Goal: Task Accomplishment & Management: Manage account settings

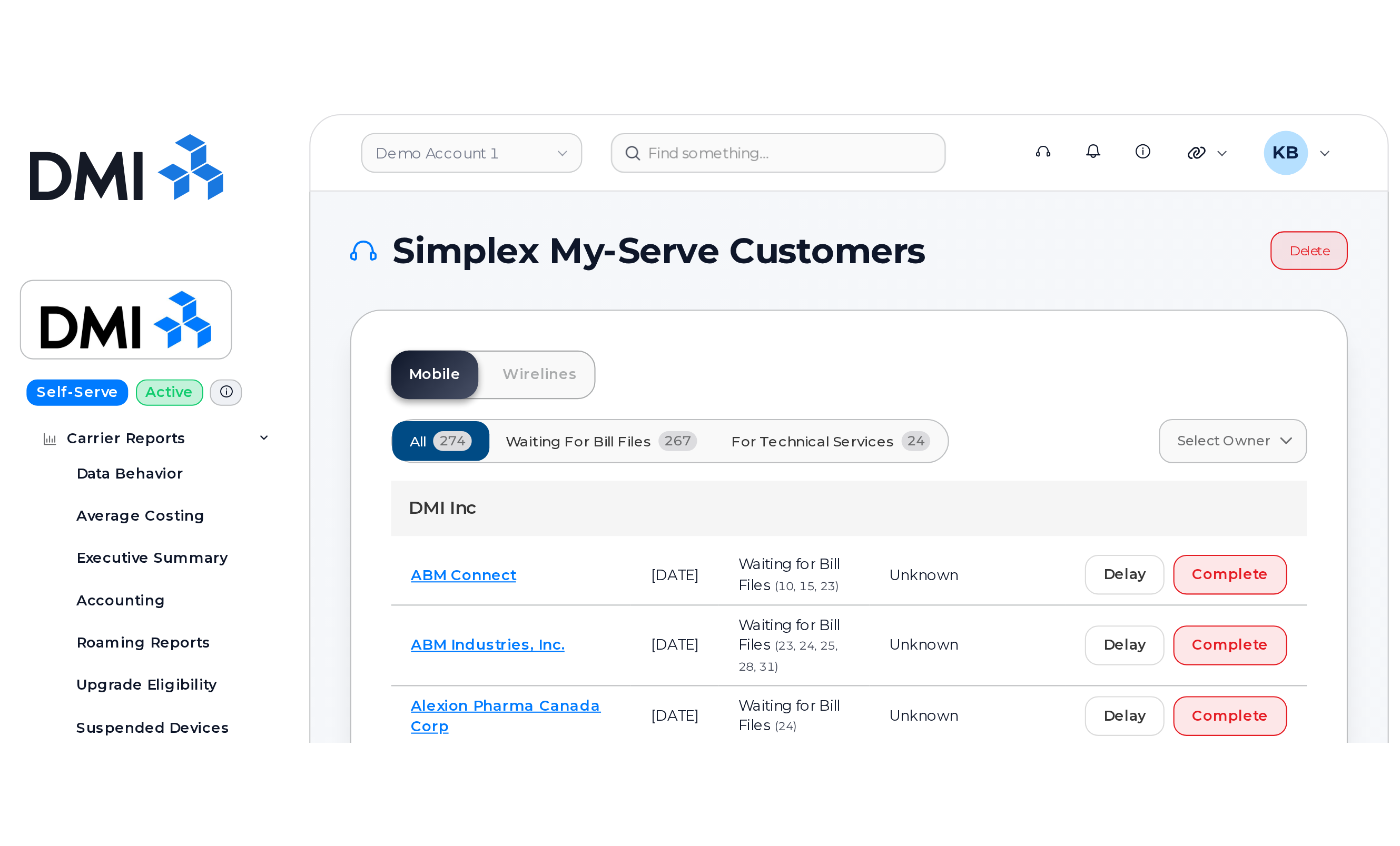
scroll to position [82, 0]
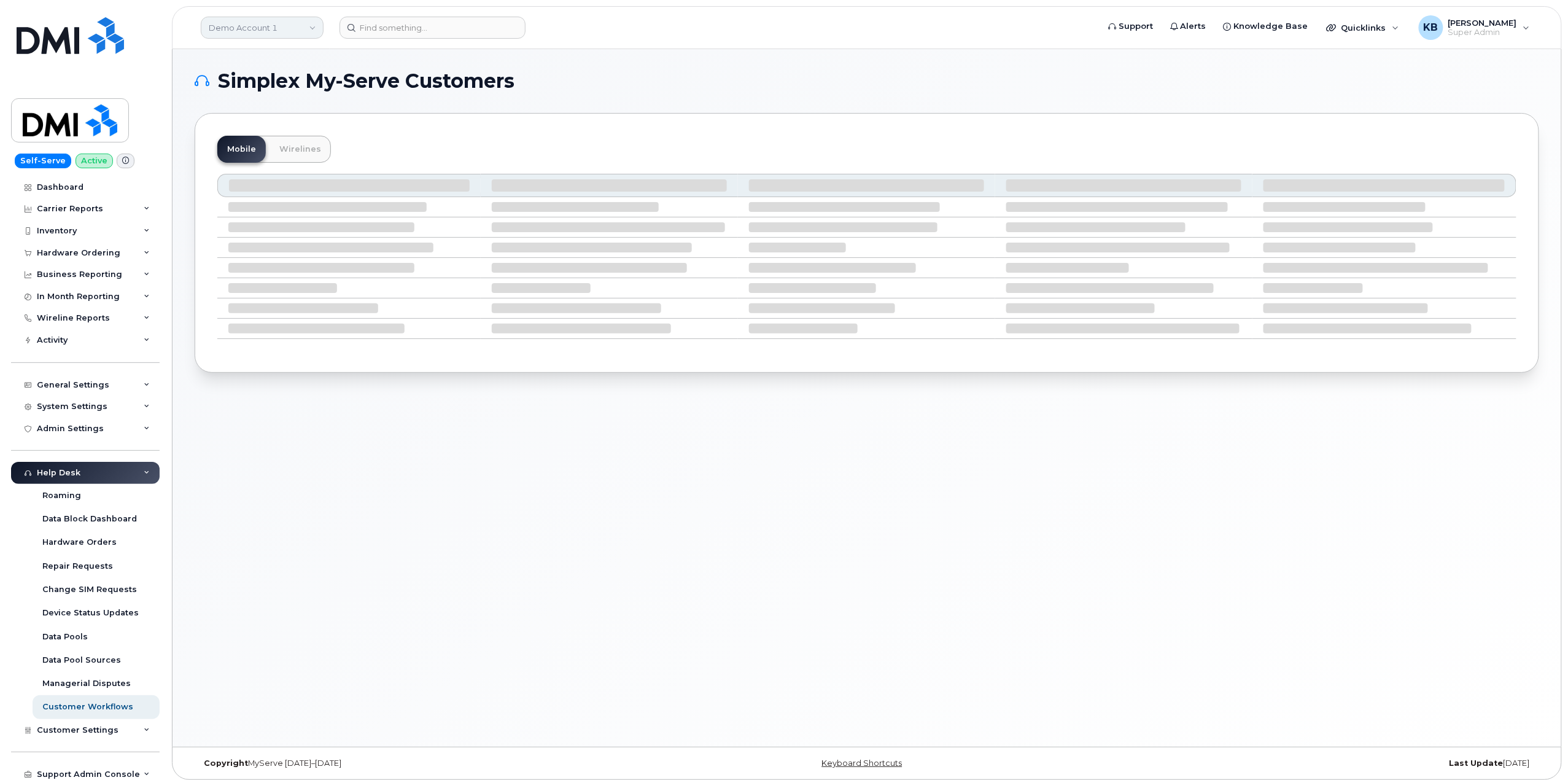
click at [257, 25] on link "Demo Account 1" at bounding box center [262, 27] width 123 height 22
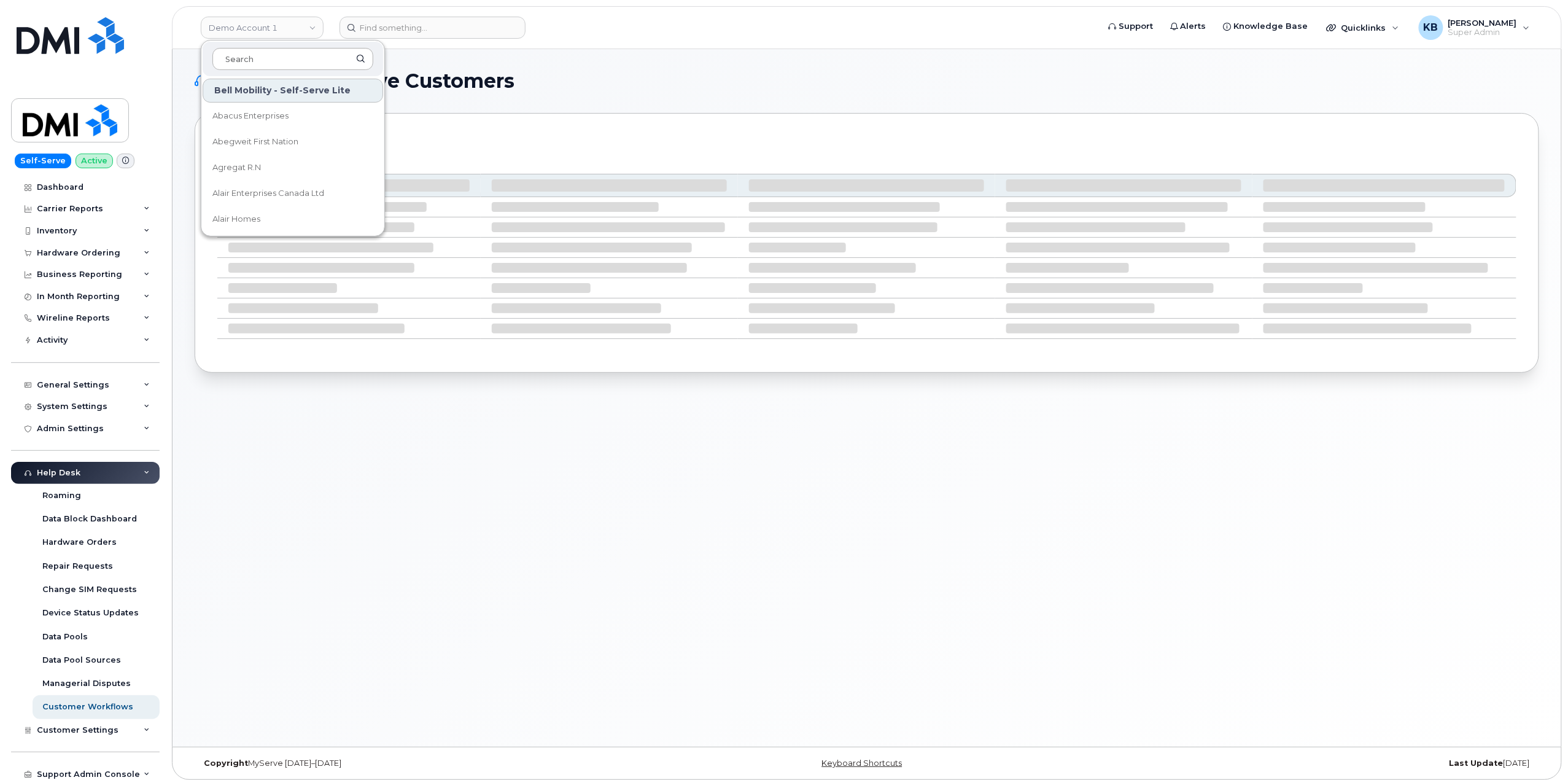
click at [259, 54] on input at bounding box center [293, 59] width 161 height 22
type input "snb"
click at [288, 175] on link "ASD-S (SNB)" at bounding box center [293, 167] width 181 height 25
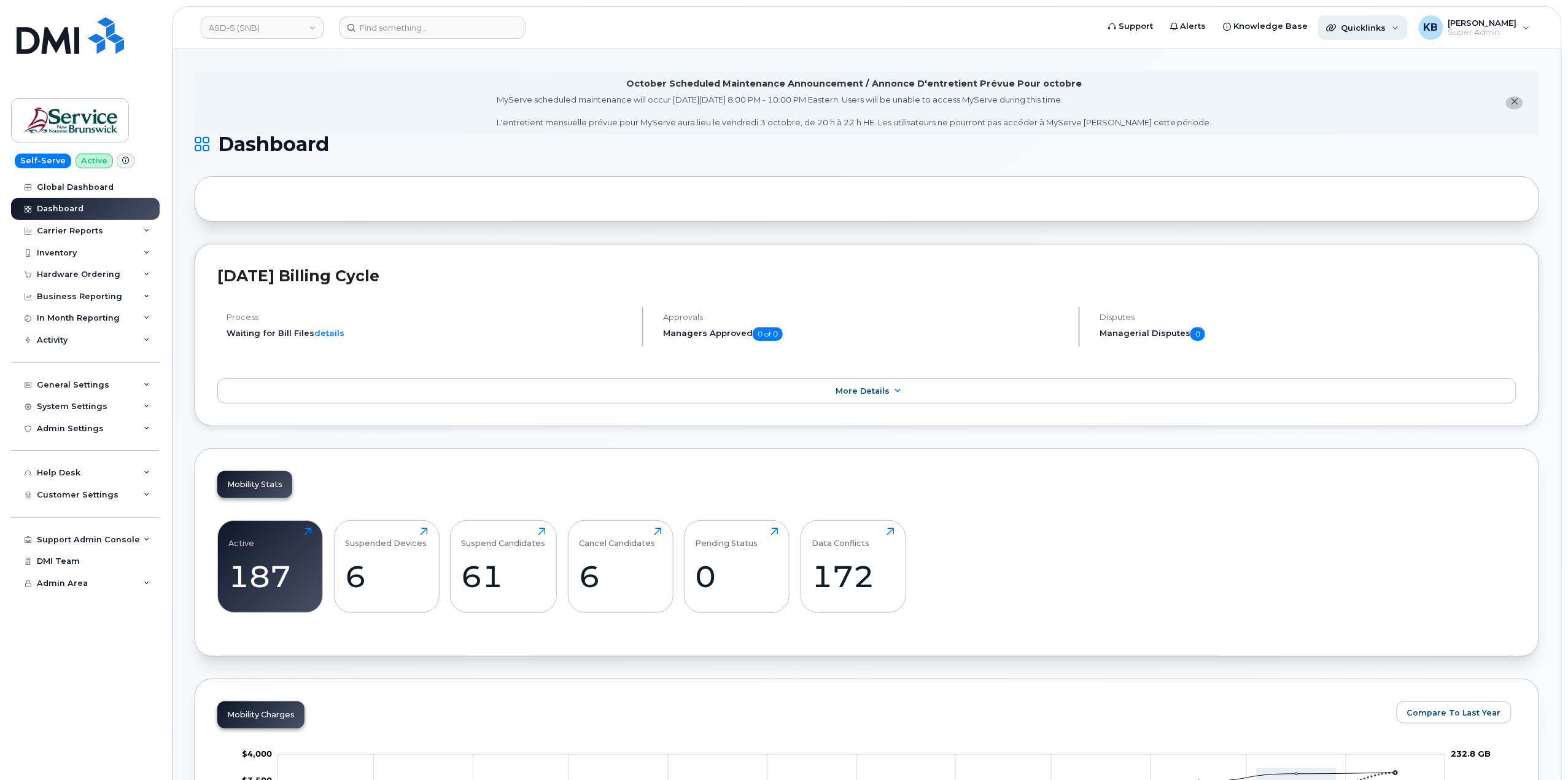
click at [1386, 23] on span "Quicklinks" at bounding box center [1364, 28] width 45 height 10
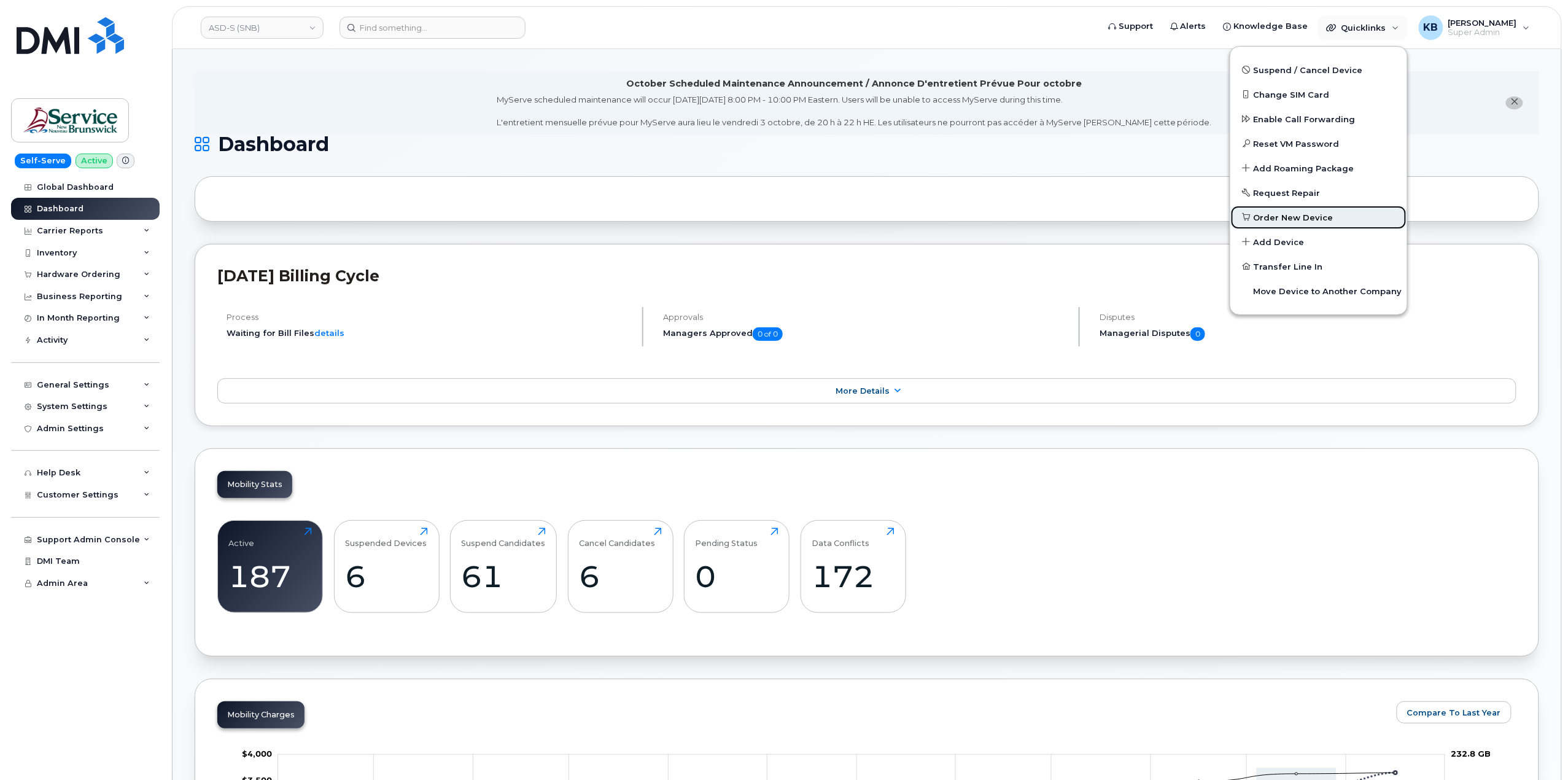
click at [1307, 216] on span "Order New Device" at bounding box center [1294, 217] width 80 height 12
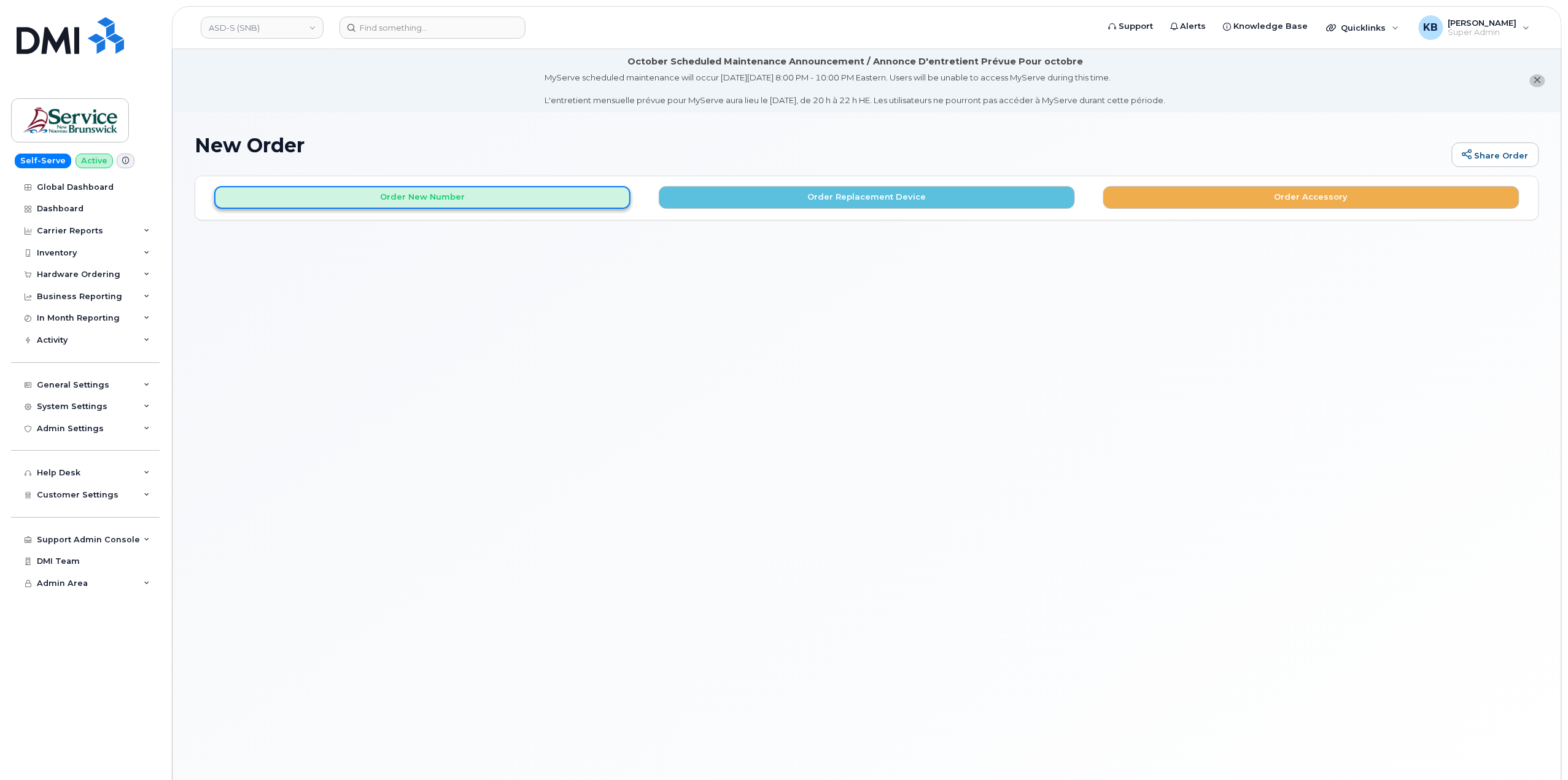
click at [543, 195] on button "Order New Number" at bounding box center [422, 198] width 416 height 23
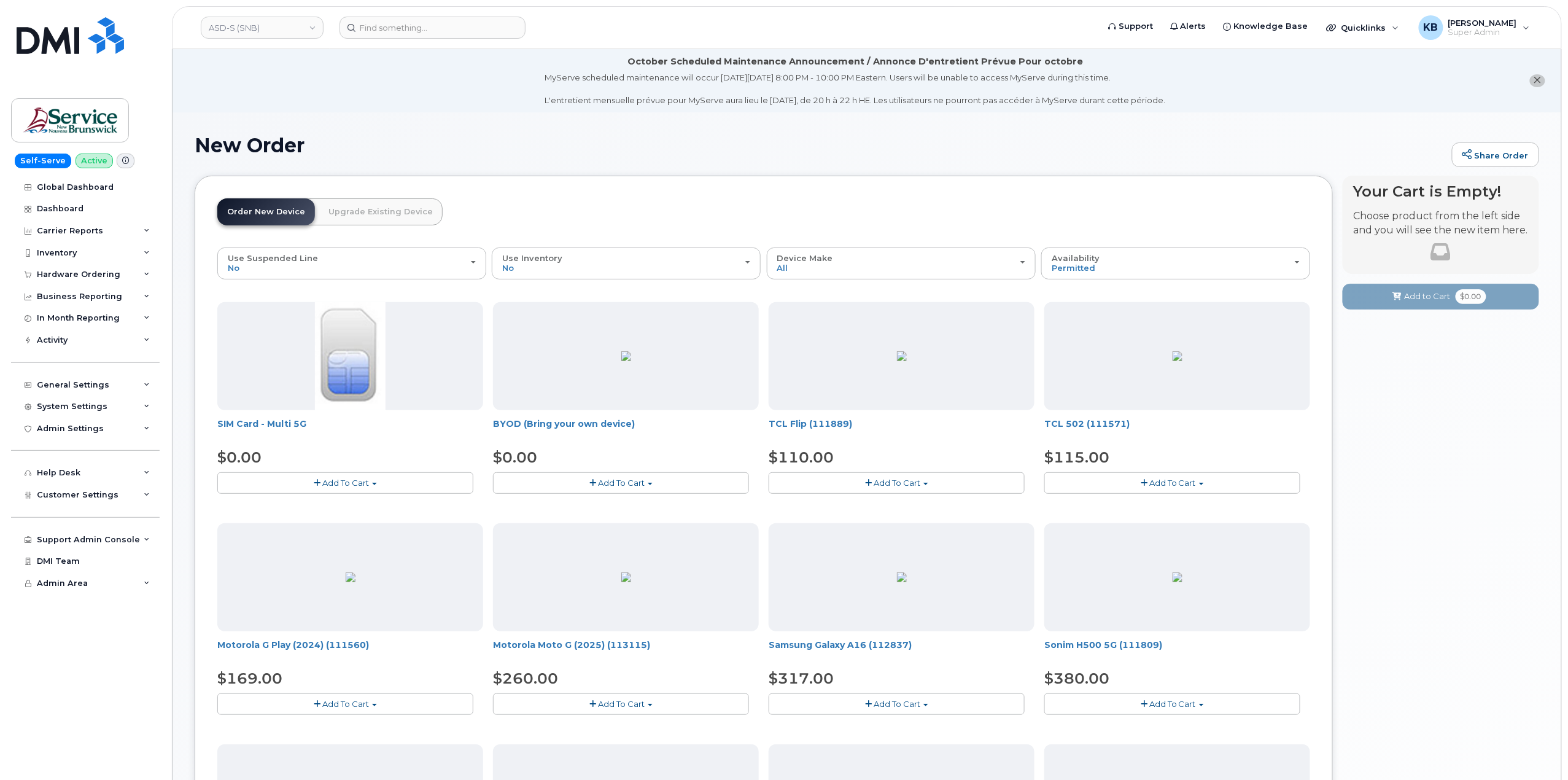
click at [651, 485] on span "button" at bounding box center [650, 484] width 5 height 3
click at [597, 466] on div "$0.00" at bounding box center [626, 457] width 266 height 21
drag, startPoint x: 600, startPoint y: 423, endPoint x: 602, endPoint y: 432, distance: 9.2
click at [600, 423] on link "BYOD (Bring your own device)" at bounding box center [564, 423] width 142 height 11
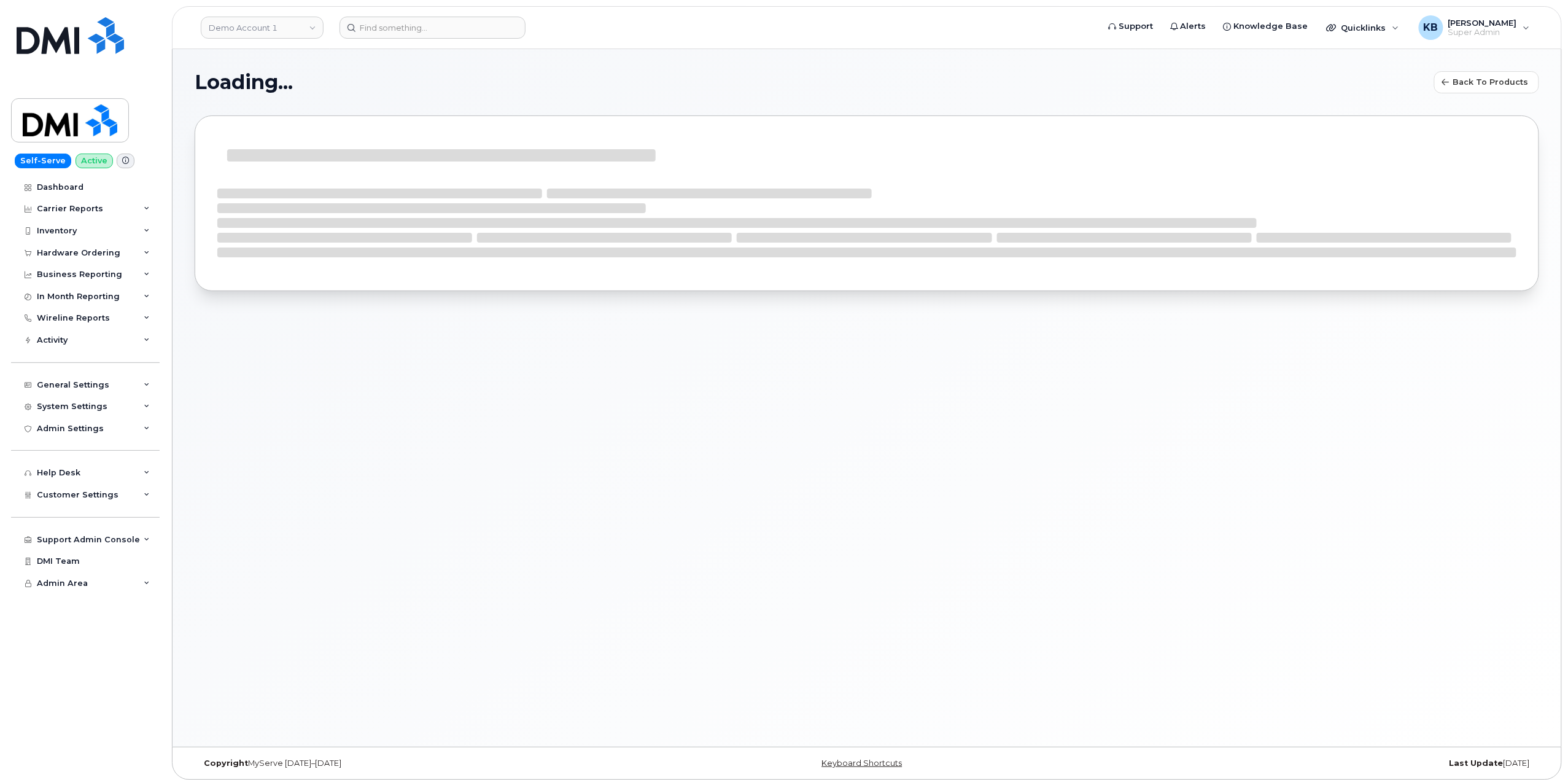
drag, startPoint x: 601, startPoint y: 474, endPoint x: 513, endPoint y: 478, distance: 88.1
click at [513, 478] on div "Loading... Back to products" at bounding box center [867, 398] width 1389 height 698
select select "bell"
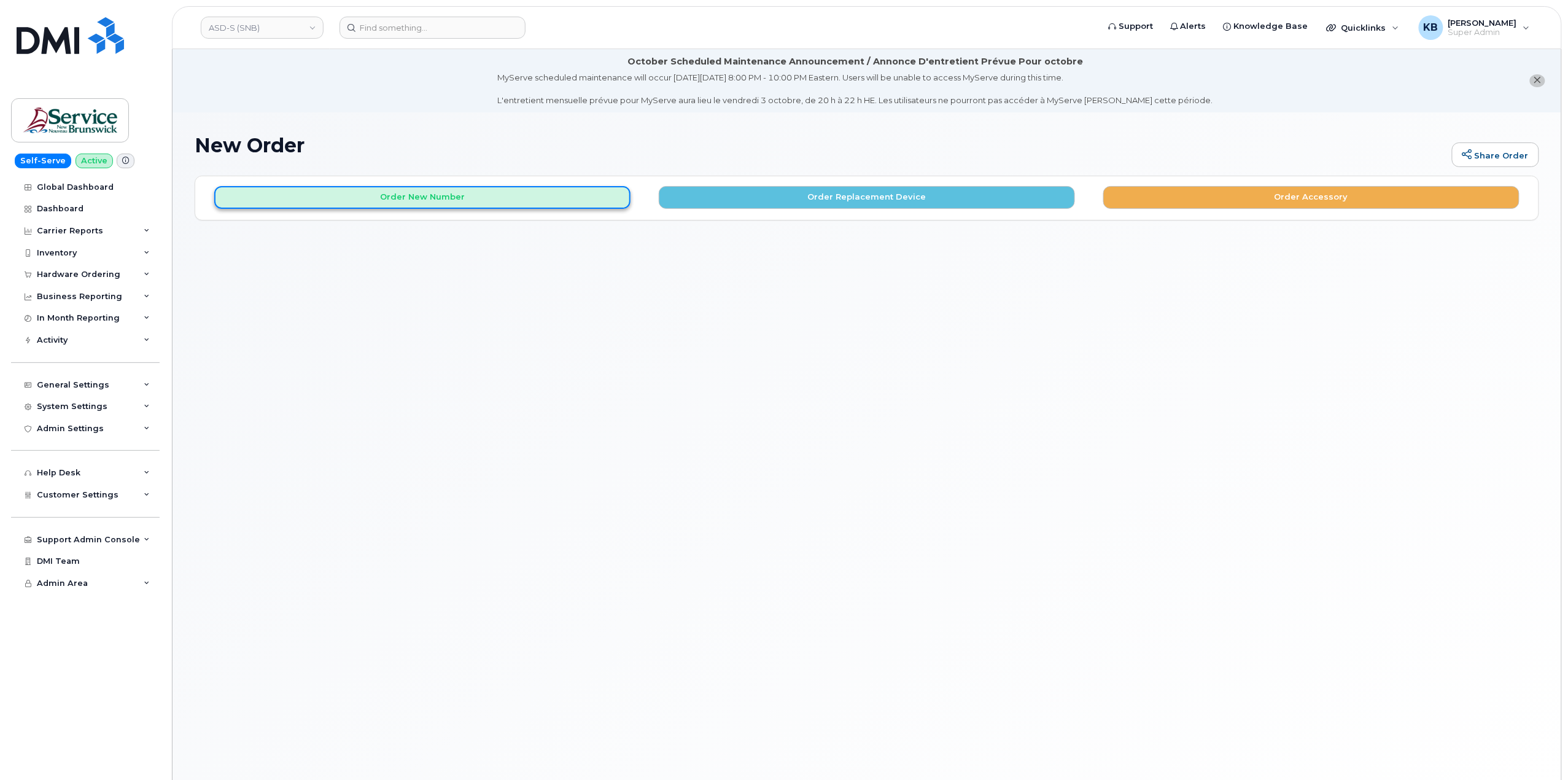
click at [550, 201] on button "Order New Number" at bounding box center [422, 198] width 416 height 23
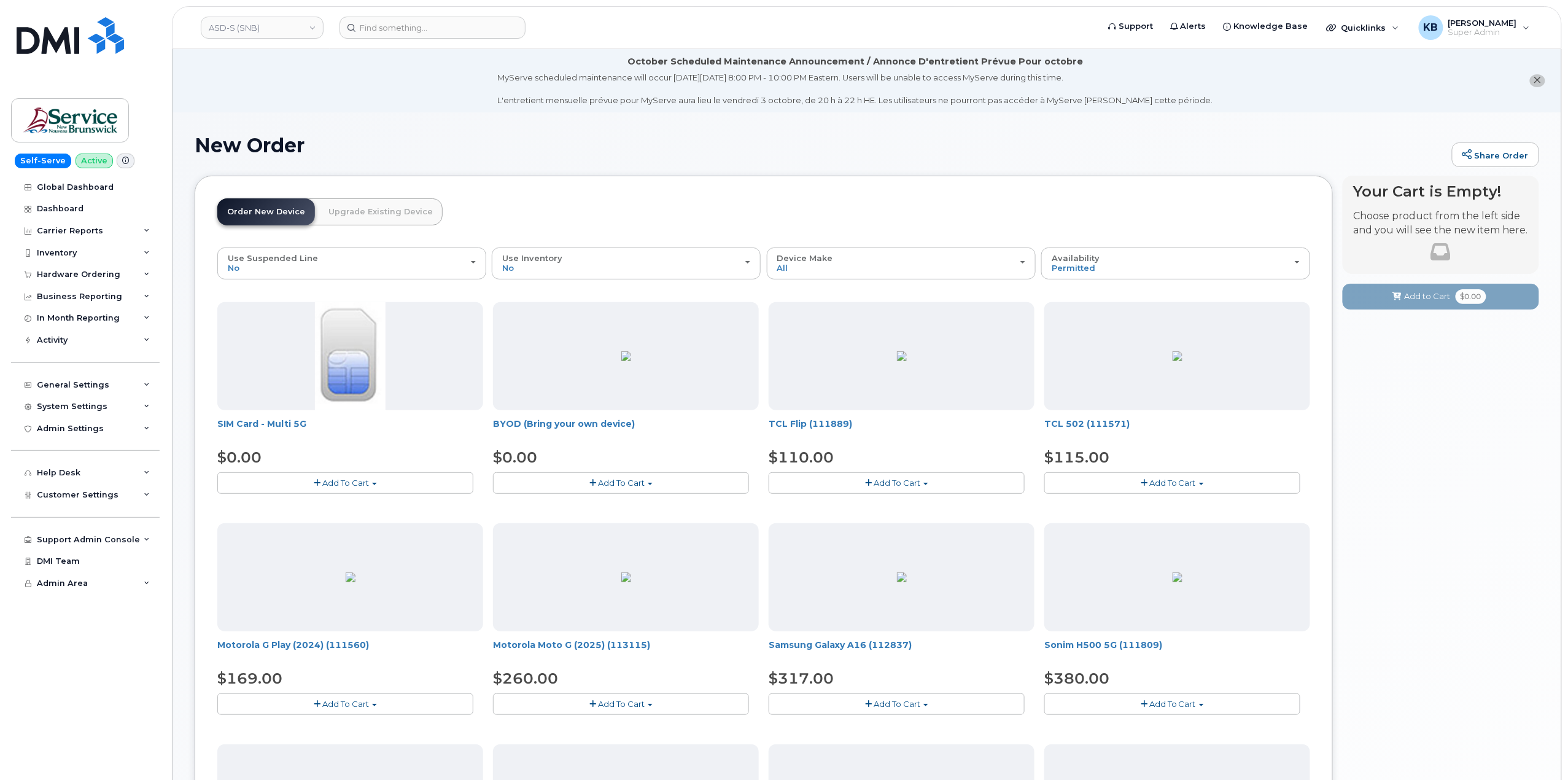
click at [630, 488] on span "Add To Cart" at bounding box center [621, 483] width 47 height 10
click at [570, 515] on link "$0.00 - 30-day activation" at bounding box center [559, 521] width 125 height 15
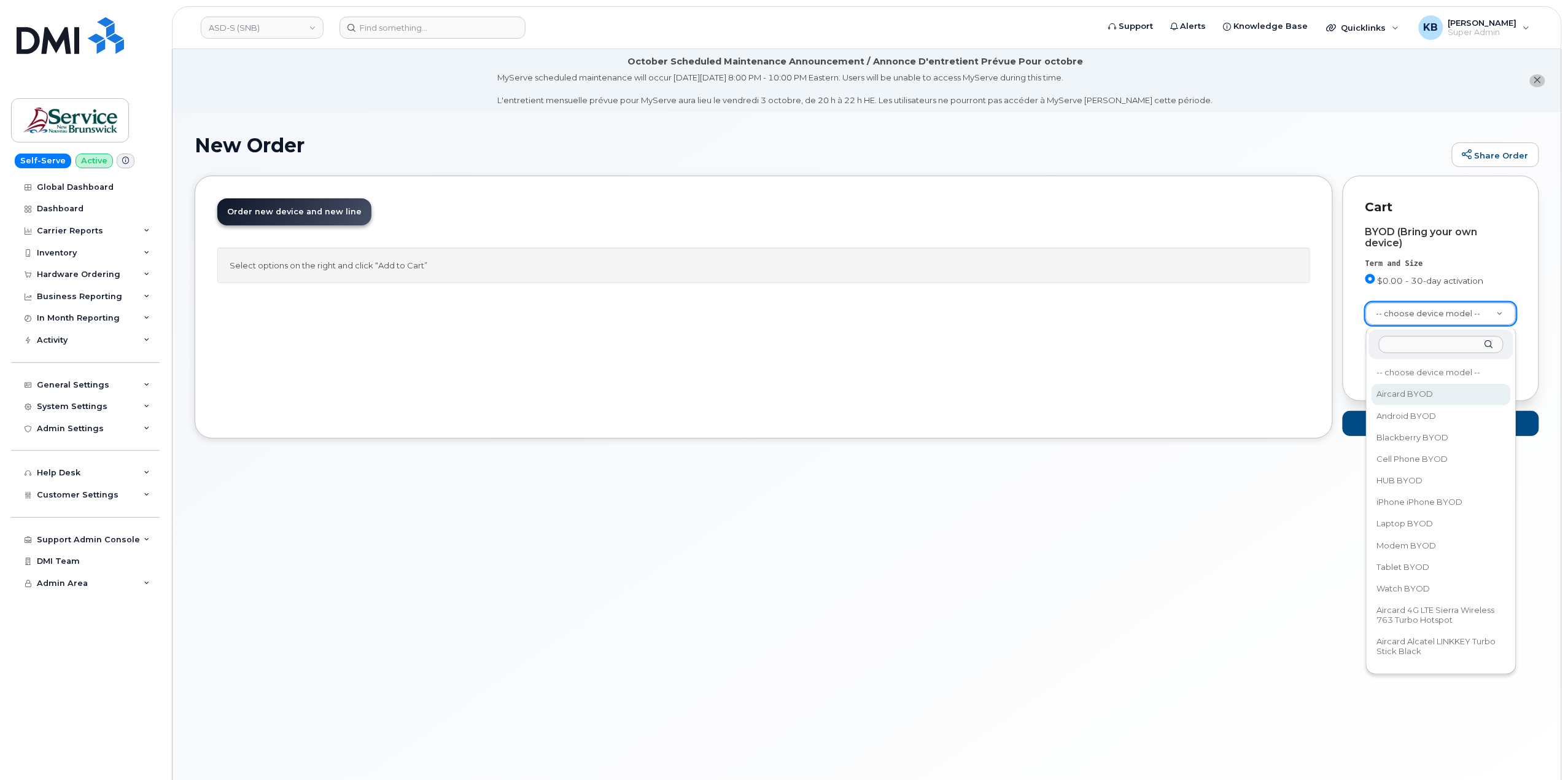
drag, startPoint x: 1460, startPoint y: 393, endPoint x: 1460, endPoint y: 401, distance: 8.0
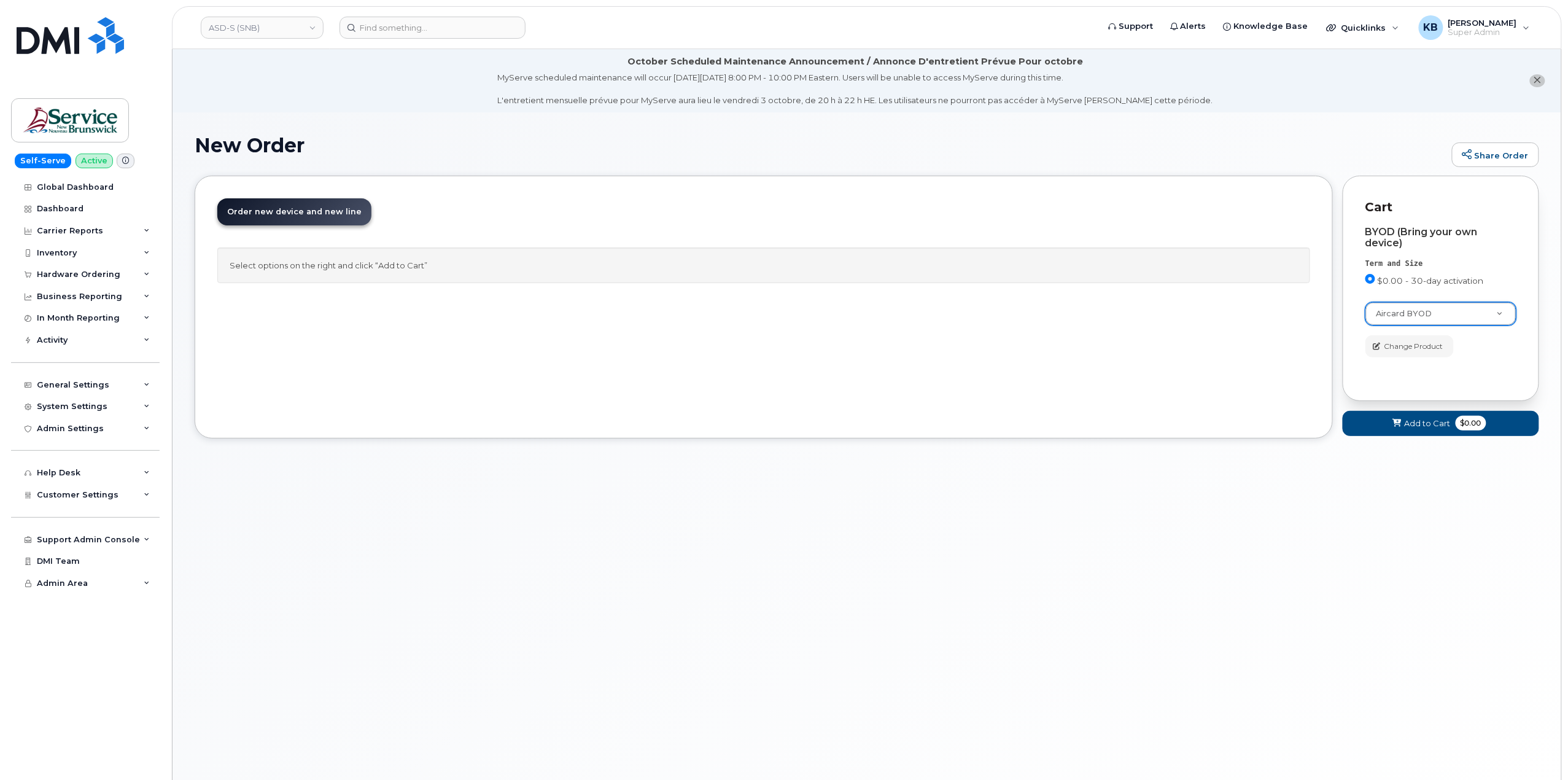
drag, startPoint x: 1460, startPoint y: 401, endPoint x: 1482, endPoint y: 322, distance: 82.0
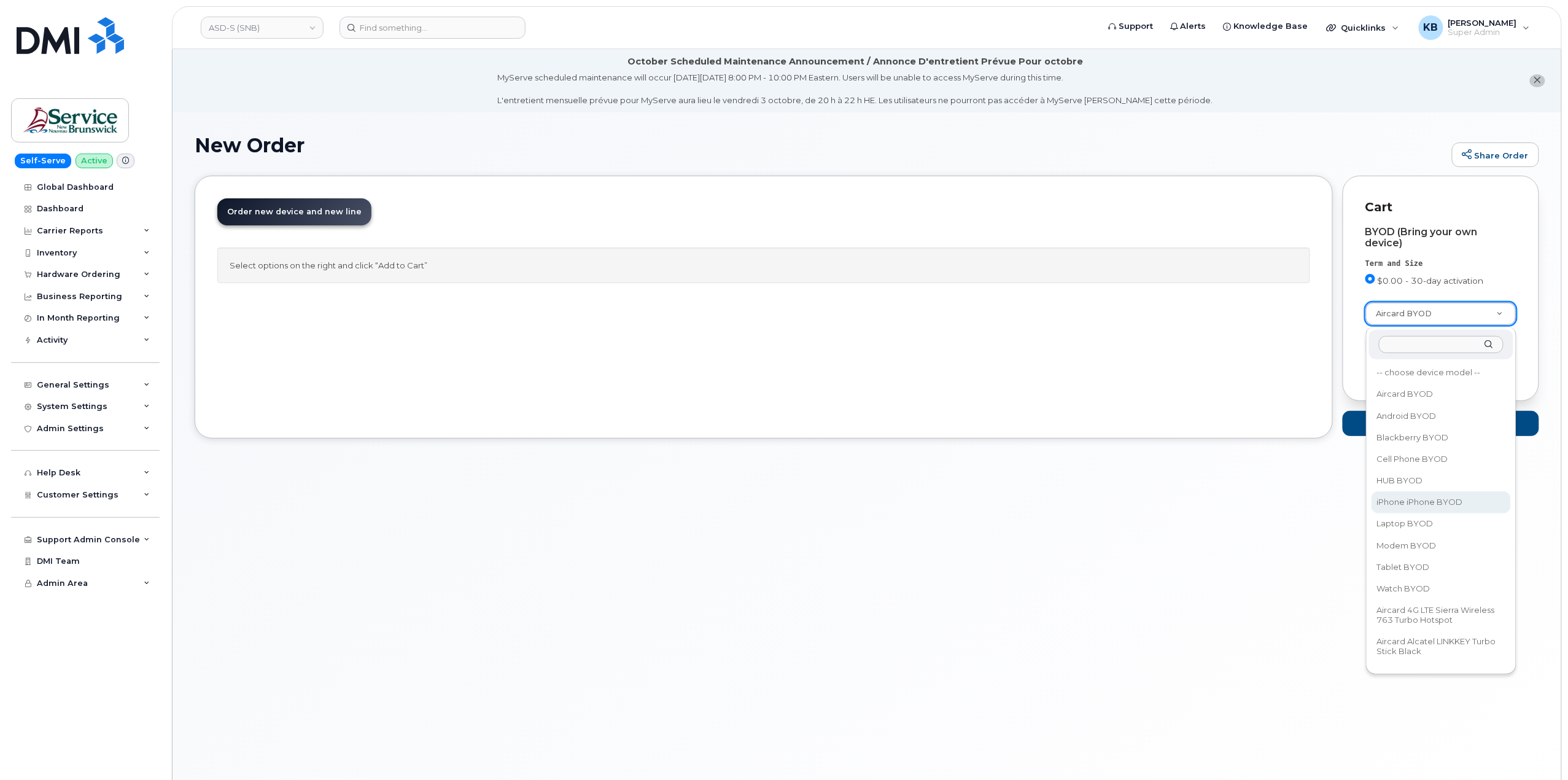
select select "2421"
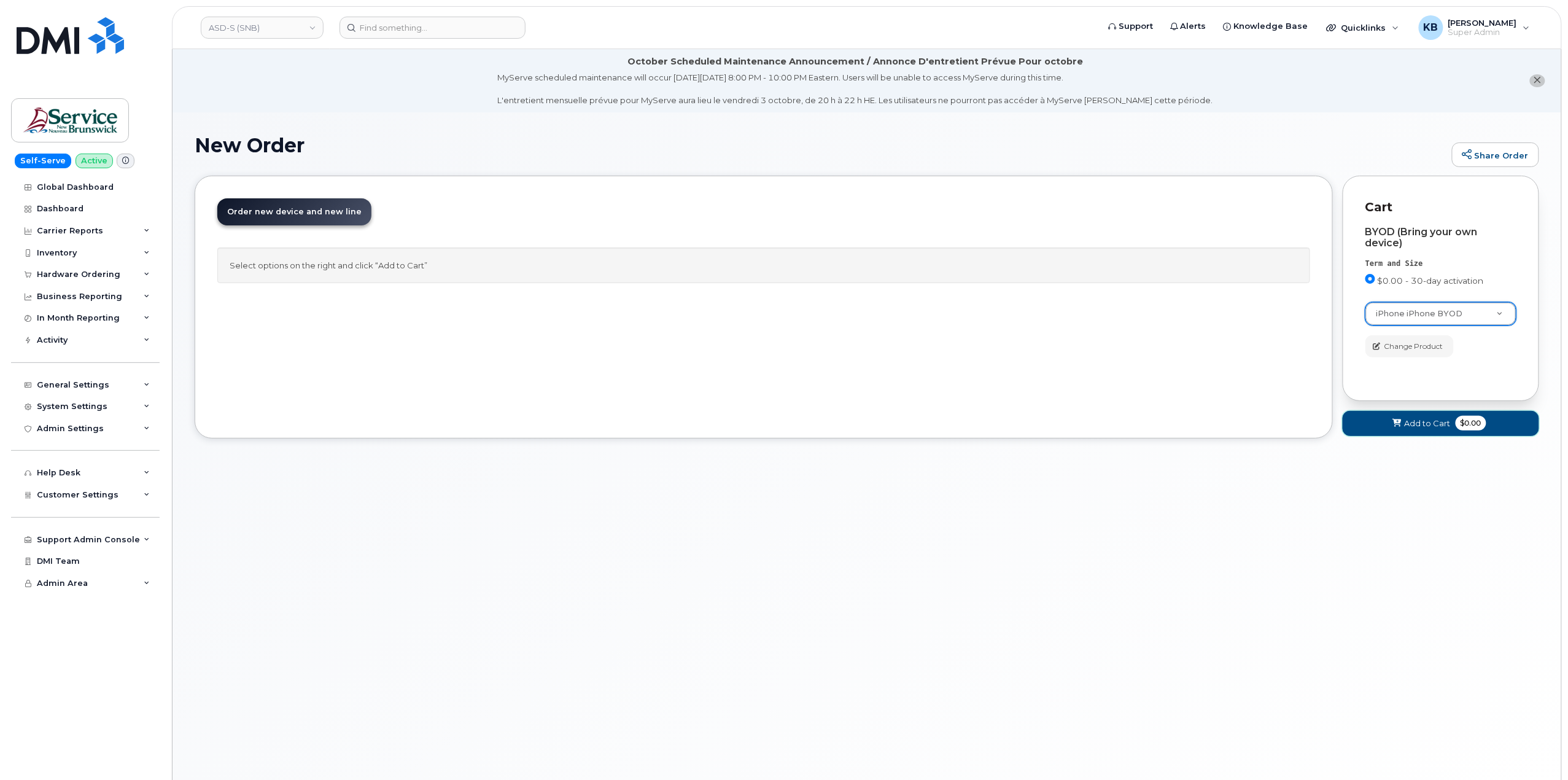
click at [1421, 433] on button "Add to Cart $0.00" at bounding box center [1441, 423] width 196 height 25
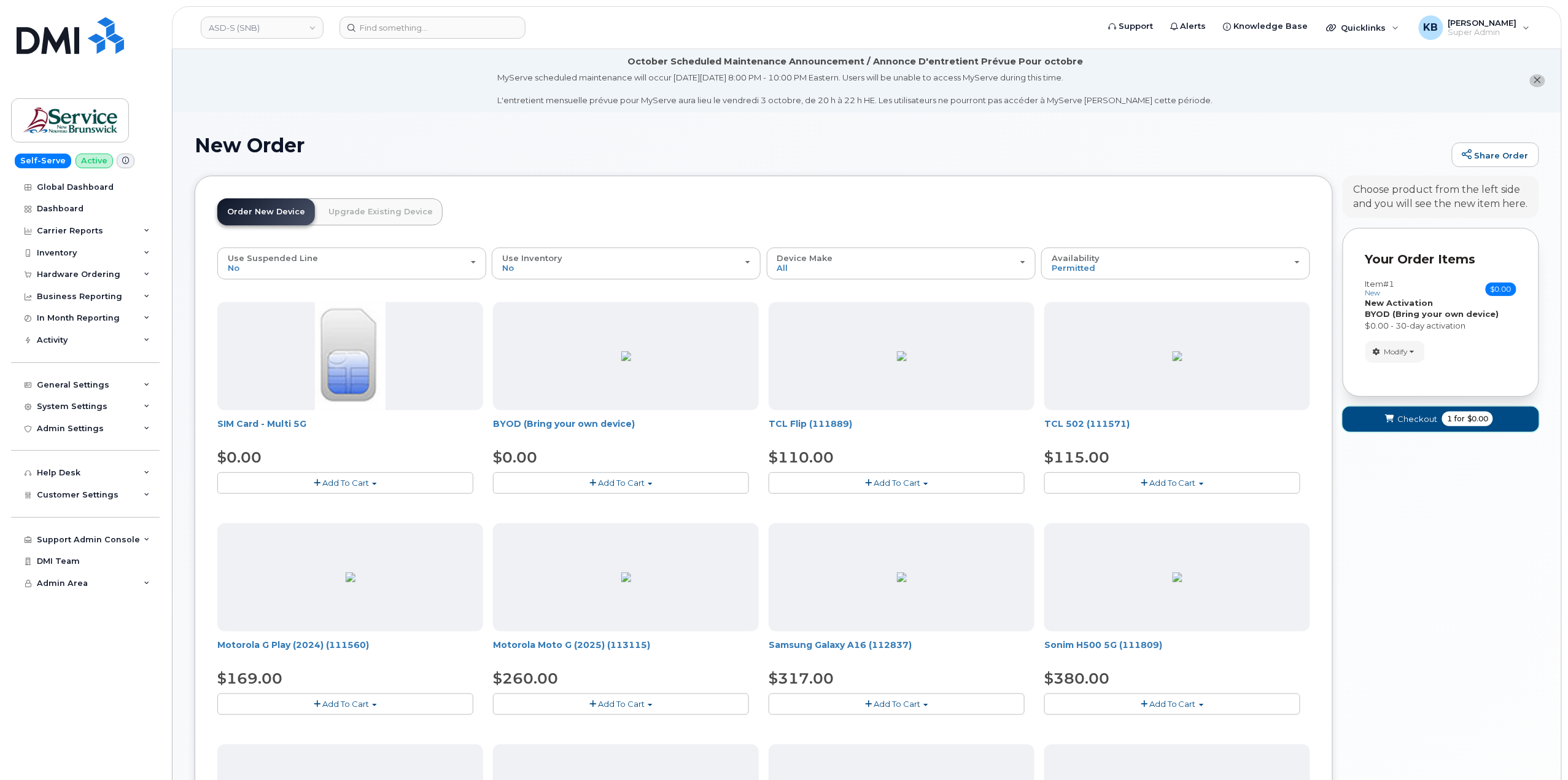
click at [1398, 426] on button "Checkout 1 for $0.00" at bounding box center [1441, 419] width 196 height 25
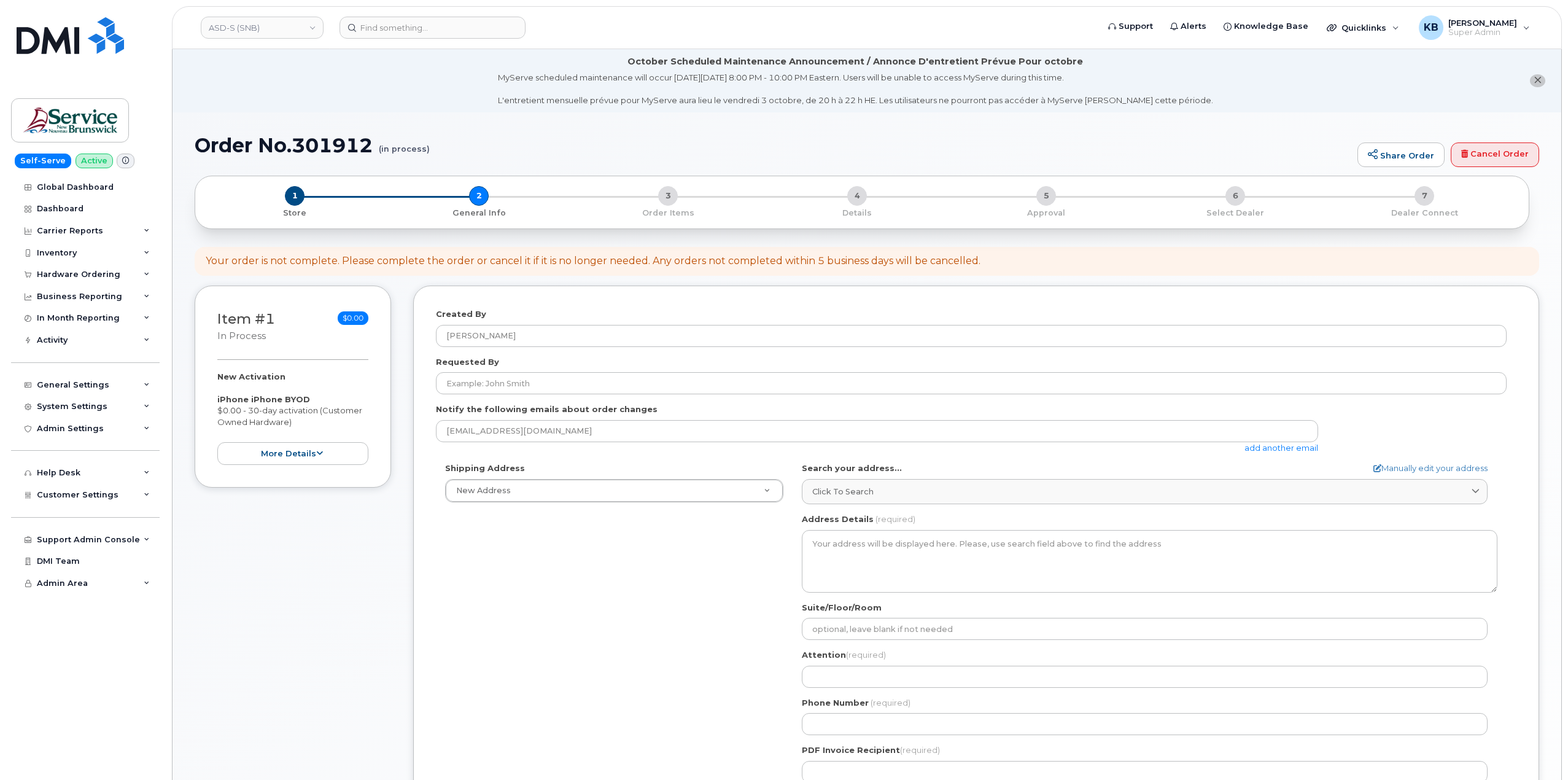
select select
click at [1471, 158] on link "Cancel Order" at bounding box center [1495, 155] width 89 height 25
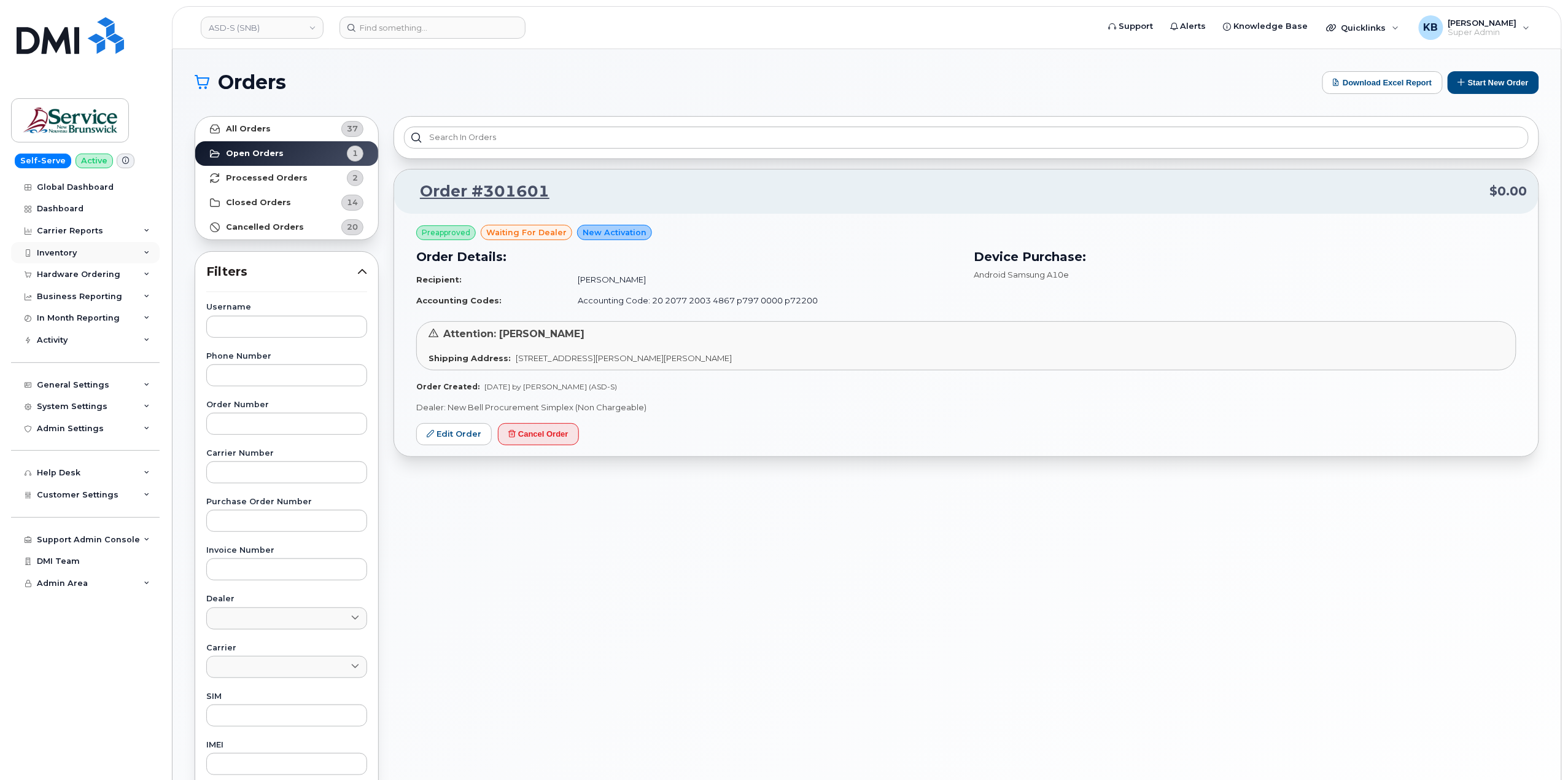
click at [145, 246] on div "Inventory" at bounding box center [85, 253] width 149 height 22
click at [125, 393] on div "Hardware Ordering" at bounding box center [85, 392] width 149 height 22
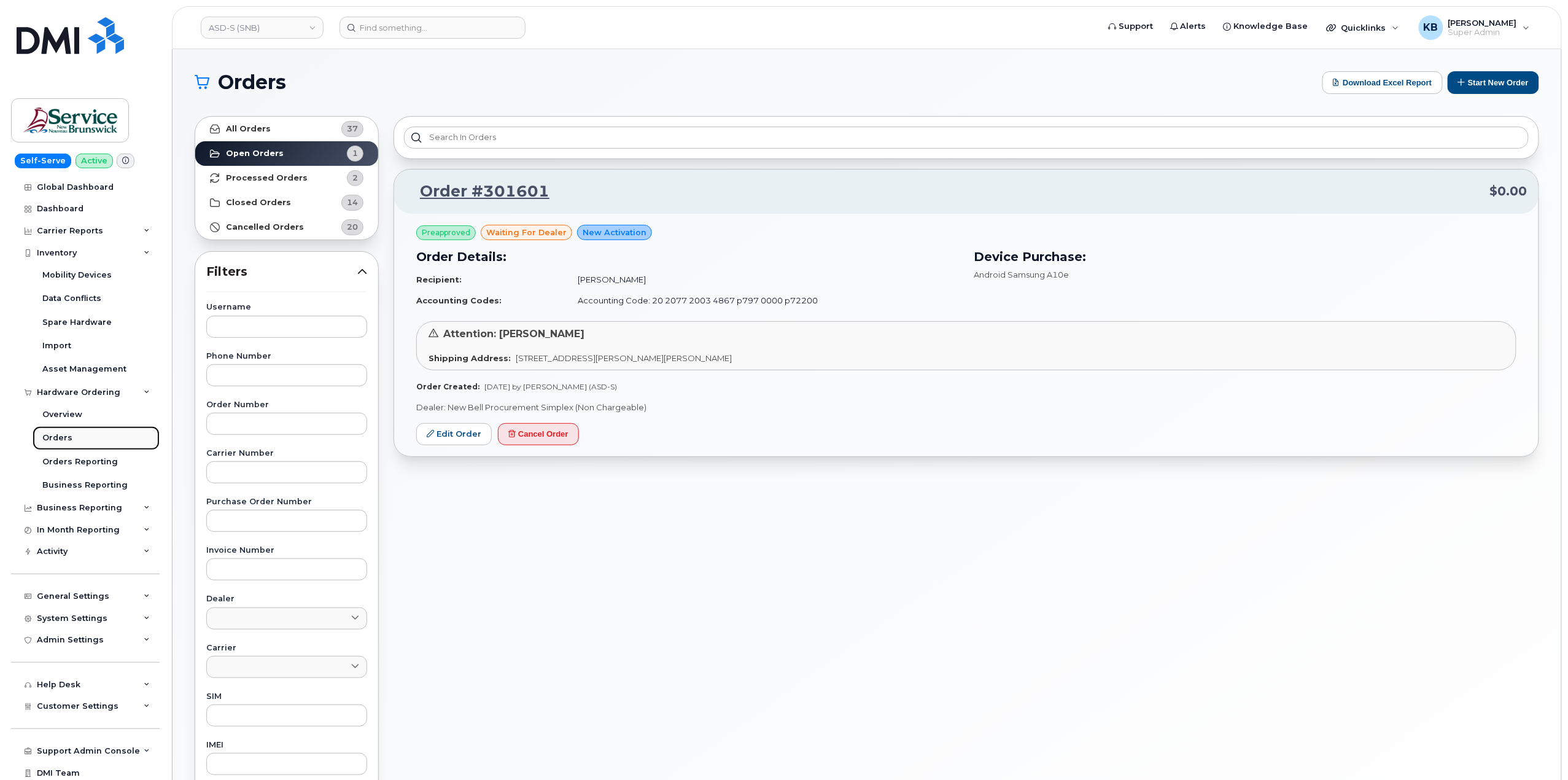
click at [60, 441] on div "Orders" at bounding box center [57, 437] width 30 height 11
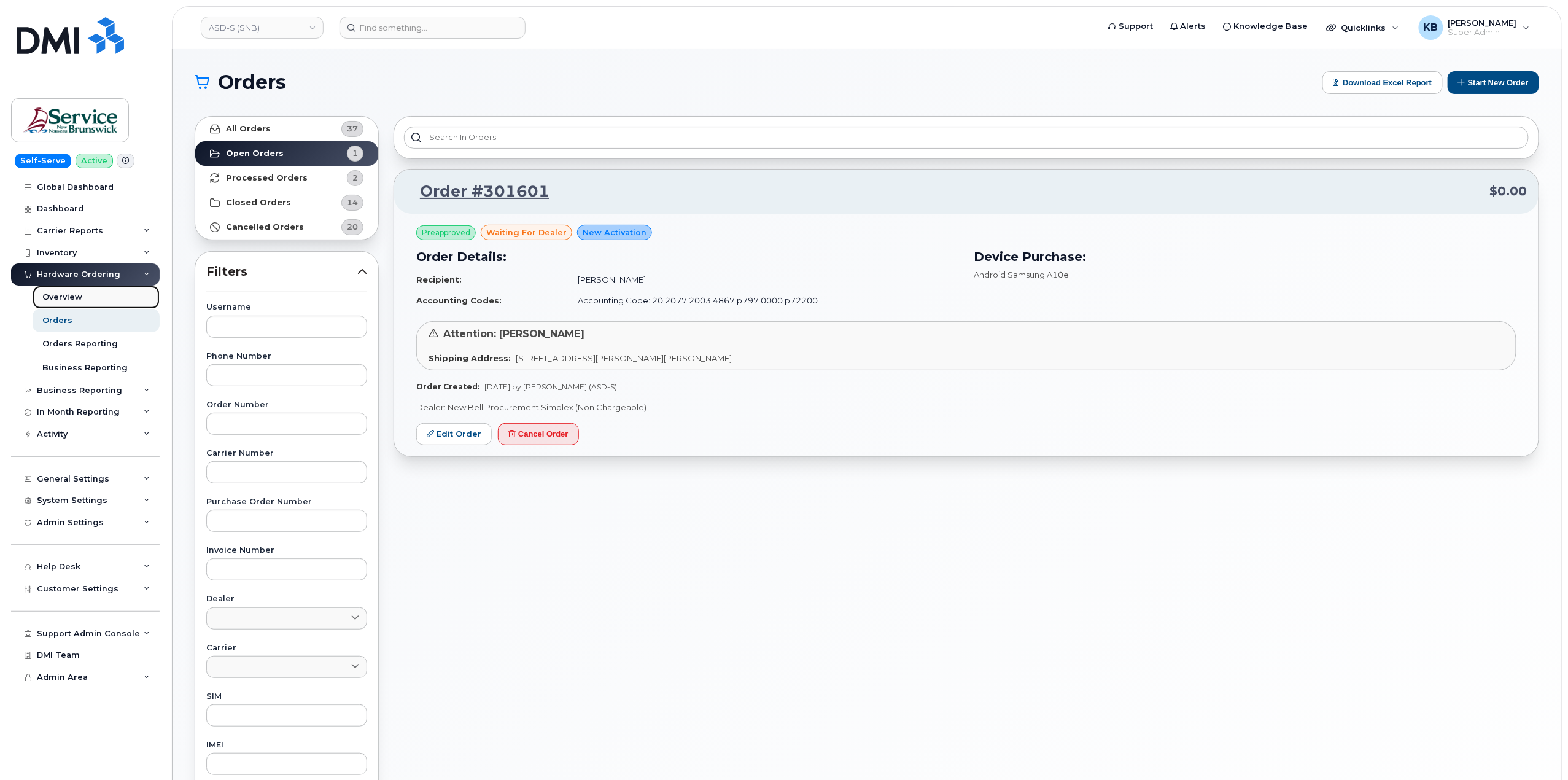
click at [85, 302] on link "Overview" at bounding box center [96, 297] width 127 height 23
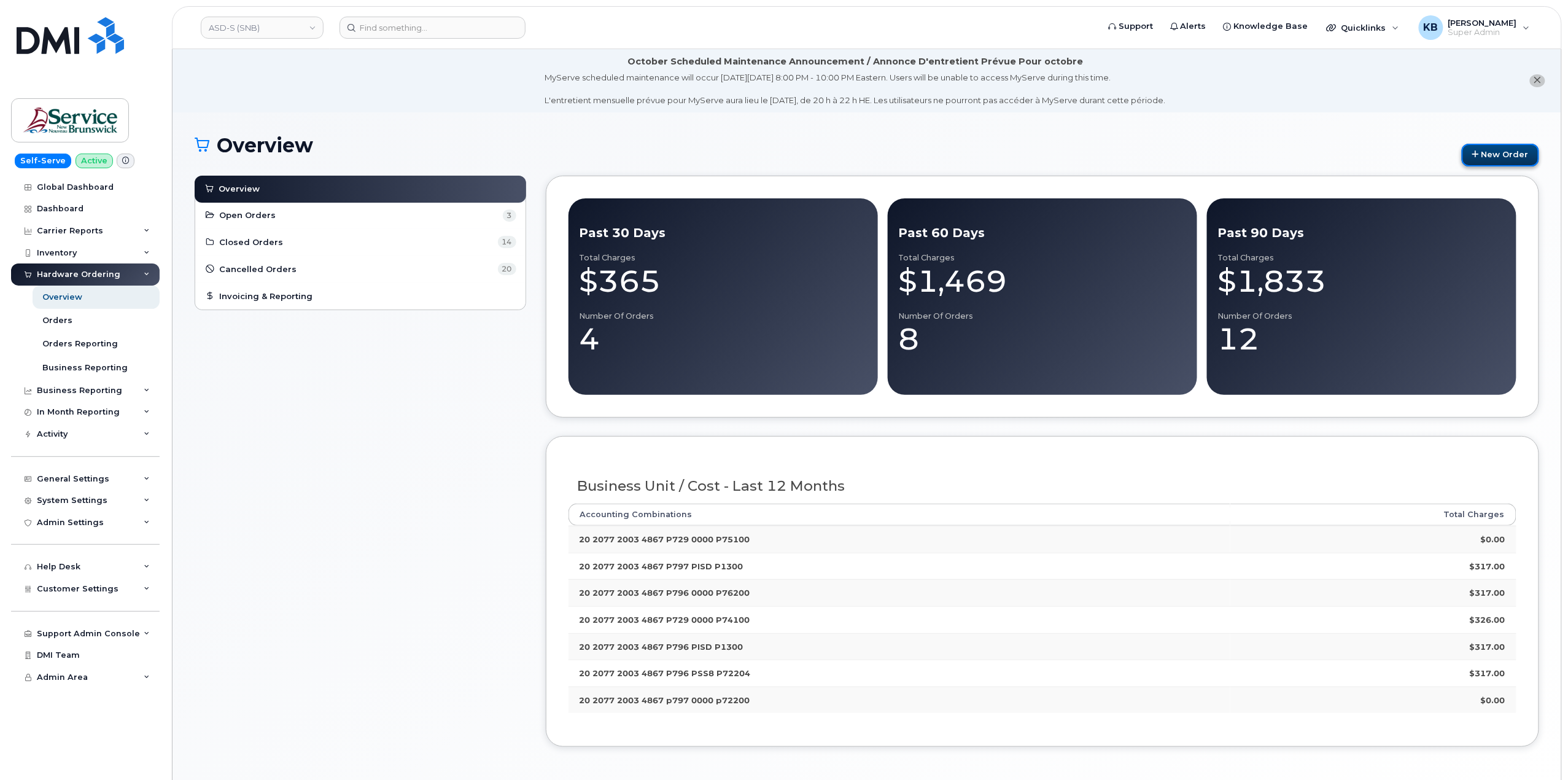
drag, startPoint x: 1487, startPoint y: 160, endPoint x: 1413, endPoint y: 174, distance: 75.3
click at [1486, 160] on link "New Order" at bounding box center [1501, 155] width 77 height 23
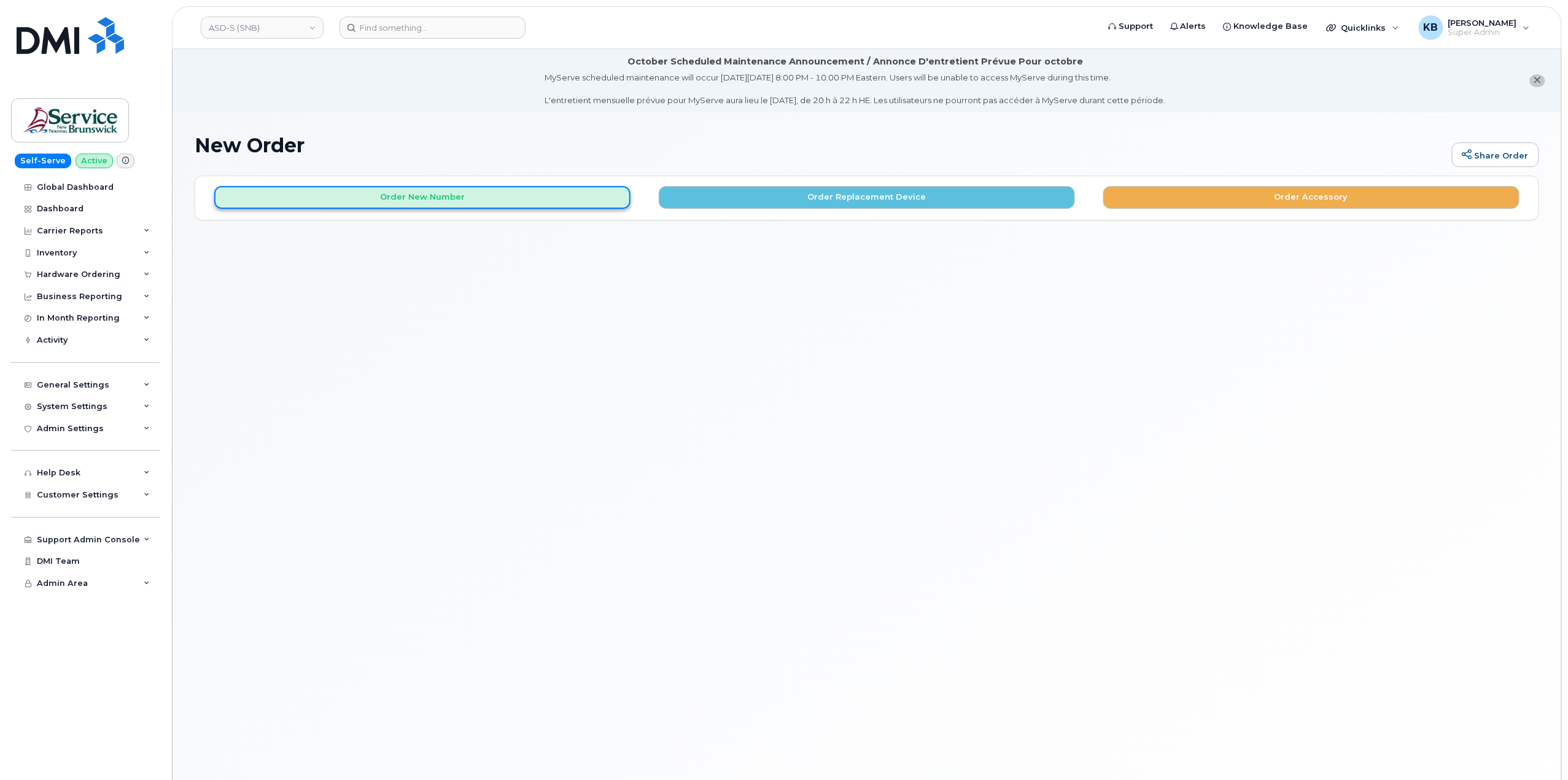
click at [551, 203] on button "Order New Number" at bounding box center [422, 198] width 416 height 23
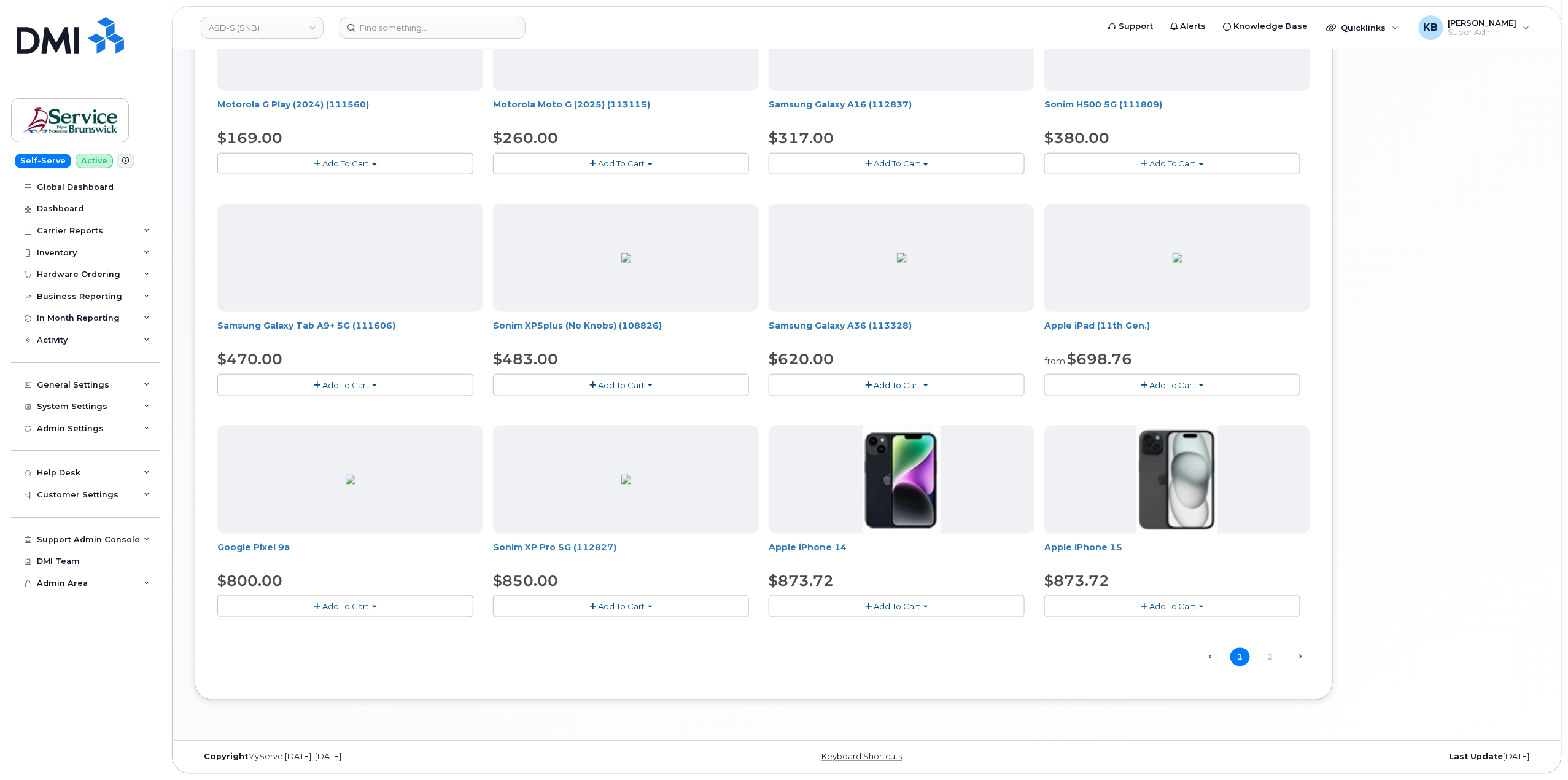
scroll to position [544, 0]
click at [1280, 655] on link "2" at bounding box center [1270, 657] width 20 height 19
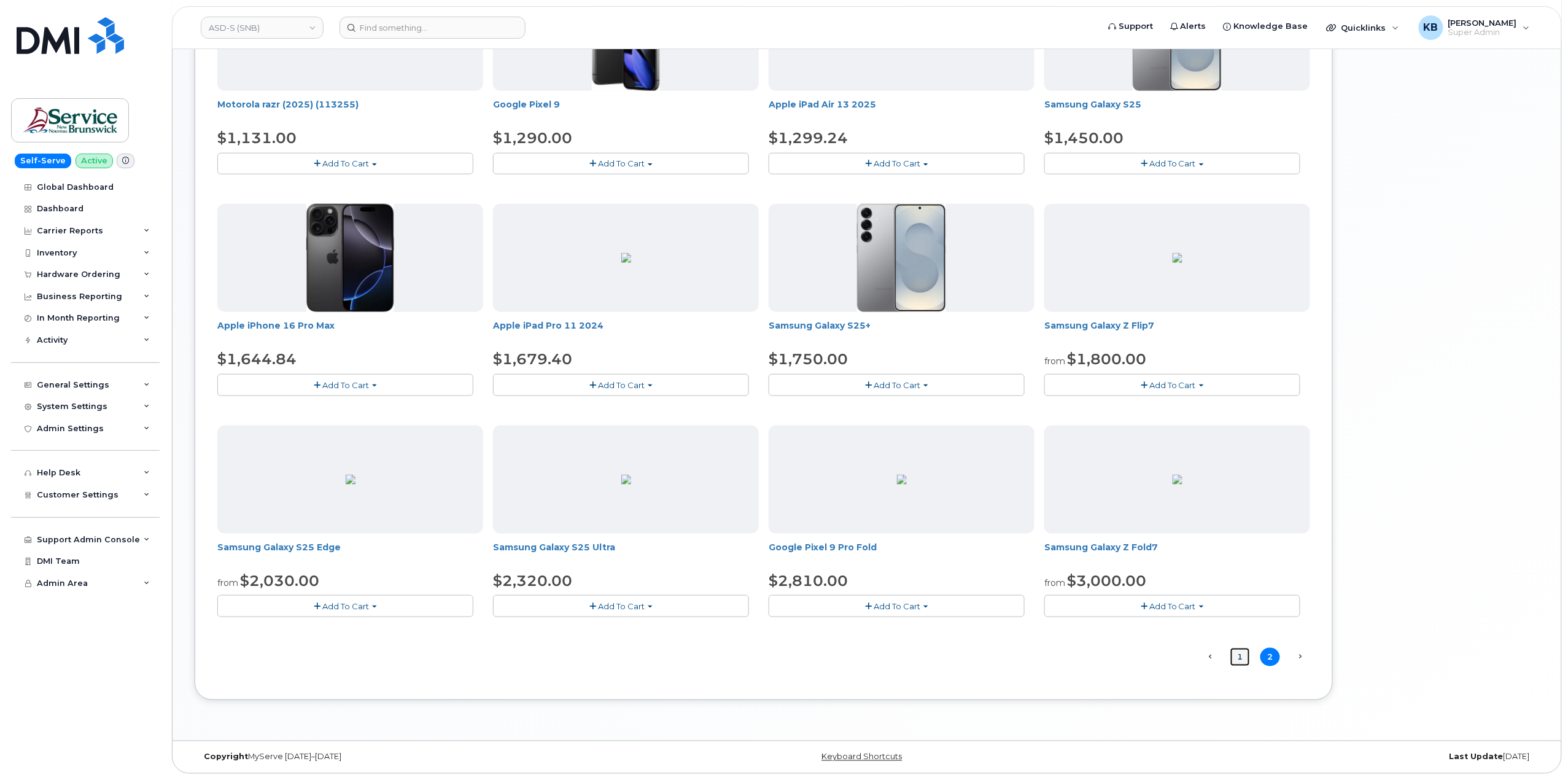
click at [1239, 652] on link "1" at bounding box center [1240, 657] width 20 height 19
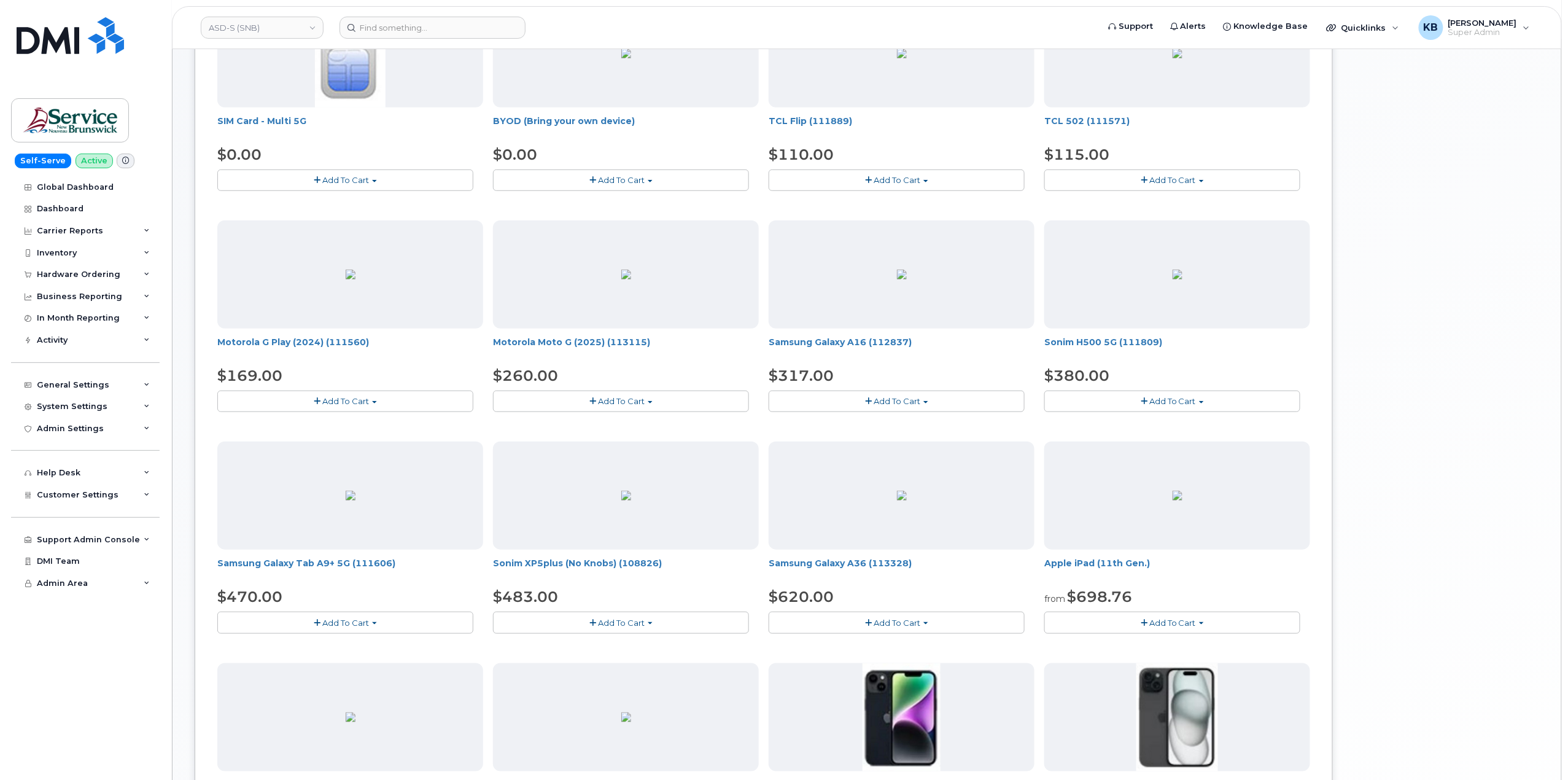
scroll to position [0, 0]
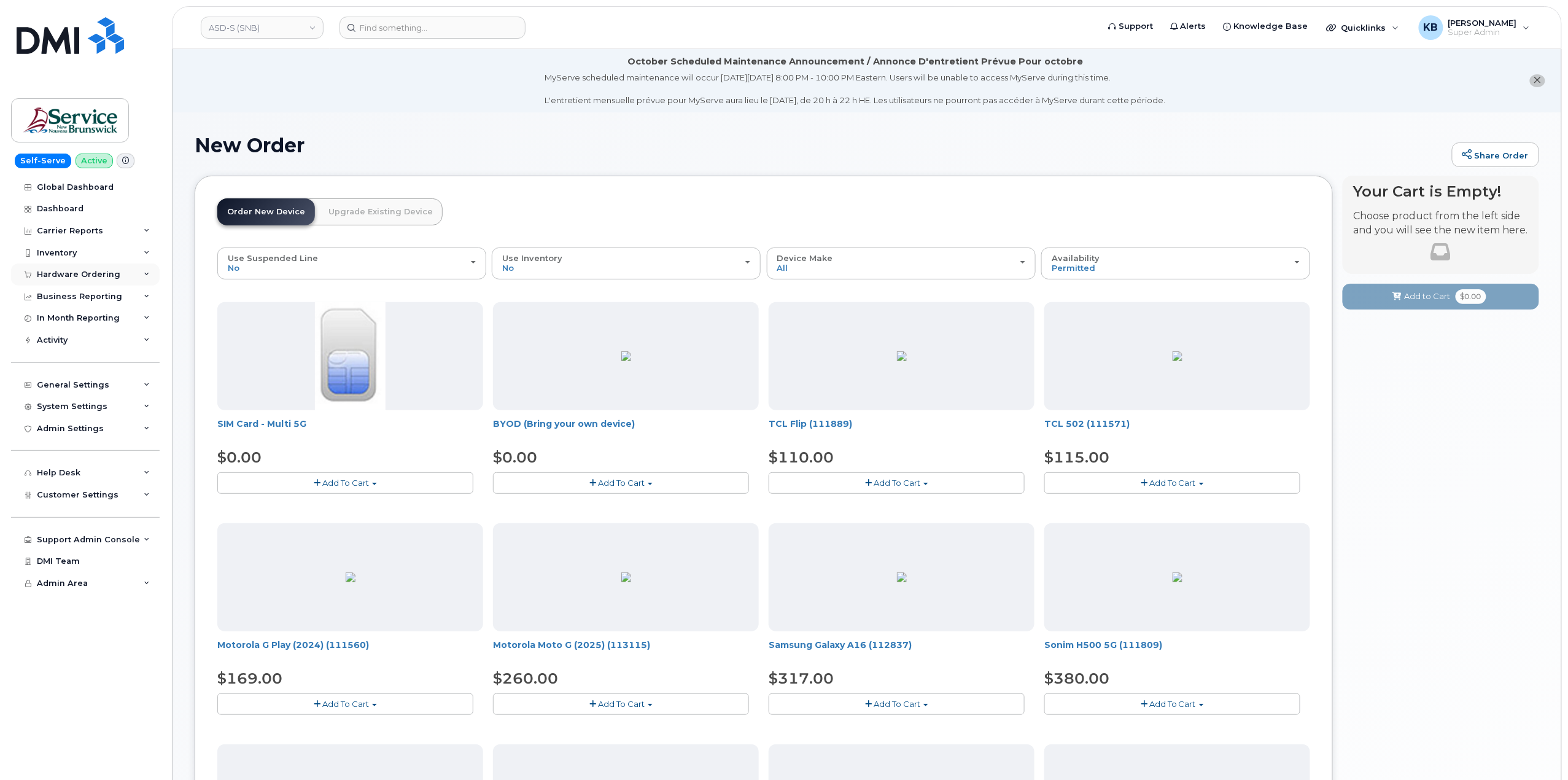
click at [144, 281] on div "Hardware Ordering" at bounding box center [85, 274] width 149 height 22
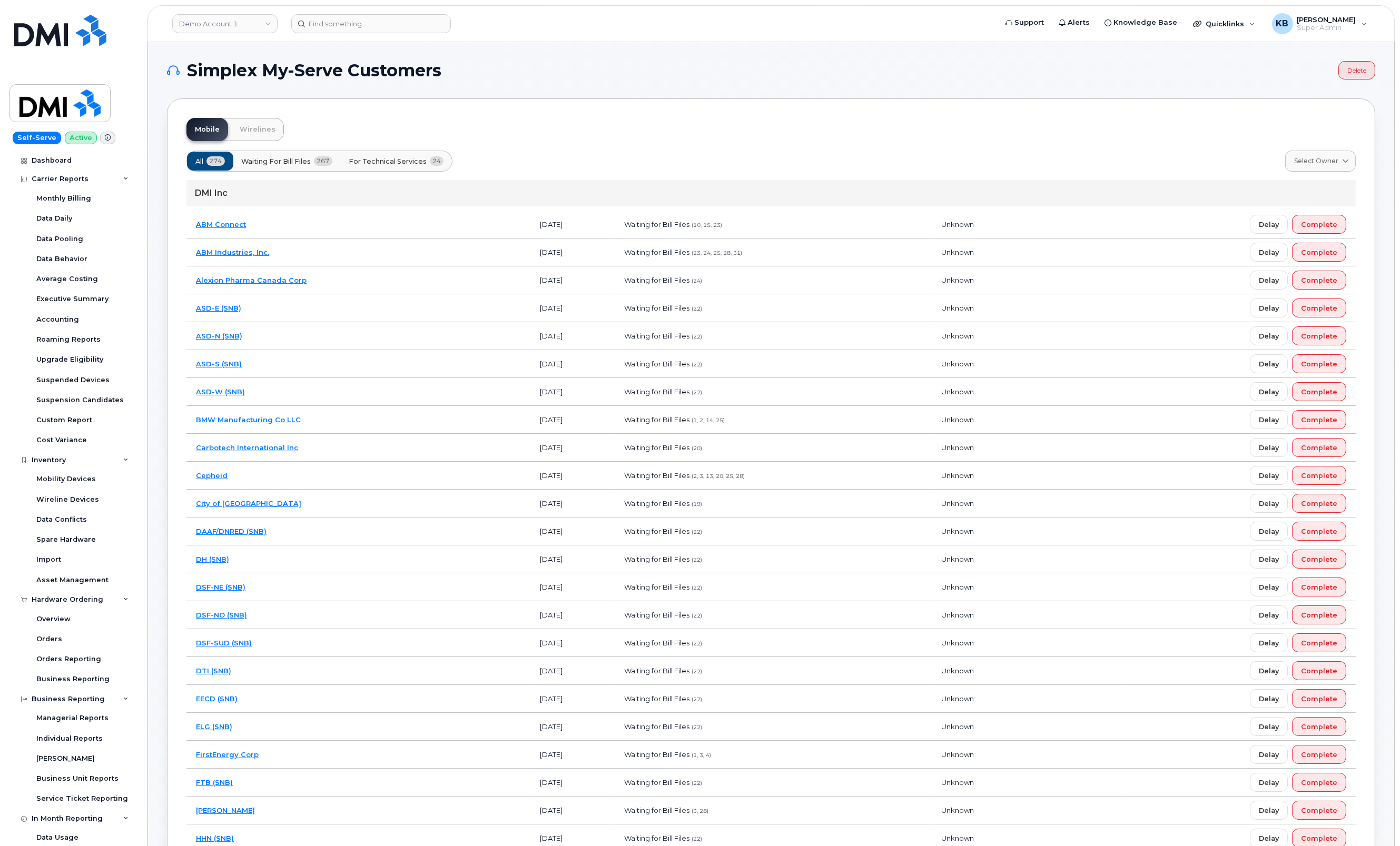
scroll to position [82, 0]
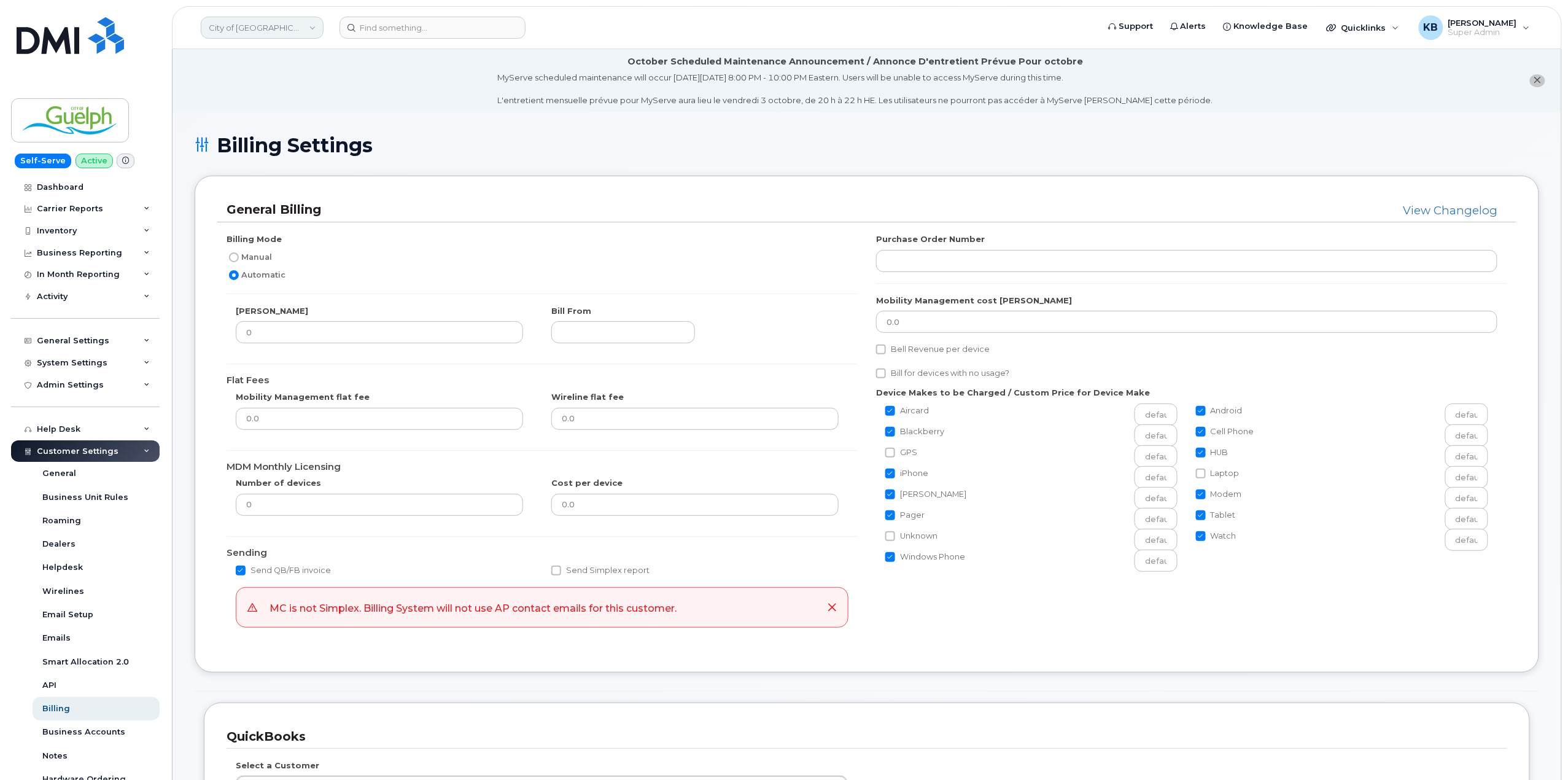
click at [260, 34] on link "City of [GEOGRAPHIC_DATA]" at bounding box center [262, 27] width 123 height 22
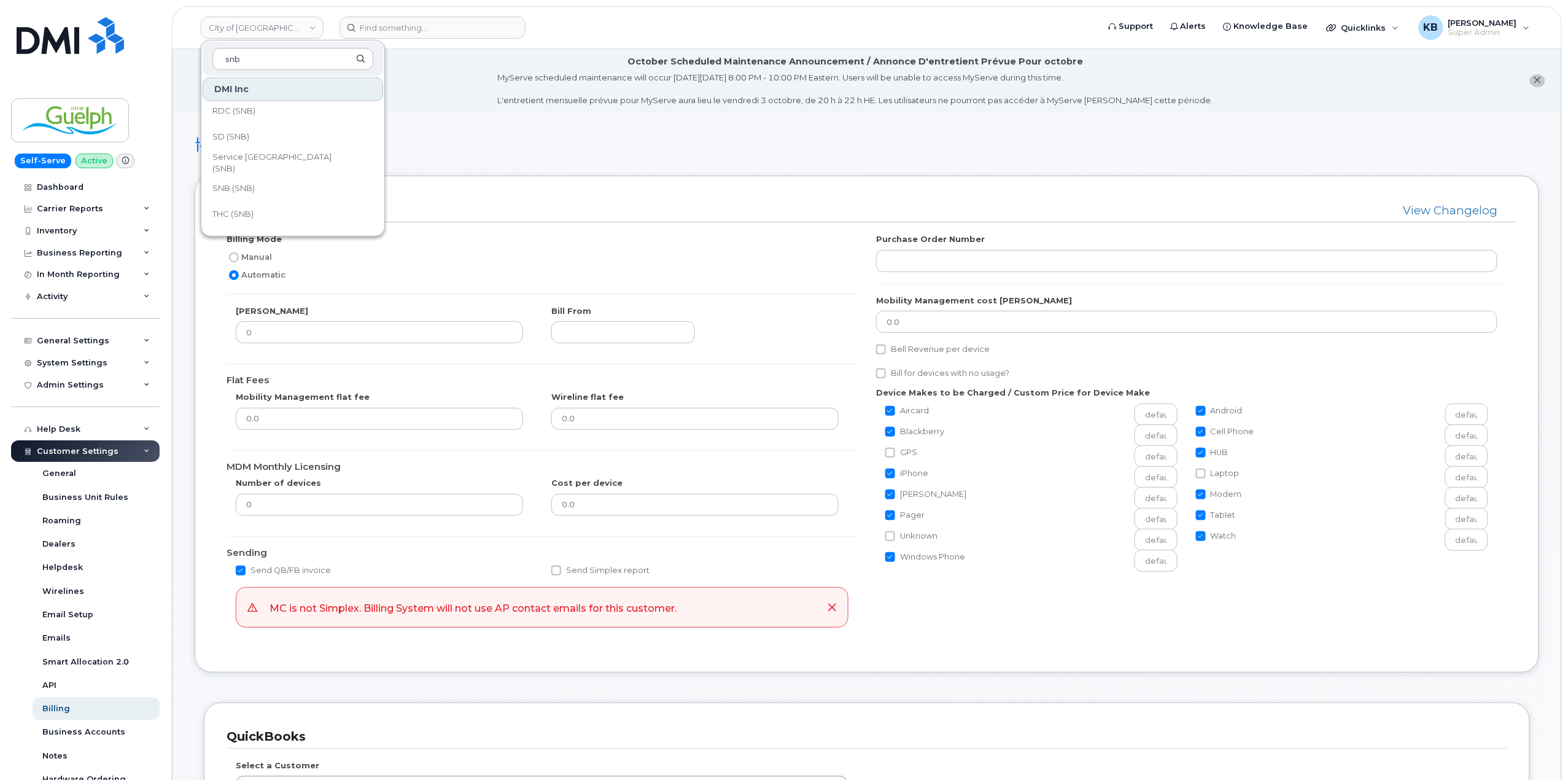
scroll to position [573, 0]
type input "snb"
click at [323, 188] on link "SNB (SNB)" at bounding box center [293, 188] width 181 height 25
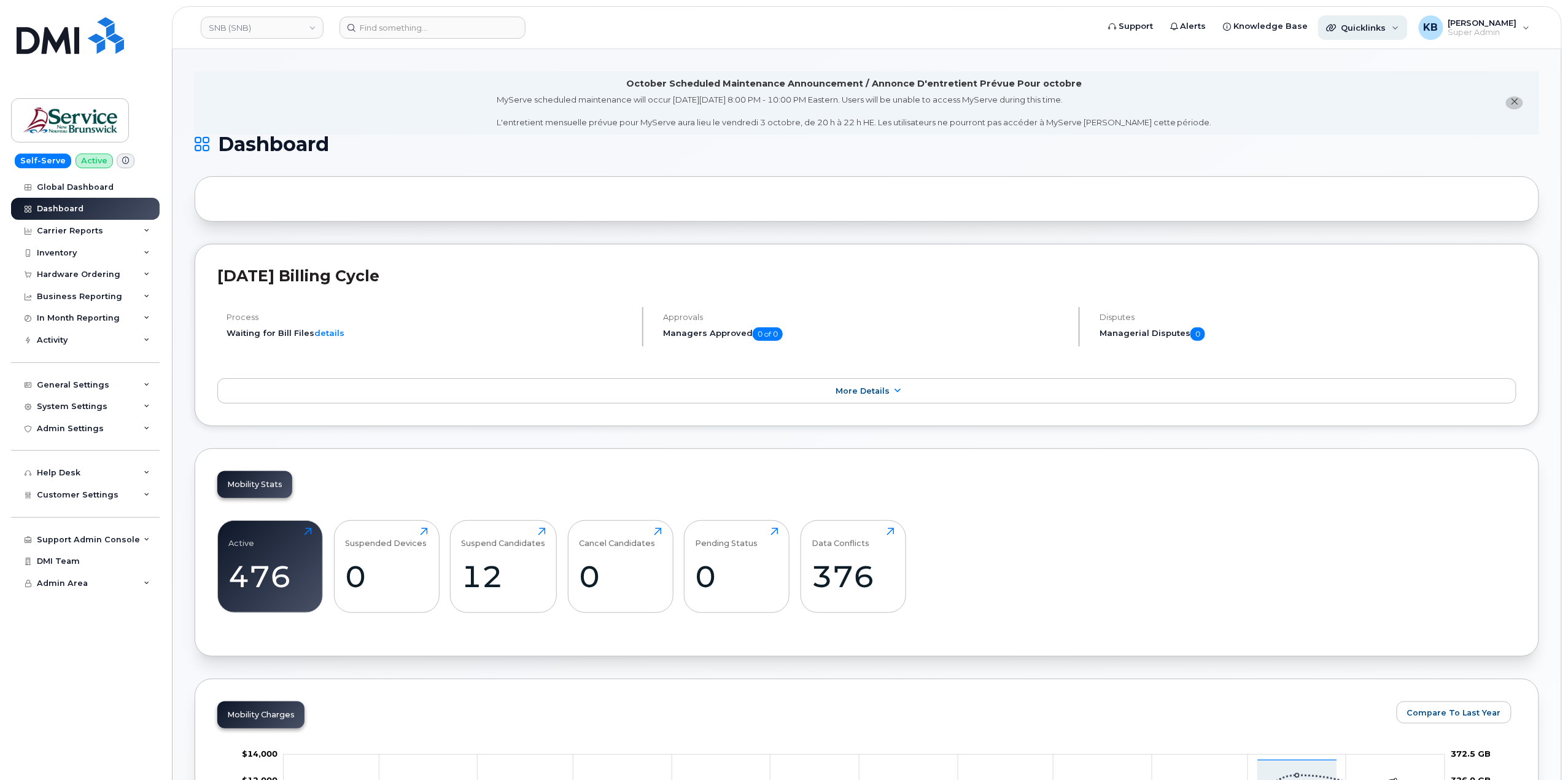
click at [1393, 34] on div "Quicklinks" at bounding box center [1363, 27] width 89 height 25
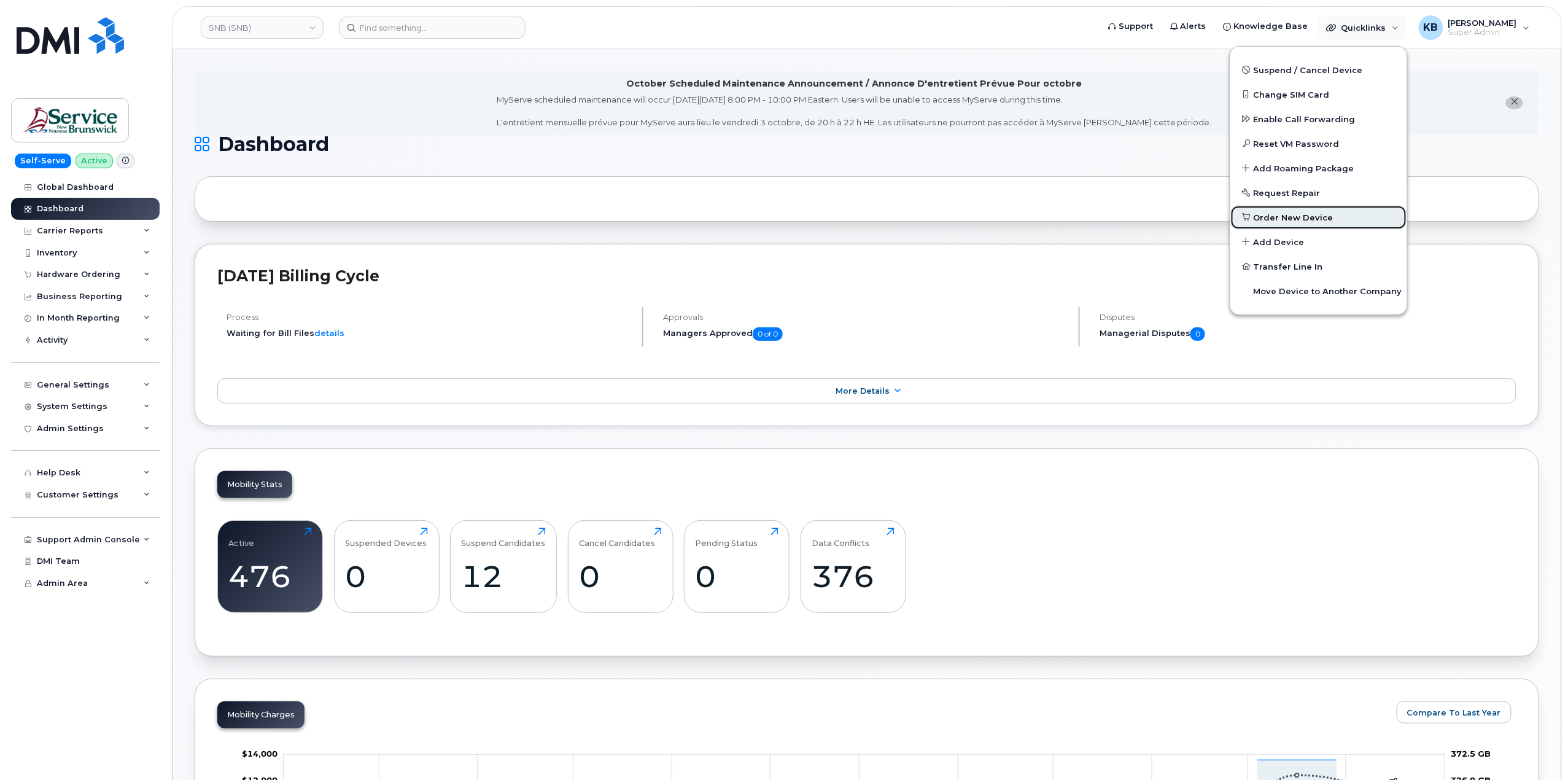
click at [1303, 209] on link "Order New Device" at bounding box center [1318, 217] width 177 height 25
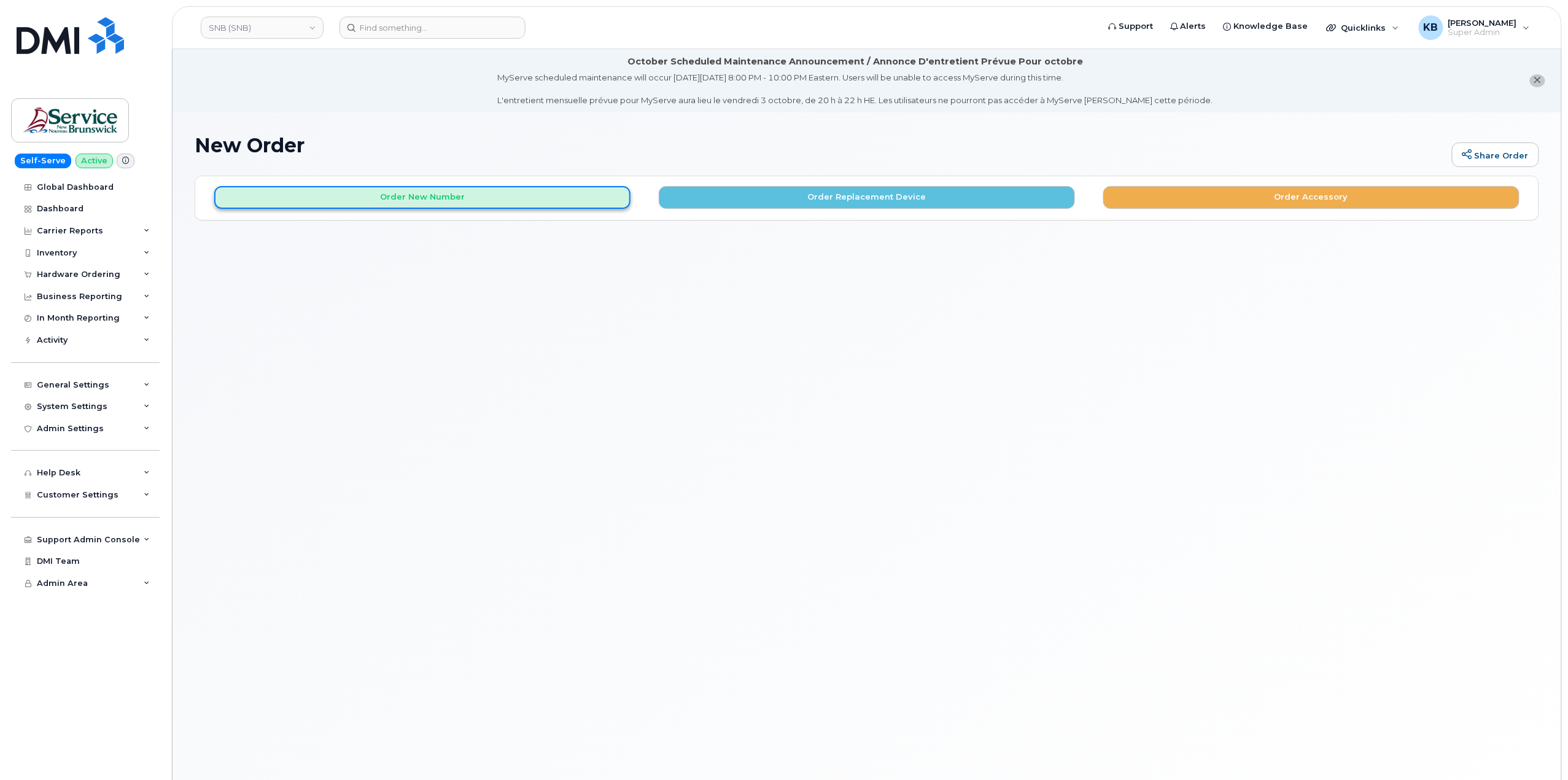
click at [455, 190] on button "Order New Number" at bounding box center [422, 198] width 416 height 23
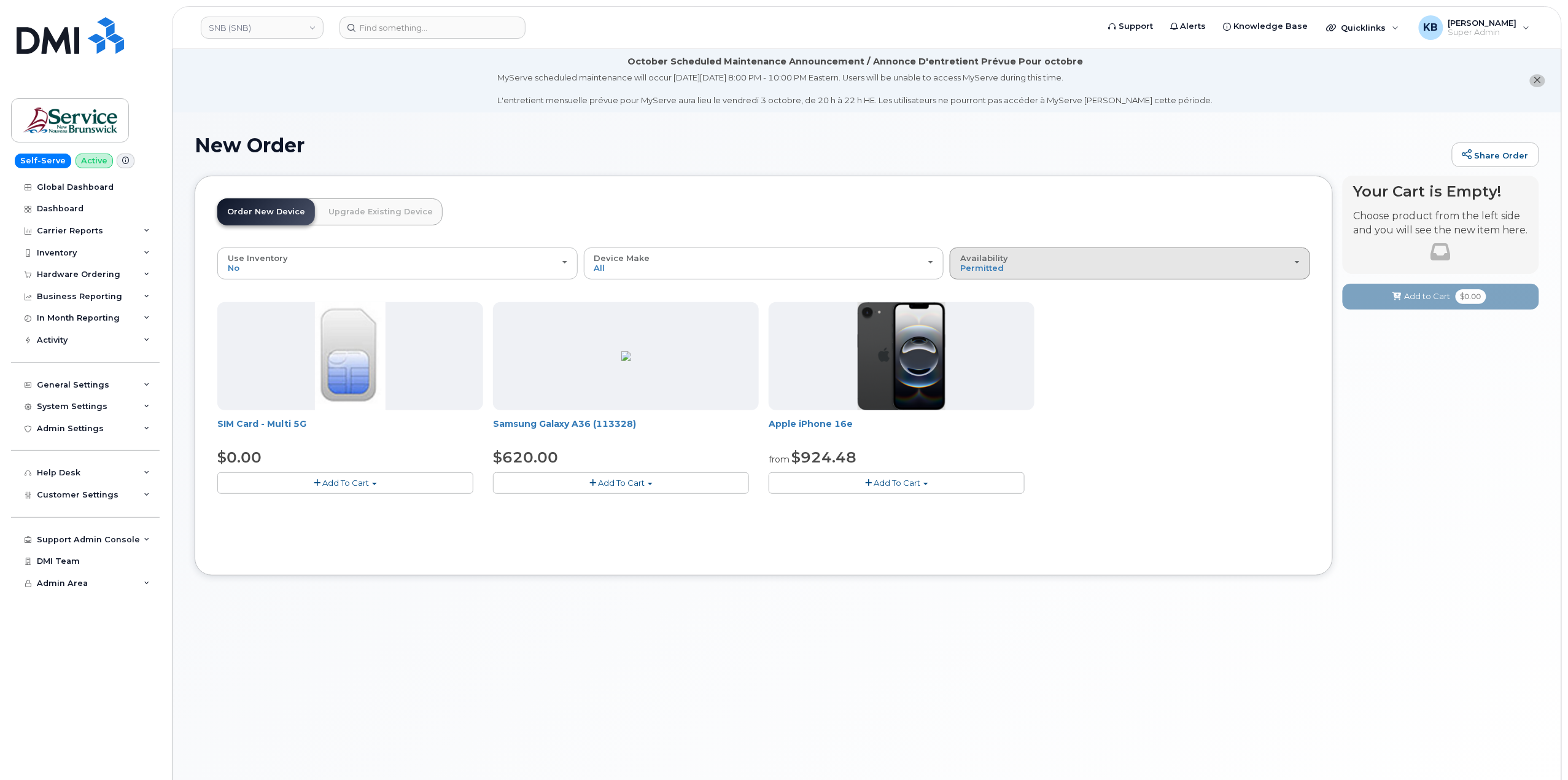
click at [956, 258] on button "Availability Permitted All" at bounding box center [1130, 264] width 360 height 32
click at [1012, 313] on div "All" at bounding box center [1130, 312] width 354 height 15
click at [1094, 265] on div "Availability Permitted All" at bounding box center [1130, 263] width 340 height 19
click at [972, 312] on label "All" at bounding box center [966, 312] width 26 height 15
click at [0, 0] on input "All" at bounding box center [0, 0] width 0 height 0
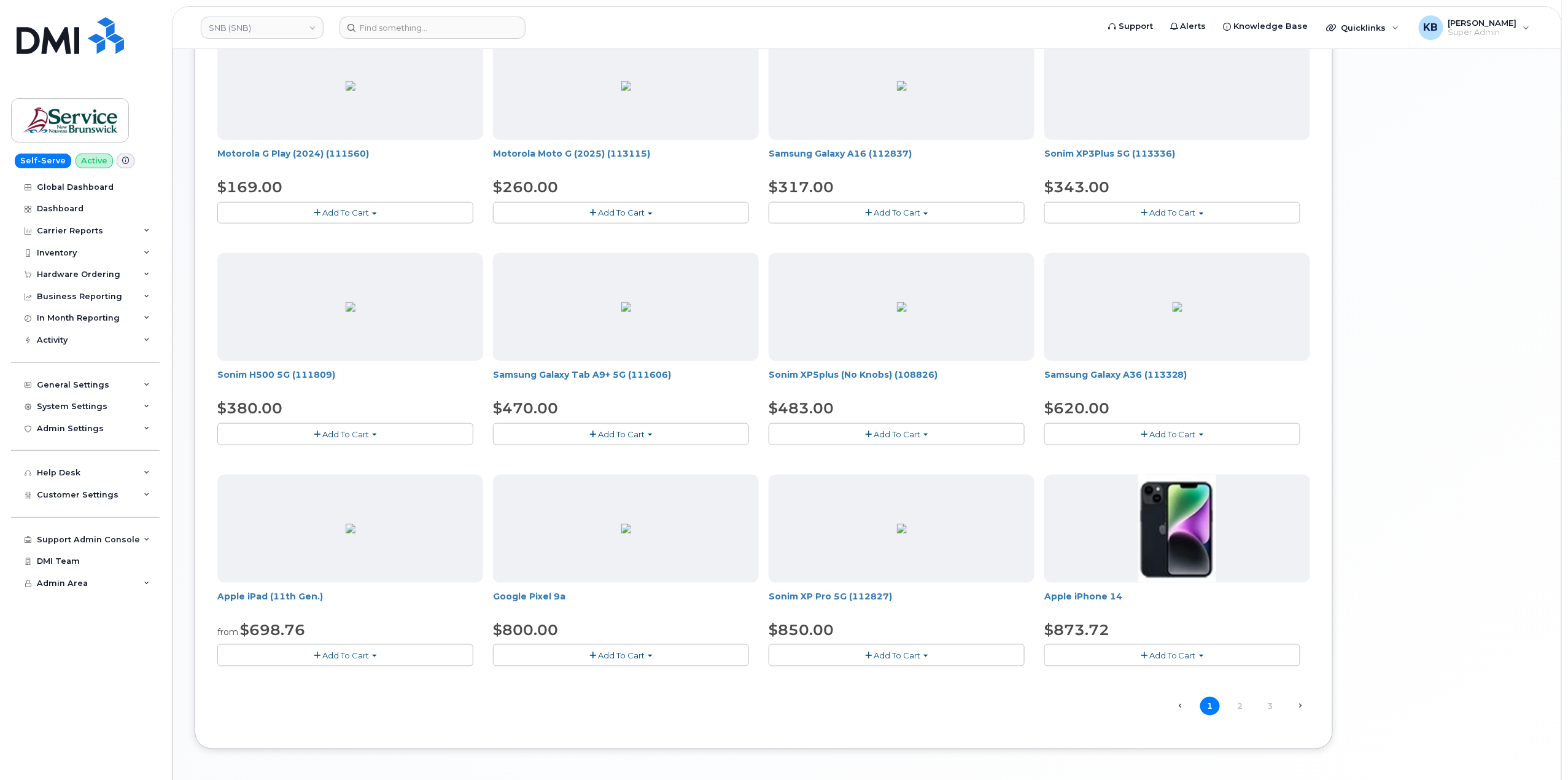
scroll to position [544, 0]
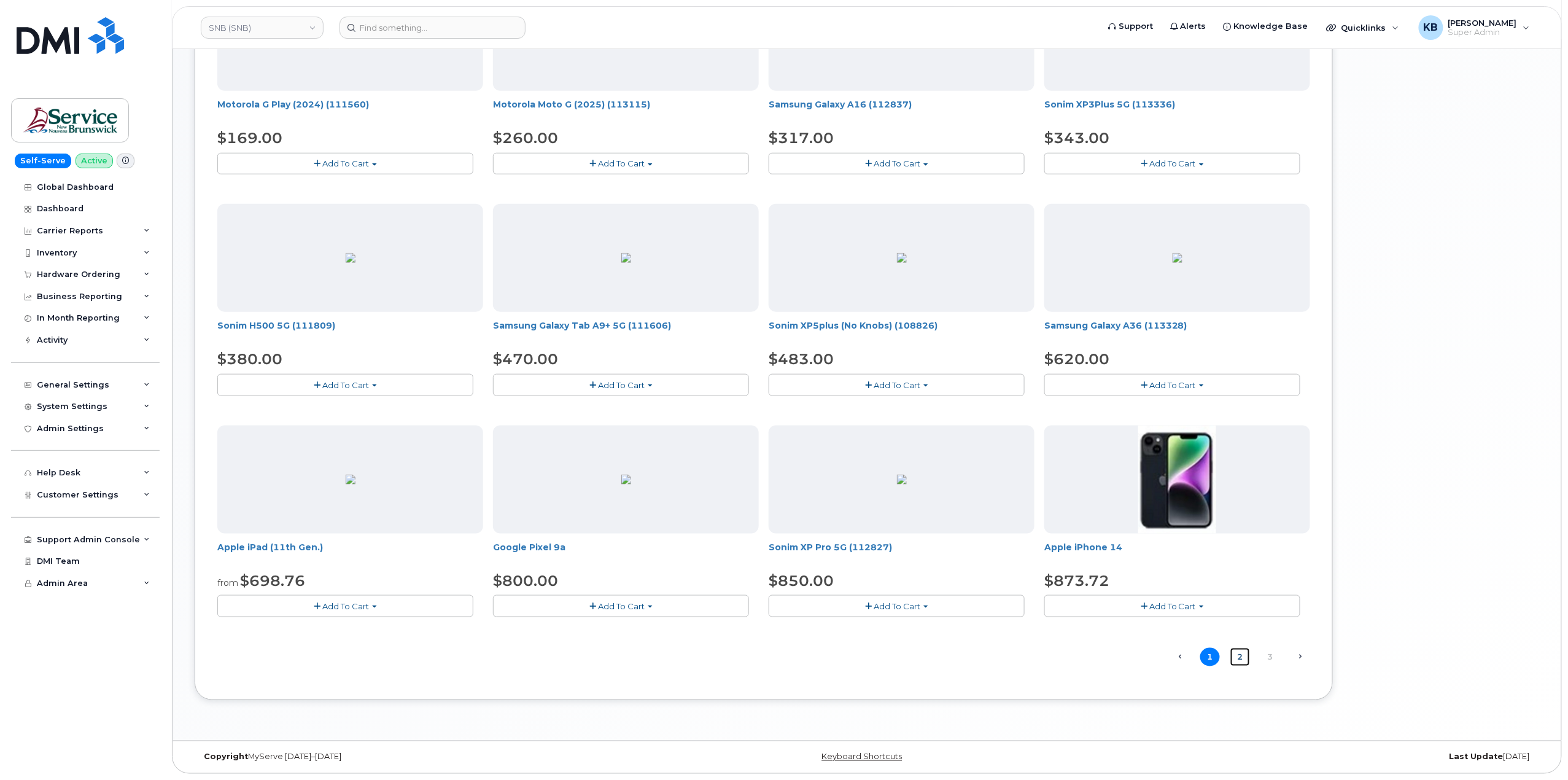
click at [1240, 661] on link "2" at bounding box center [1240, 657] width 20 height 19
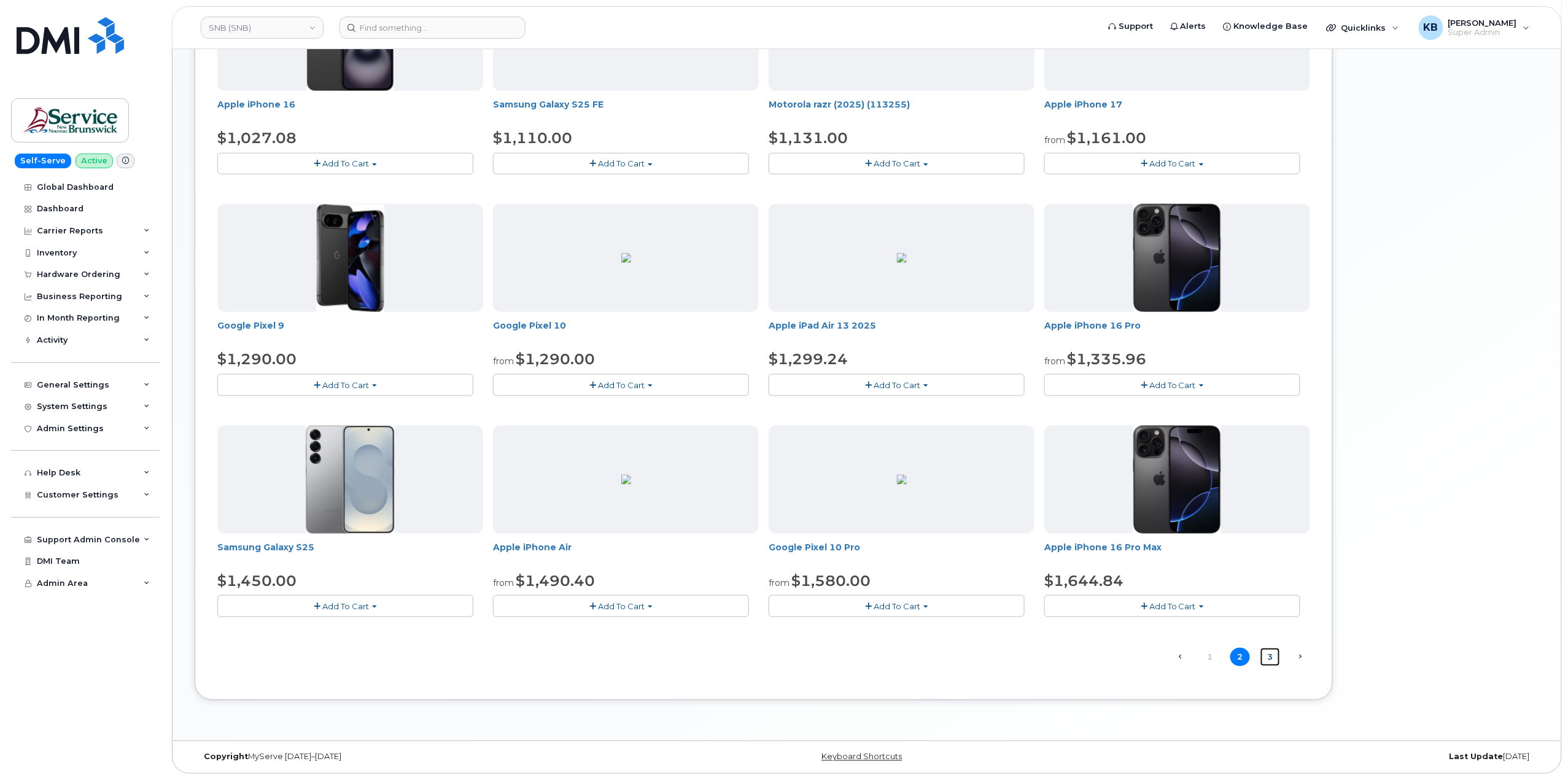
click at [1267, 653] on link "3" at bounding box center [1270, 657] width 20 height 19
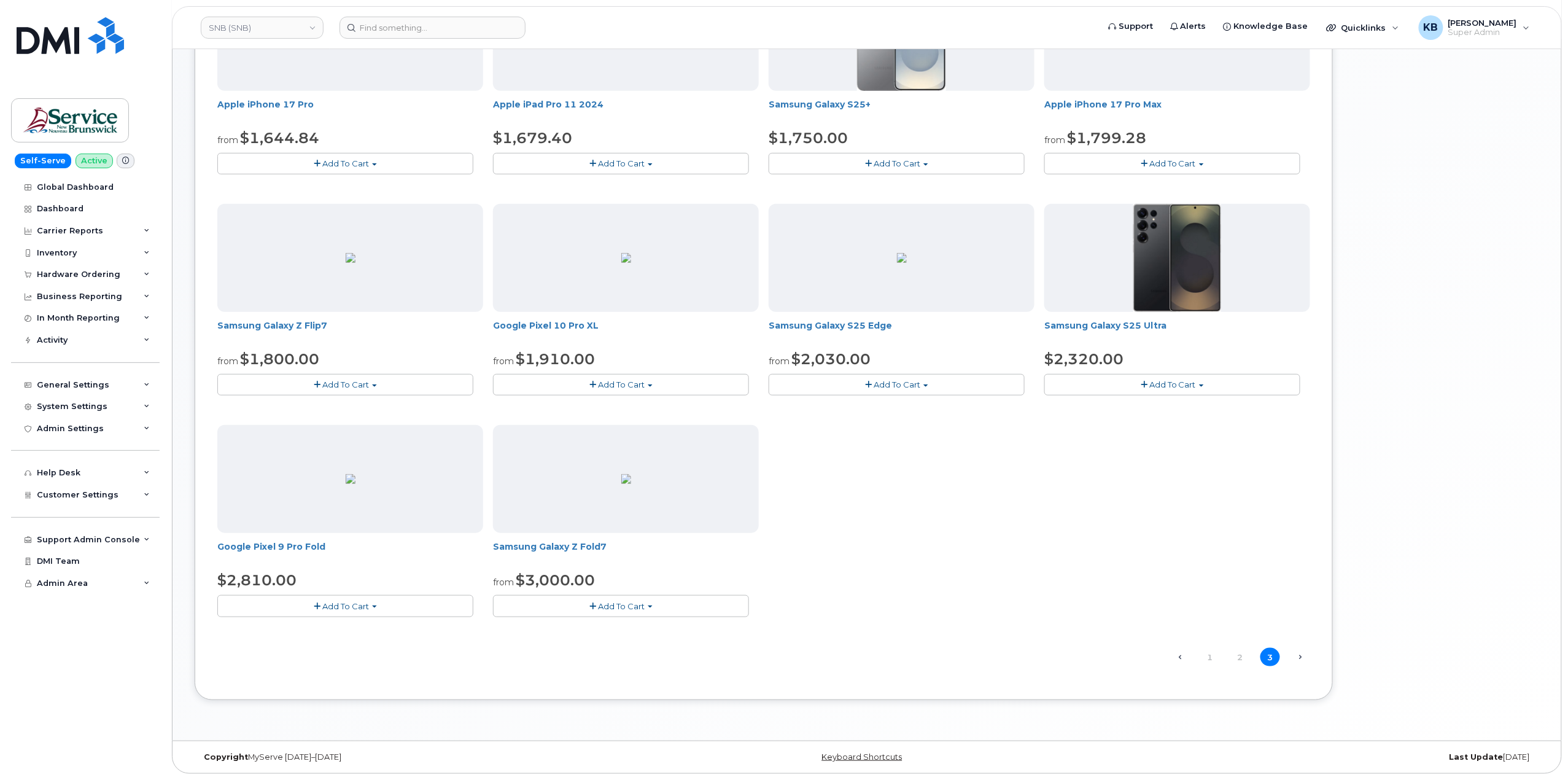
scroll to position [322, 0]
click at [1211, 658] on link "1" at bounding box center [1210, 657] width 20 height 19
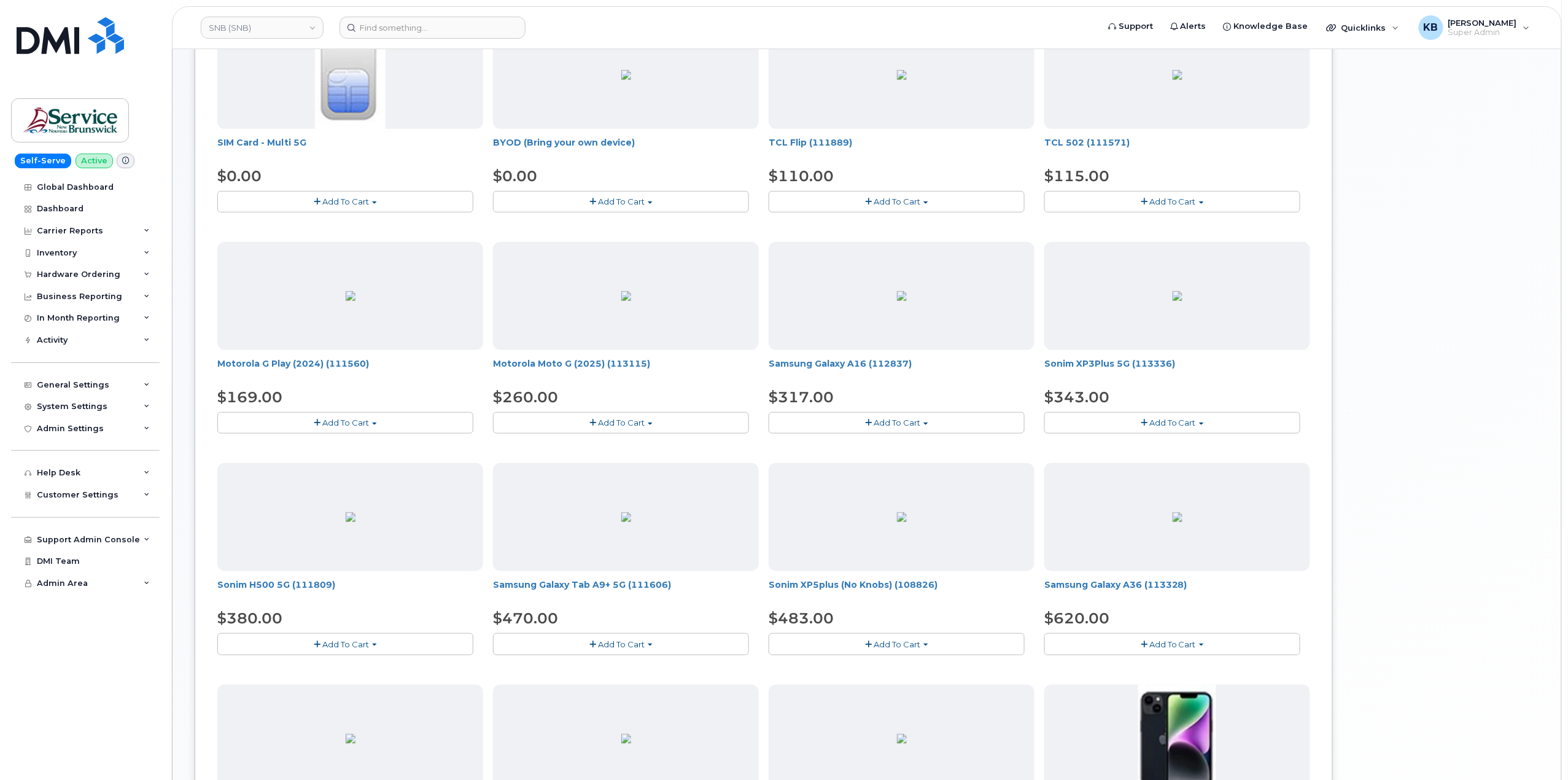
scroll to position [544, 0]
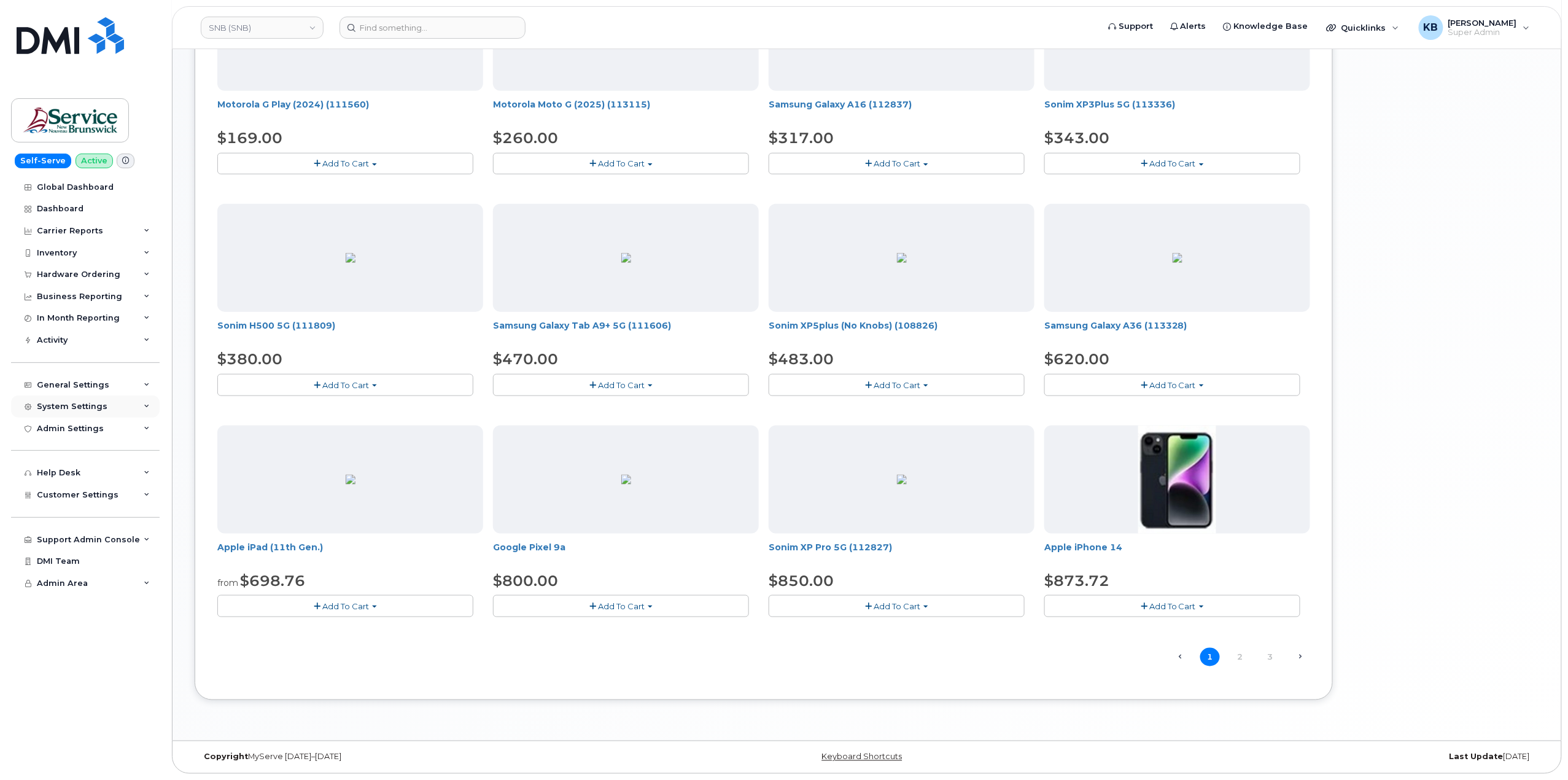
click at [152, 411] on div "System Settings" at bounding box center [85, 406] width 149 height 22
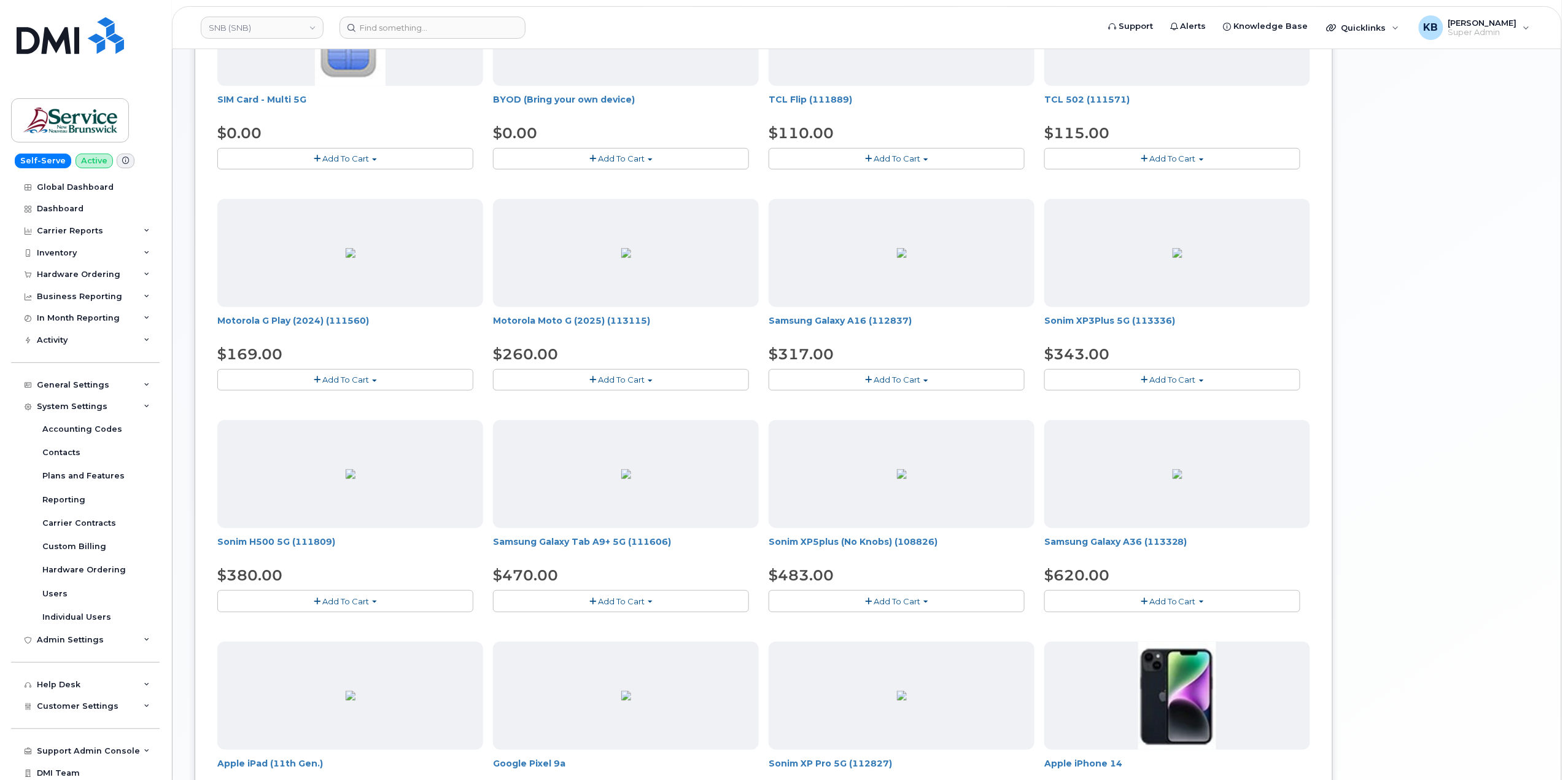
scroll to position [0, 0]
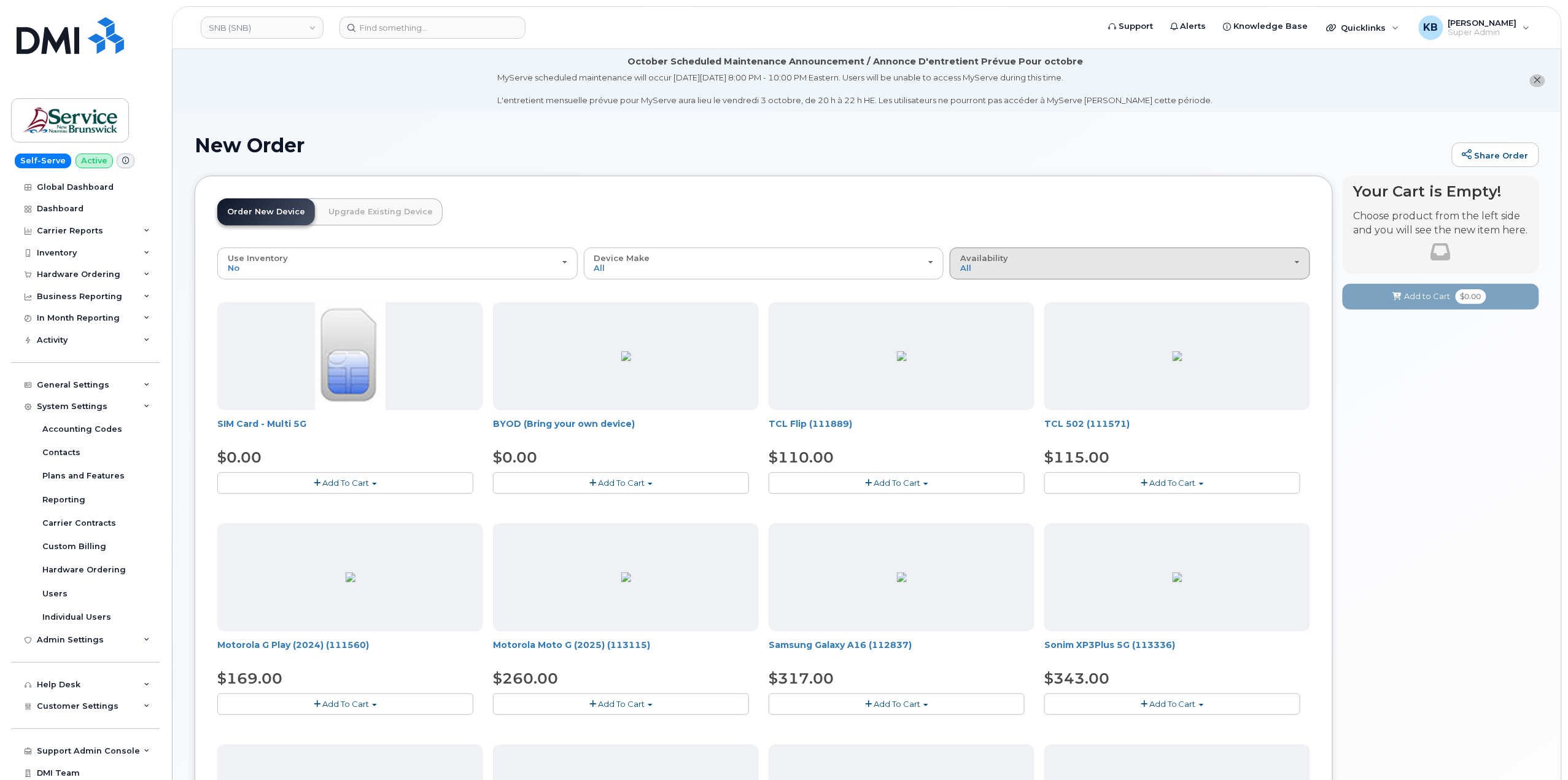
click at [1012, 272] on div "Availability Permitted All" at bounding box center [1130, 263] width 340 height 19
click at [998, 214] on header "Order New Device Upgrade Existing Device Order new device and new line Order ne…" at bounding box center [763, 223] width 1093 height 49
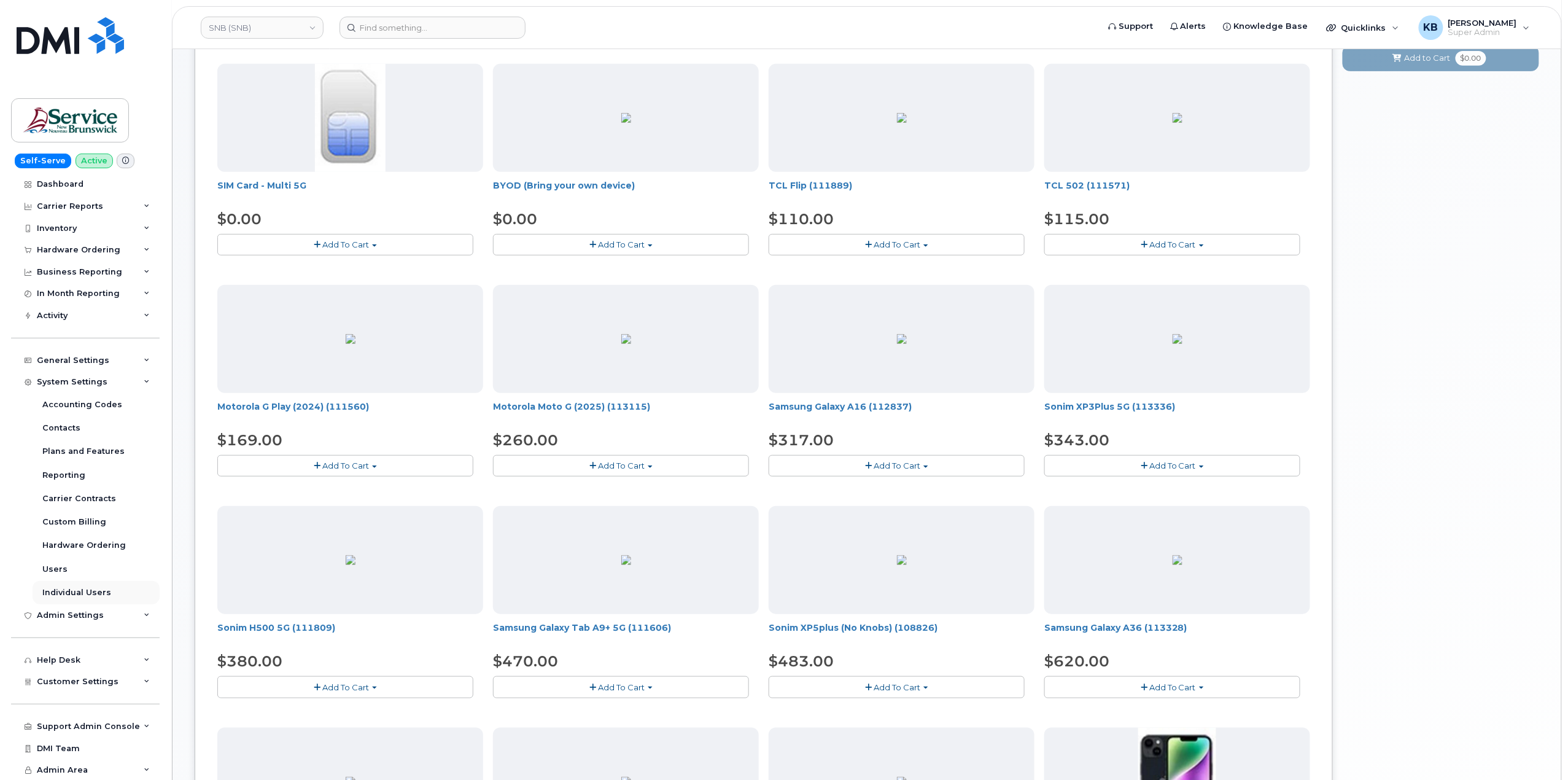
scroll to position [246, 0]
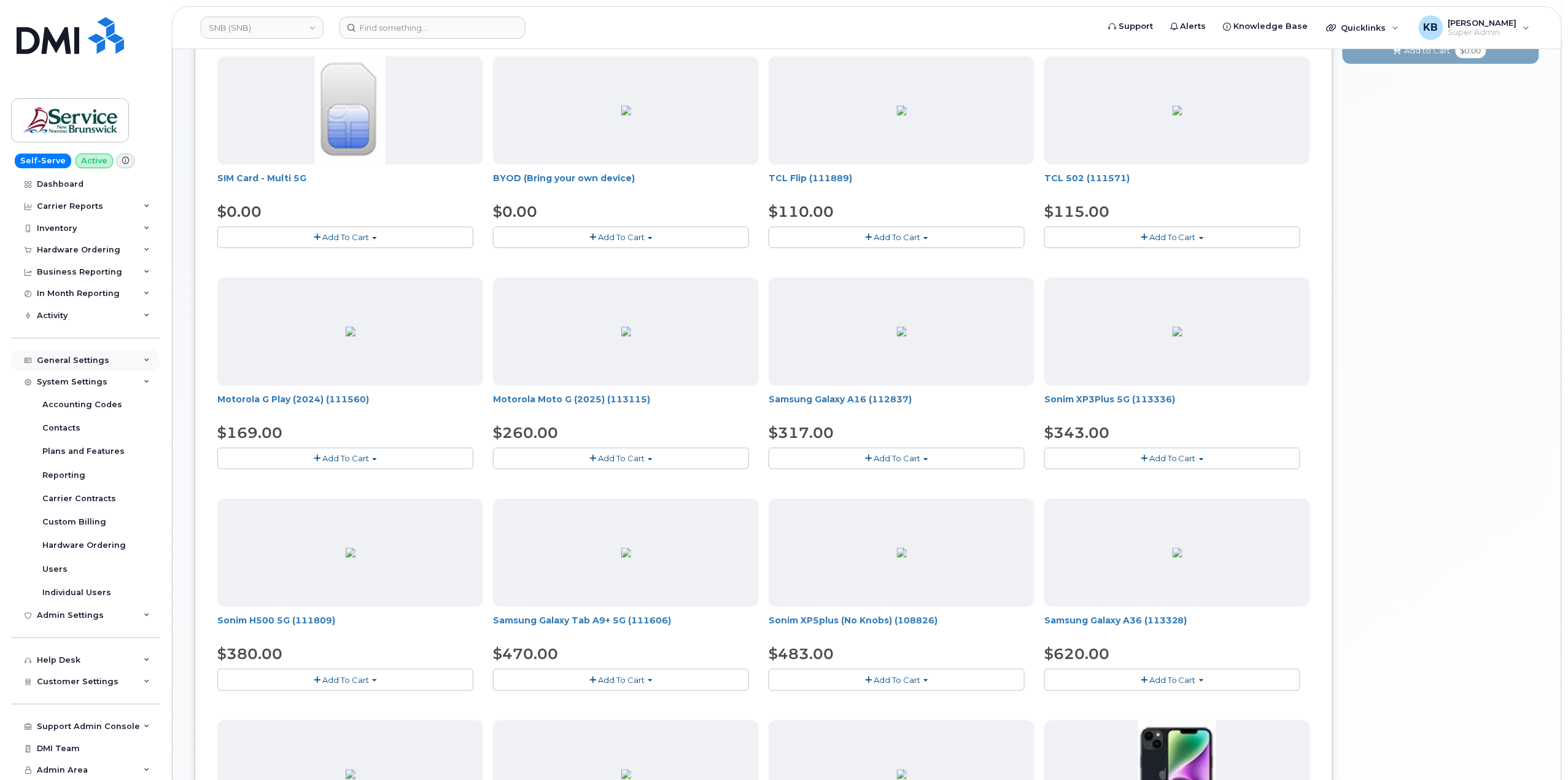
click at [137, 362] on div "General Settings" at bounding box center [85, 360] width 149 height 22
click at [137, 385] on div "System Settings" at bounding box center [85, 381] width 149 height 22
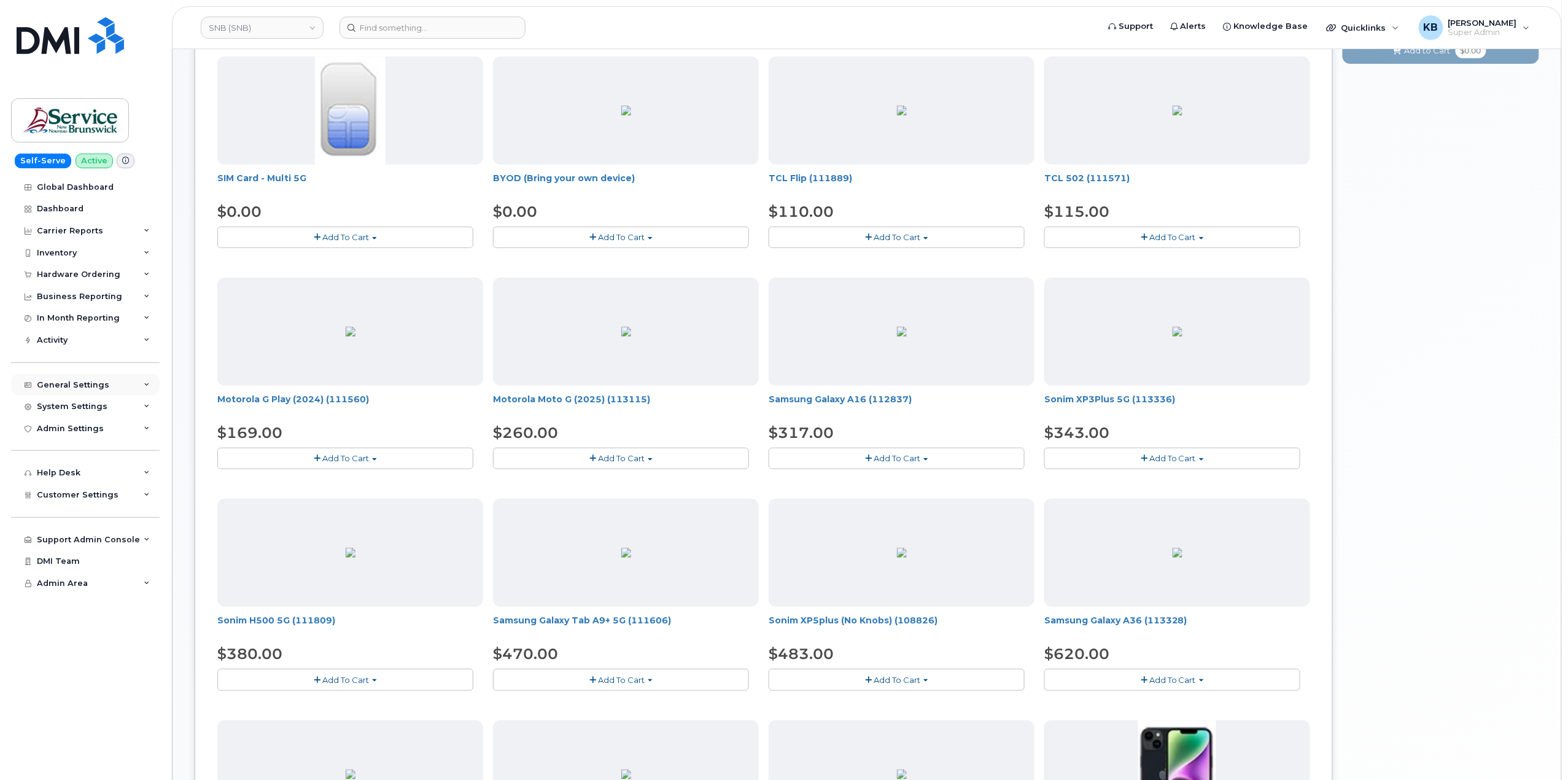
scroll to position [0, 0]
click at [140, 496] on div "Customer Settings" at bounding box center [85, 495] width 149 height 22
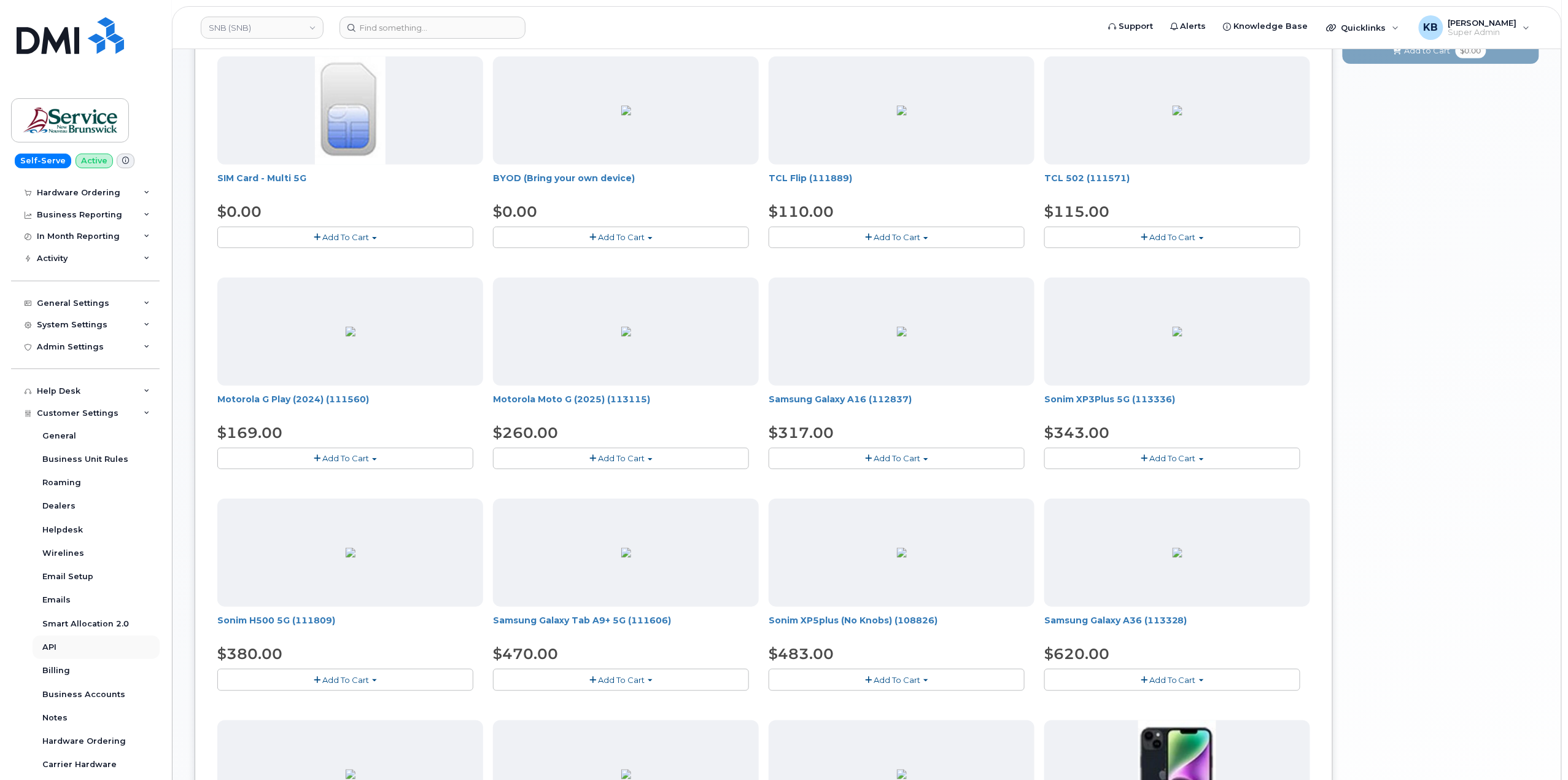
scroll to position [163, 0]
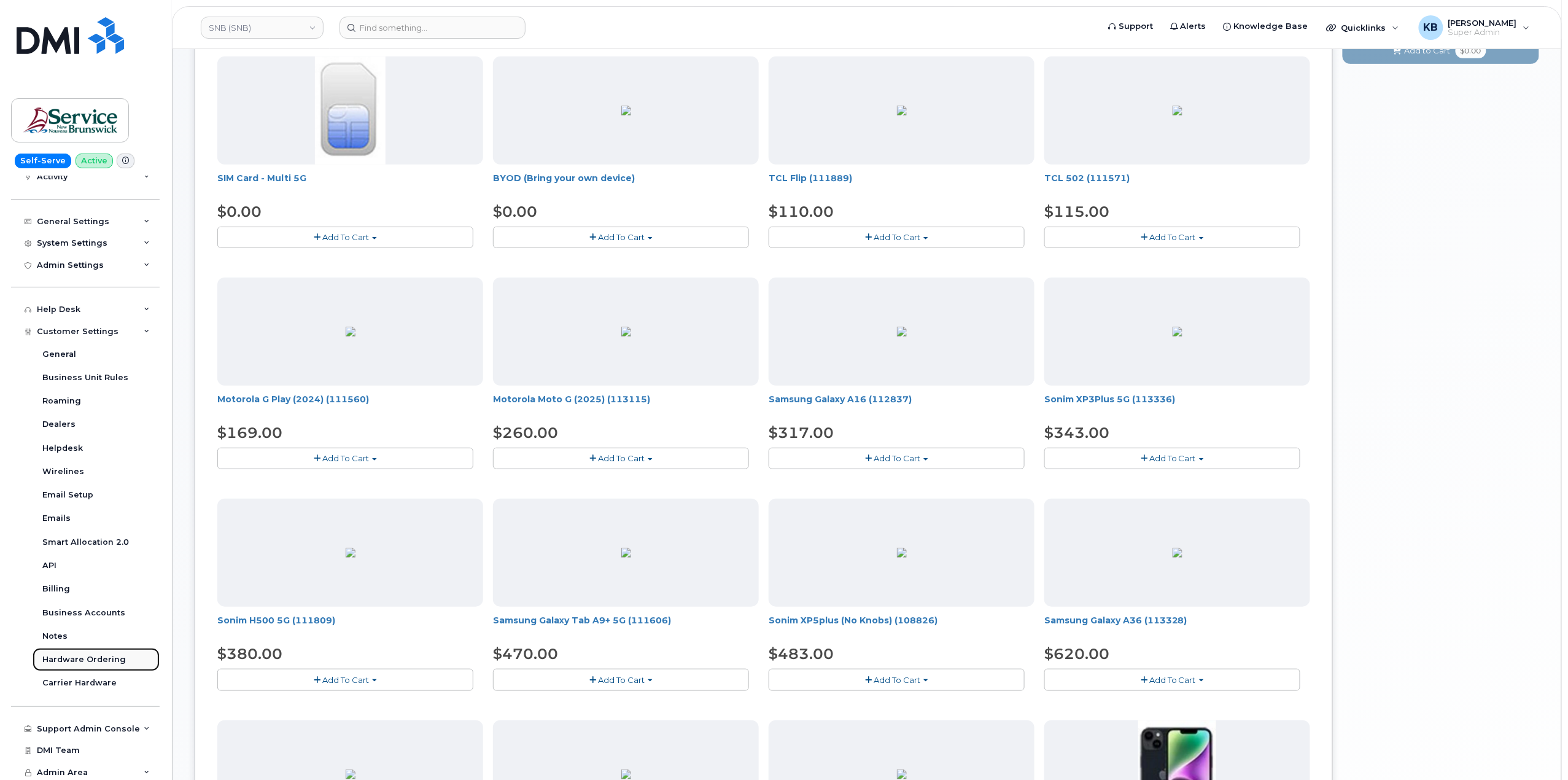
click at [84, 661] on div "Hardware Ordering" at bounding box center [84, 659] width 84 height 11
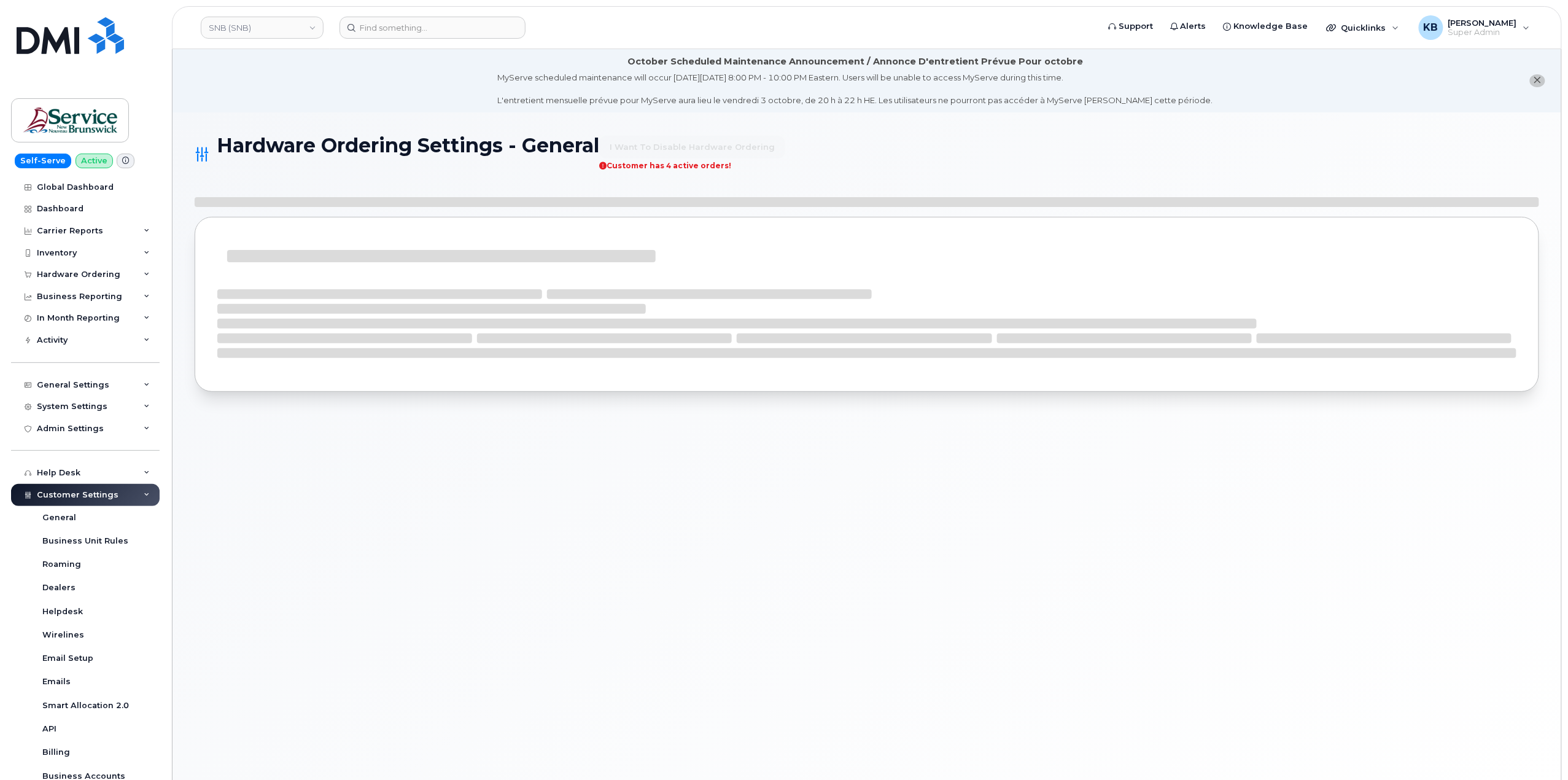
select select "admins"
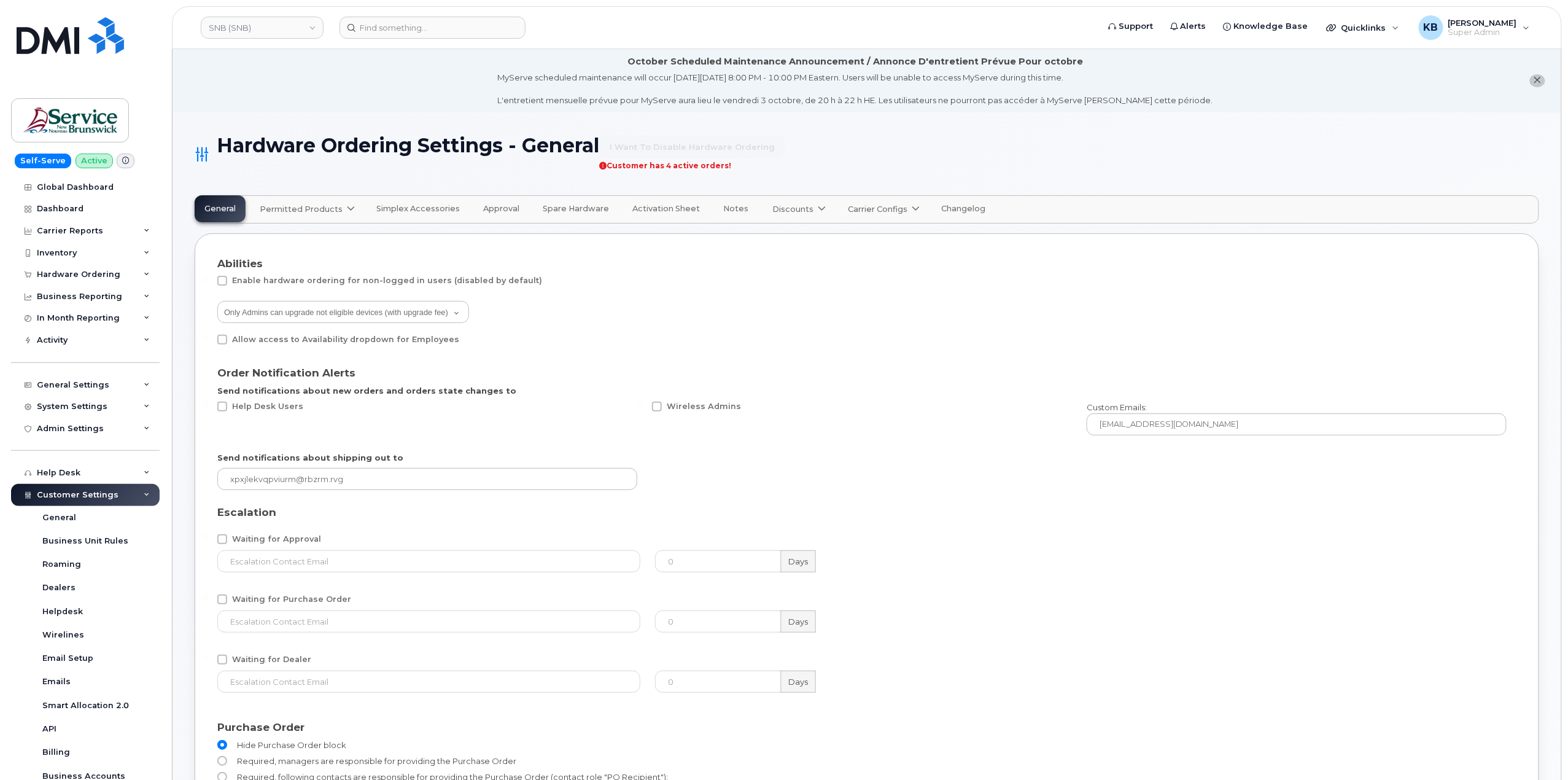
click at [310, 212] on span "Permitted Products" at bounding box center [301, 209] width 83 height 11
click at [276, 238] on span "Bell" at bounding box center [271, 239] width 16 height 13
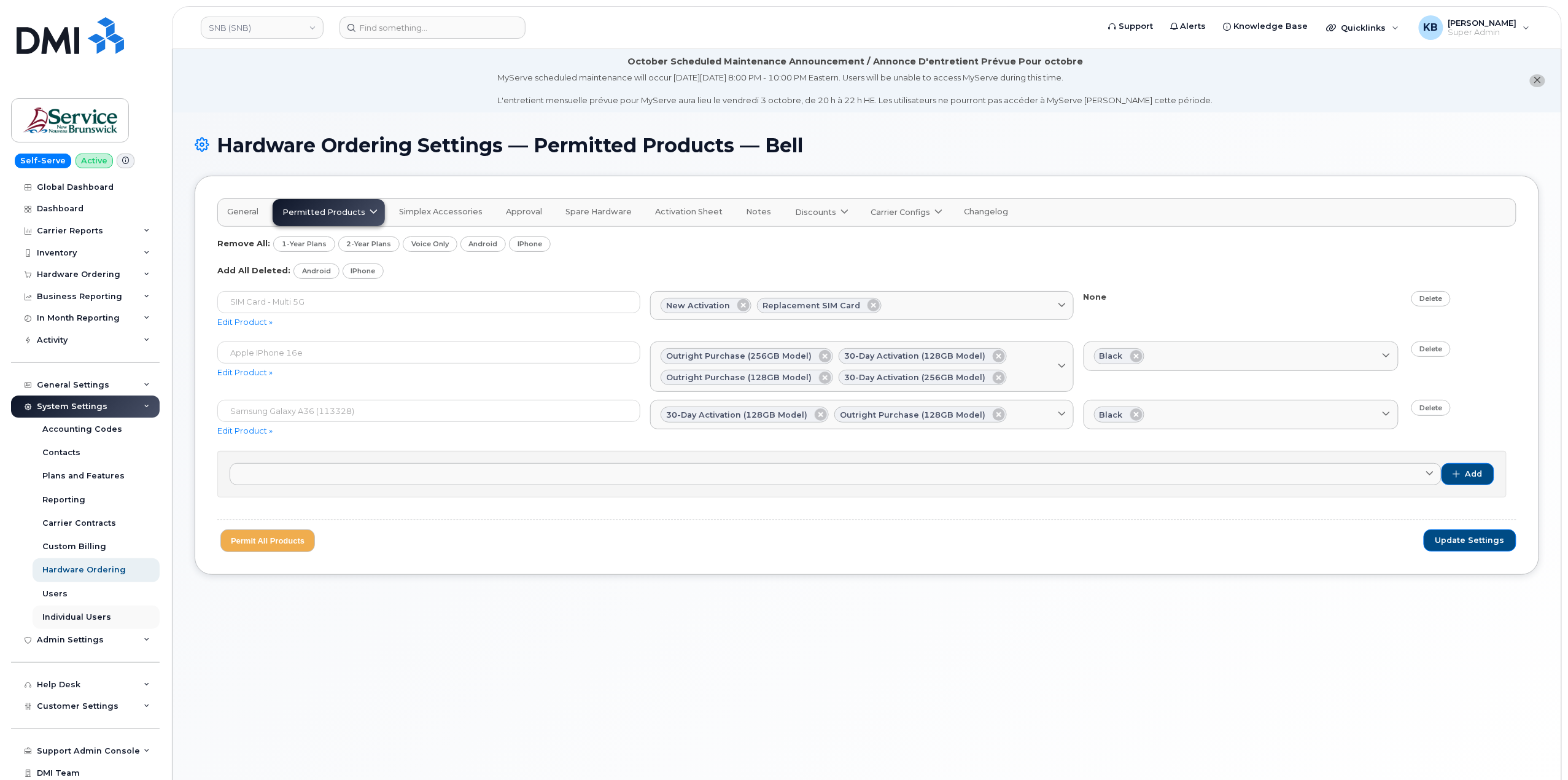
scroll to position [25, 0]
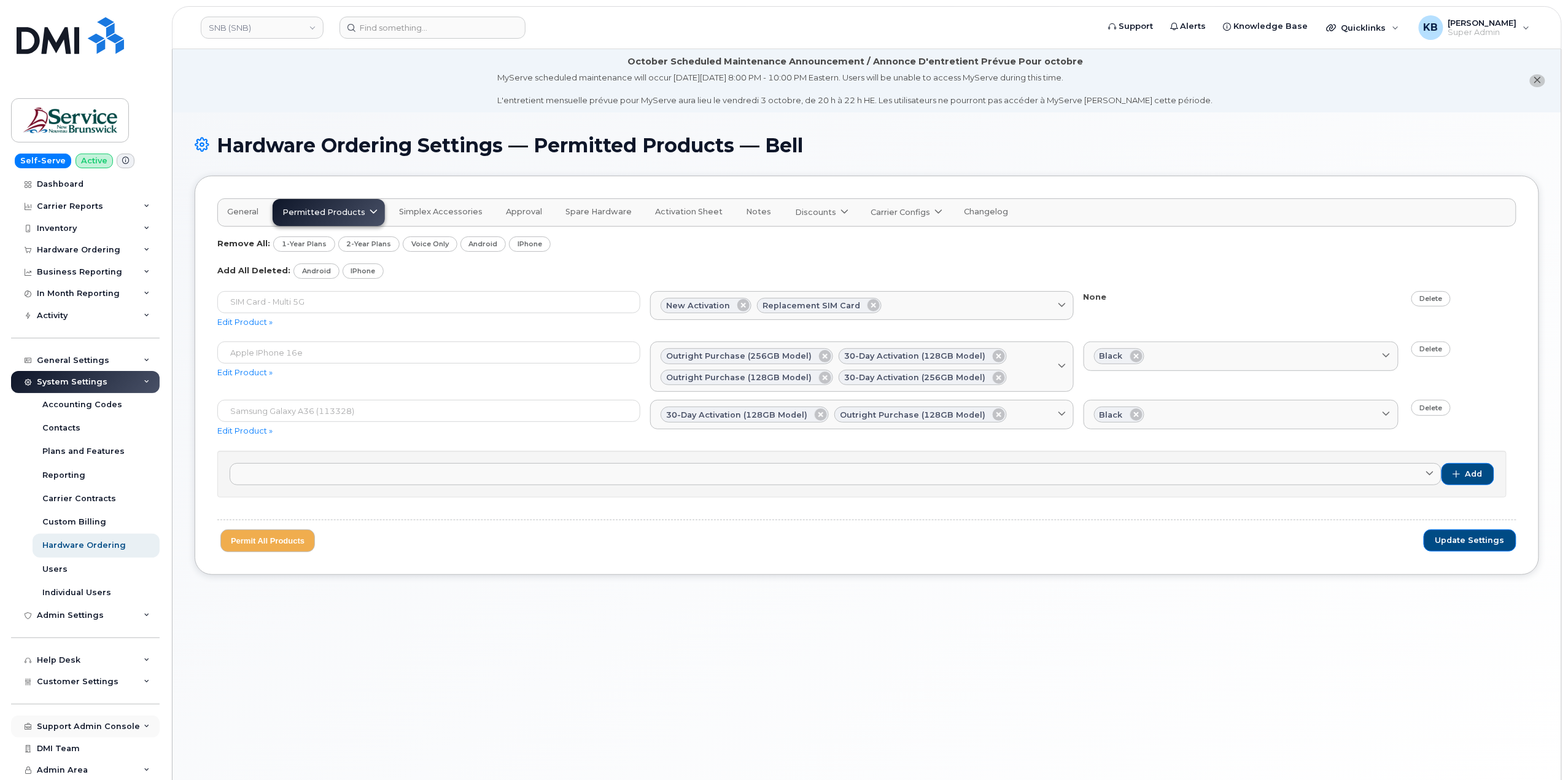
click at [143, 730] on div "Support Admin Console" at bounding box center [85, 726] width 149 height 22
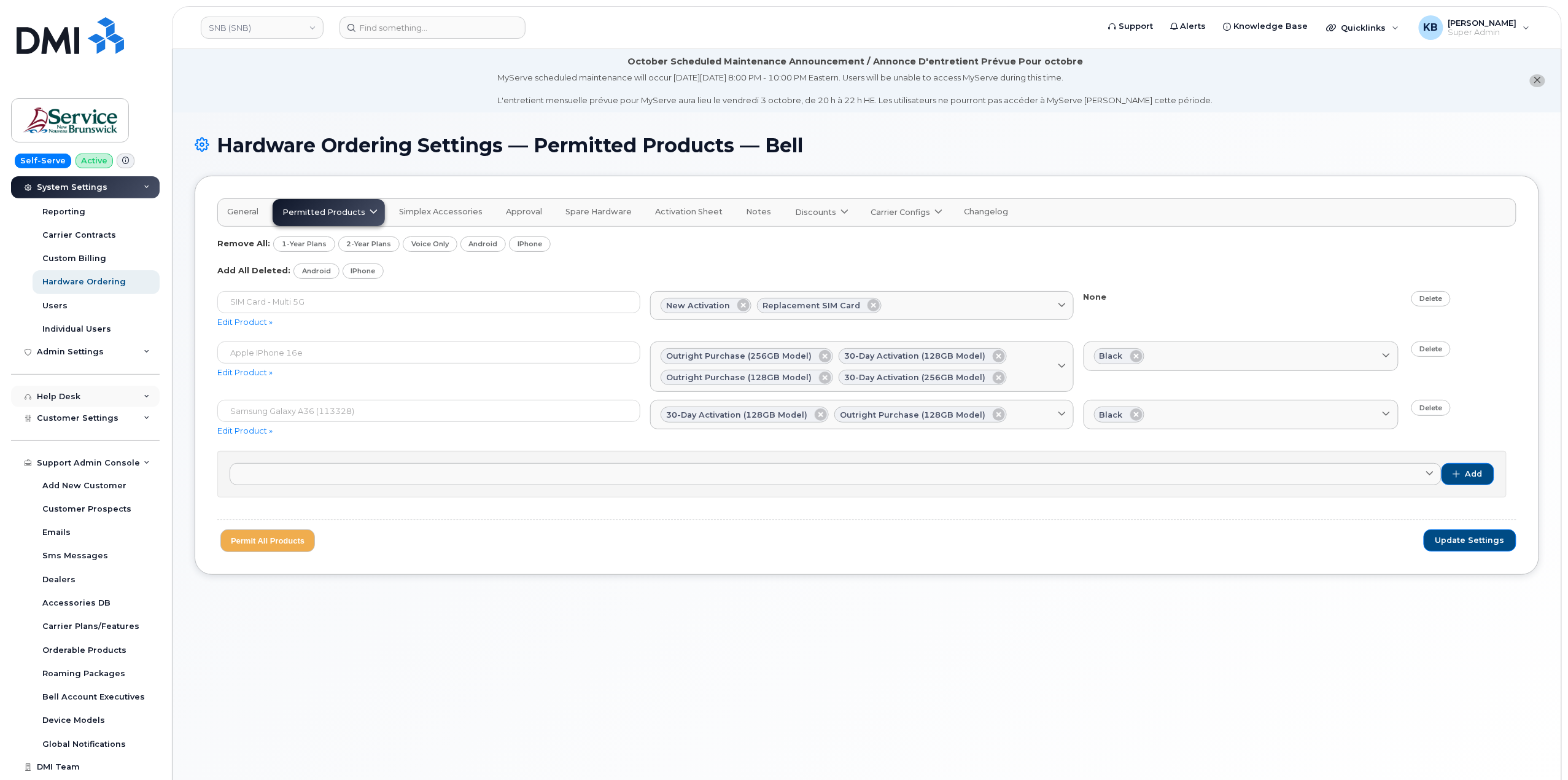
scroll to position [306, 0]
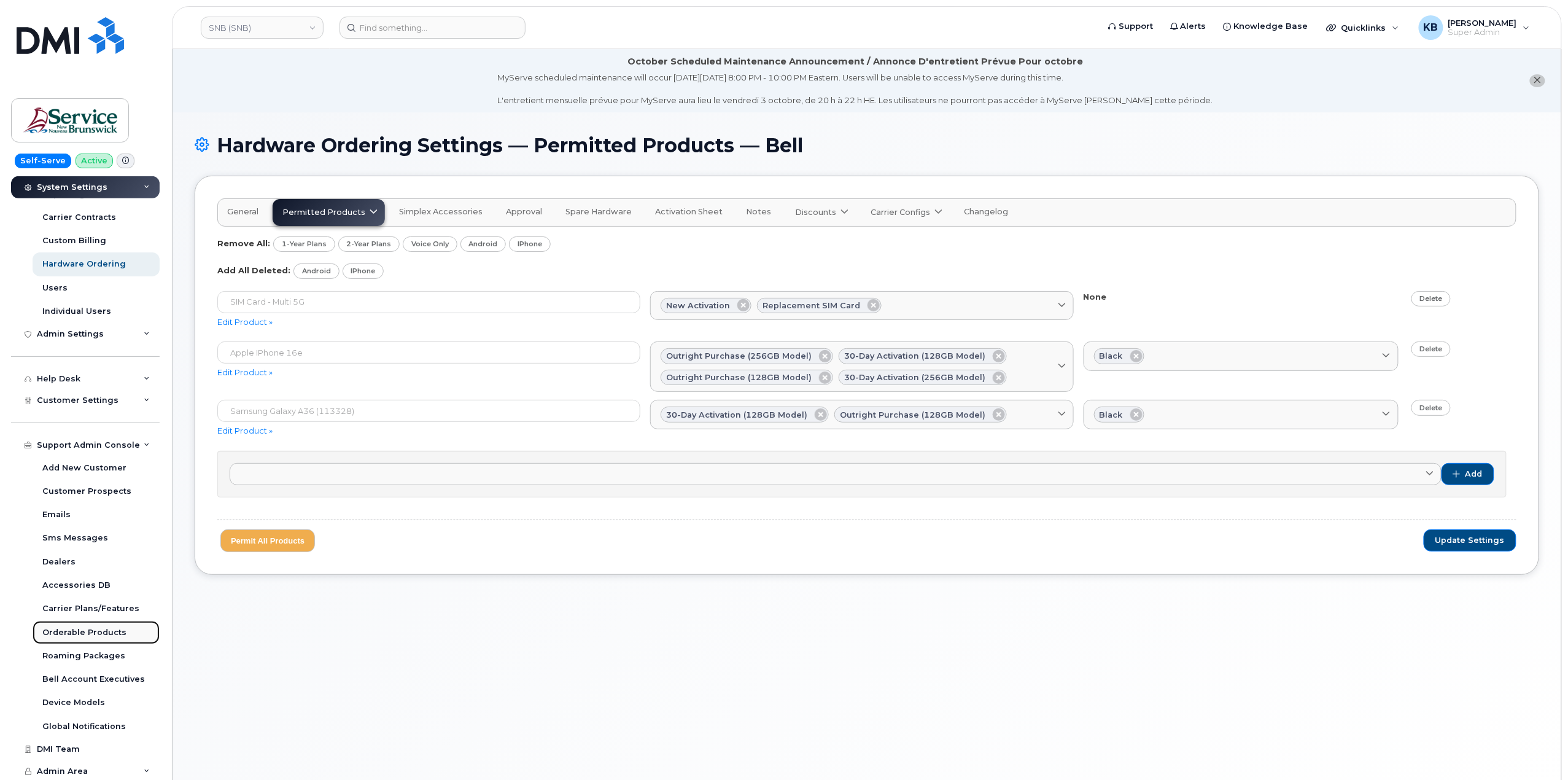
click at [74, 632] on div "Orderable Products" at bounding box center [84, 632] width 84 height 11
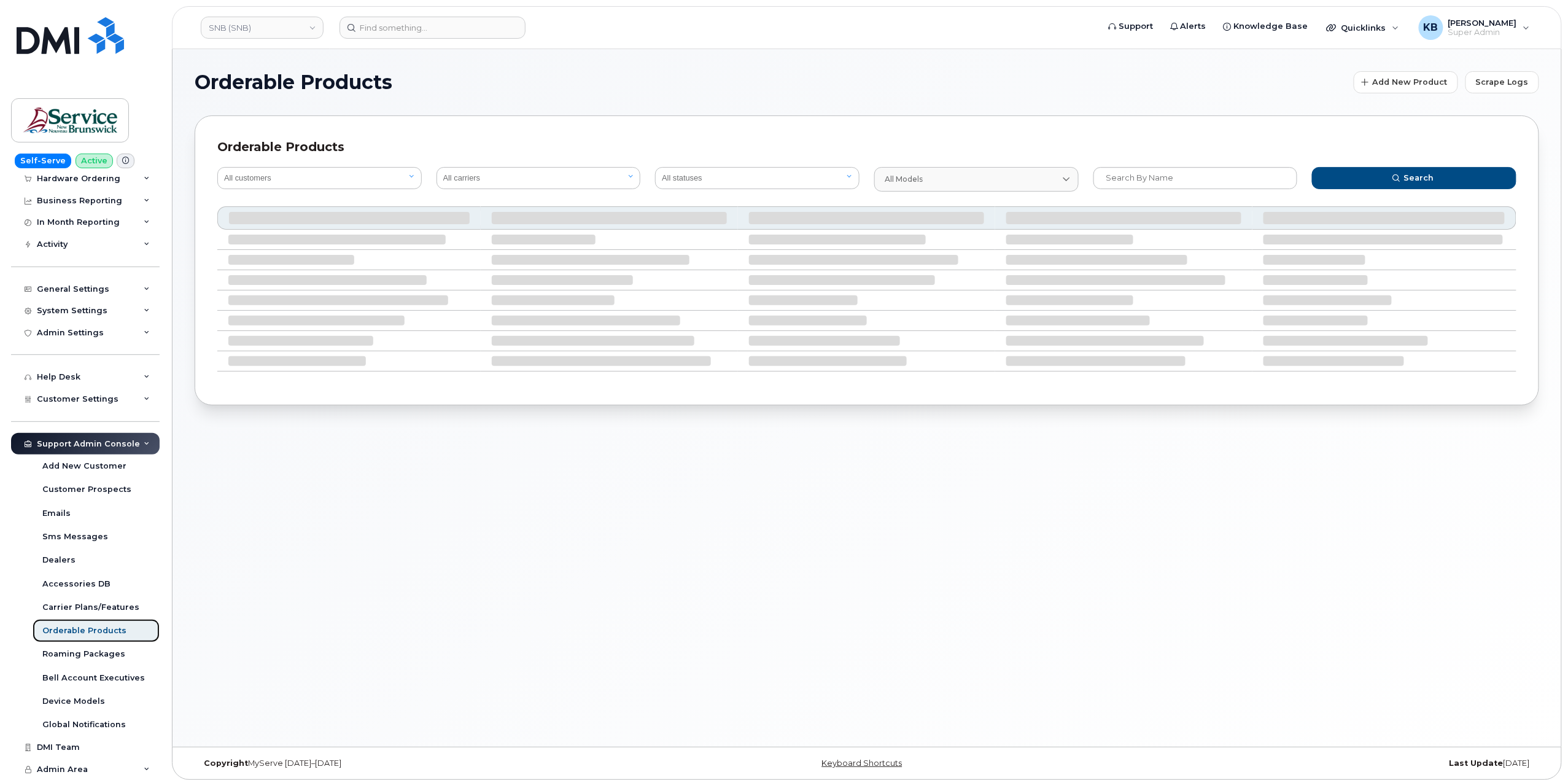
scroll to position [94, 0]
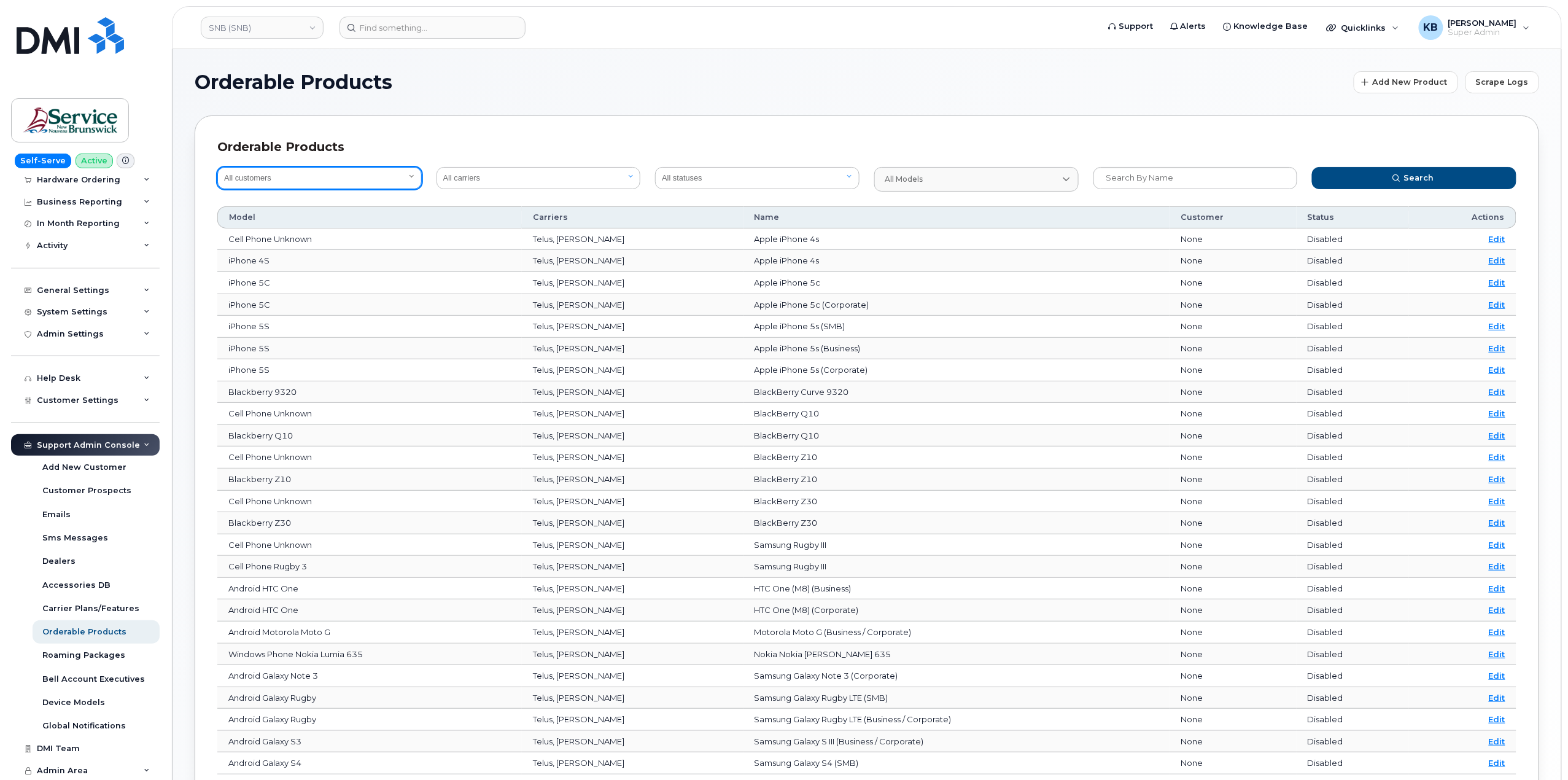
click at [354, 177] on select "All customers Acadia Broadcasting Ltd Aecon Construction Group Inc Alberta Heal…" at bounding box center [319, 178] width 205 height 22
click at [1163, 175] on input "text" at bounding box center [1195, 178] width 205 height 22
drag, startPoint x: 1176, startPoint y: 180, endPoint x: 1132, endPoint y: 180, distance: 44.0
click at [1132, 180] on input "BYOD w/ SIM" at bounding box center [1195, 178] width 205 height 22
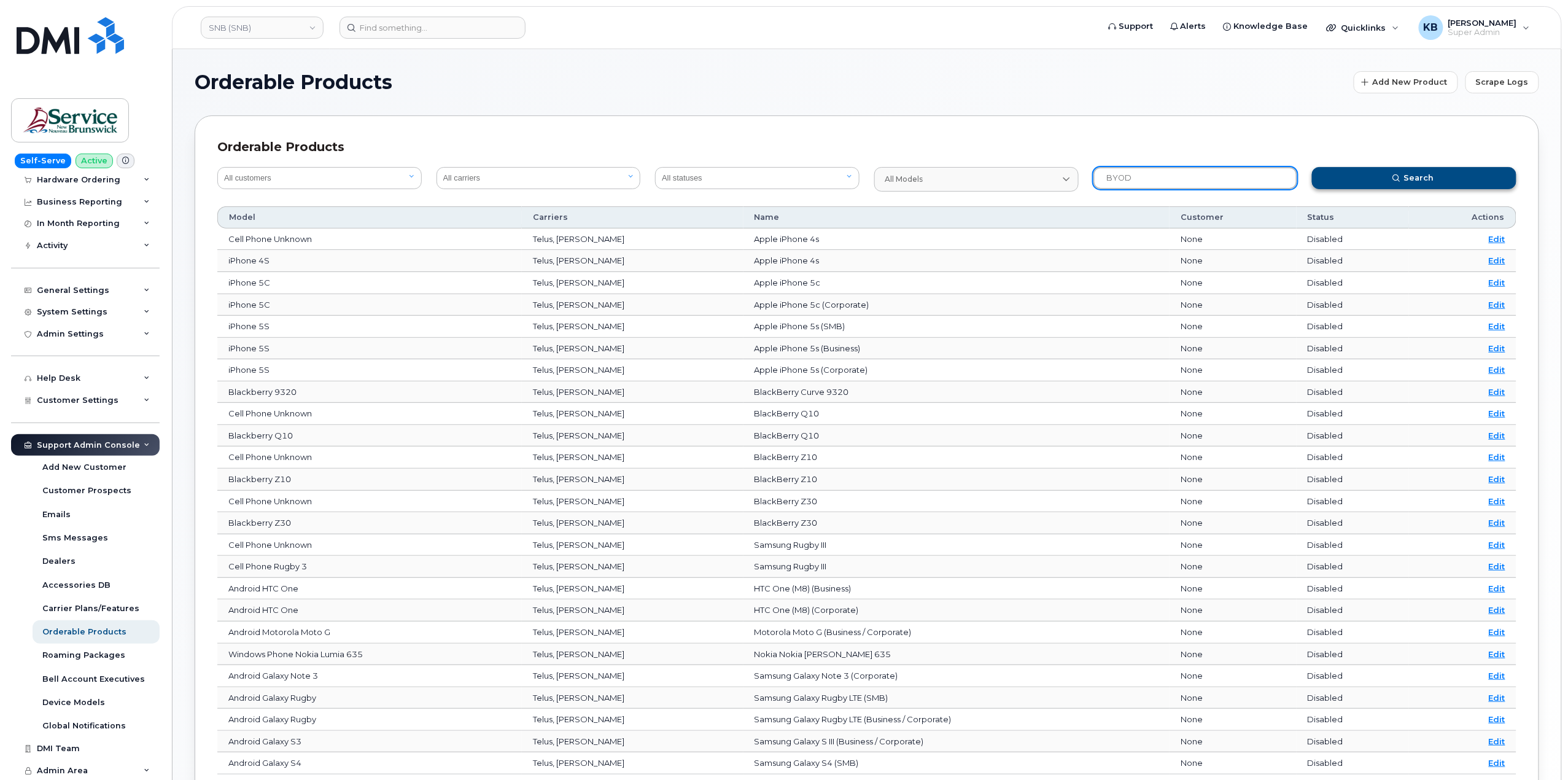
type input "BYOD"
click at [1386, 179] on button "Search" at bounding box center [1414, 178] width 205 height 22
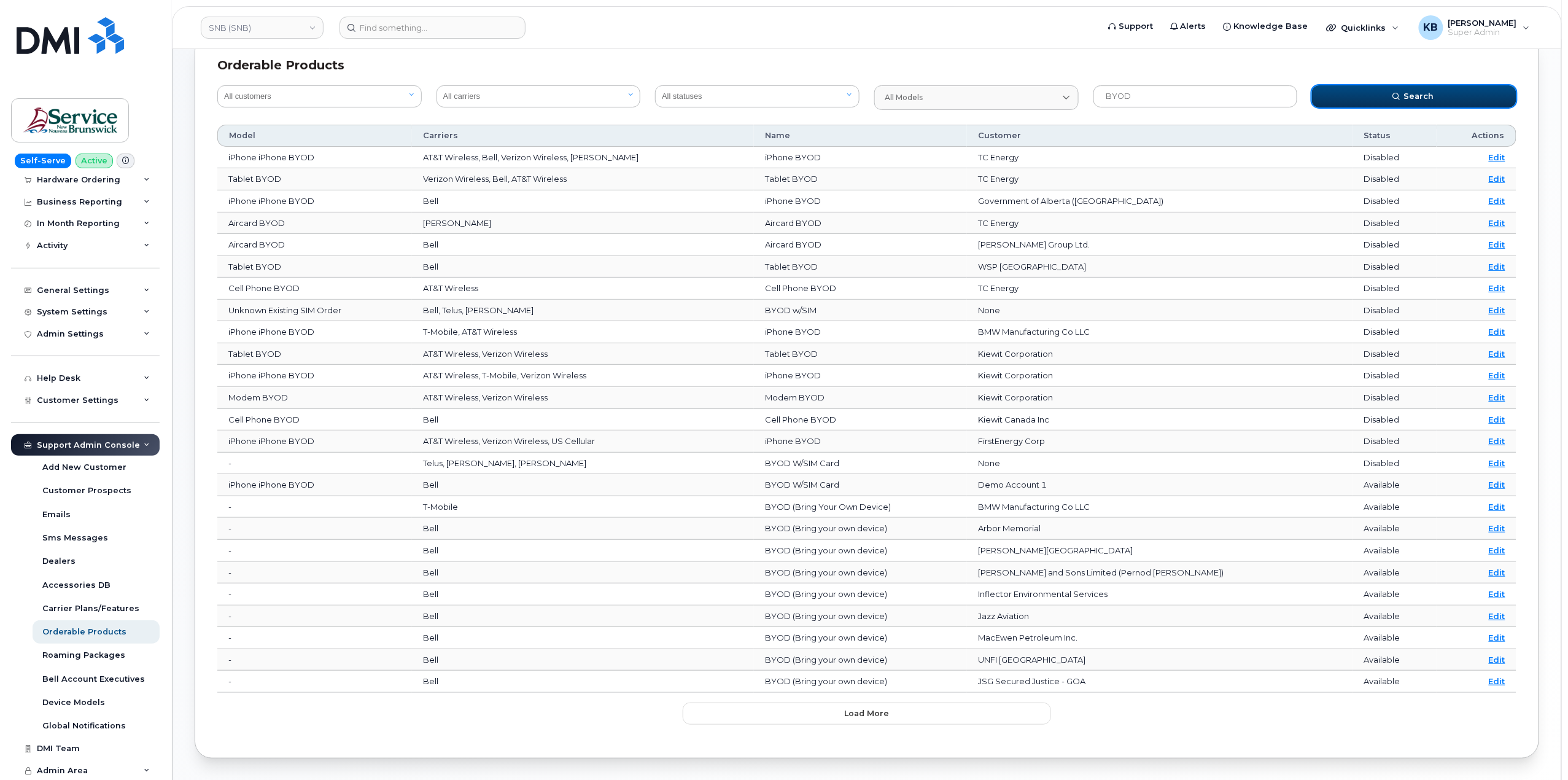
scroll to position [128, 0]
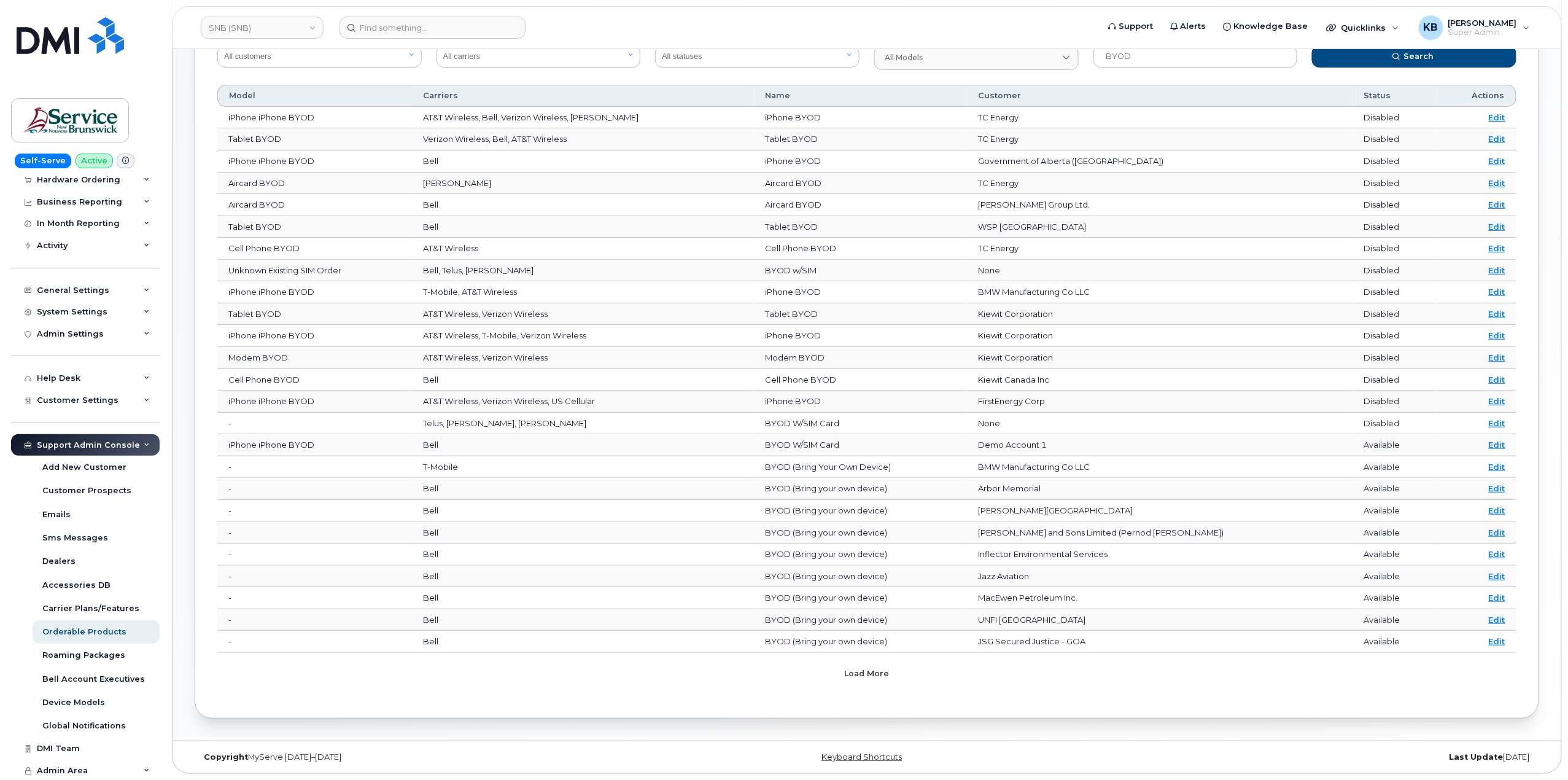
drag, startPoint x: 886, startPoint y: 667, endPoint x: 906, endPoint y: 663, distance: 20.4
click at [885, 667] on button "Load more" at bounding box center [867, 674] width 368 height 22
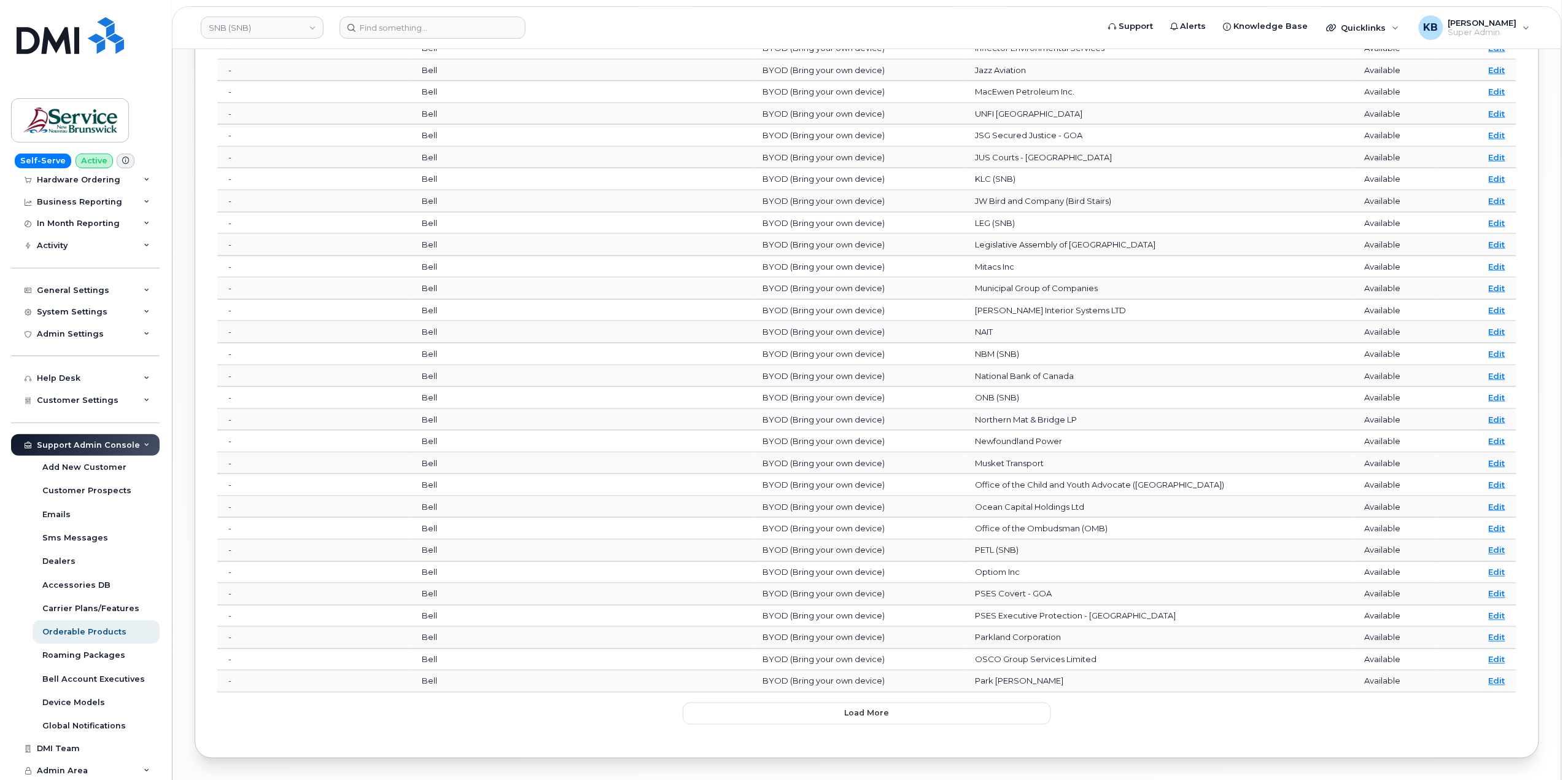
scroll to position [679, 0]
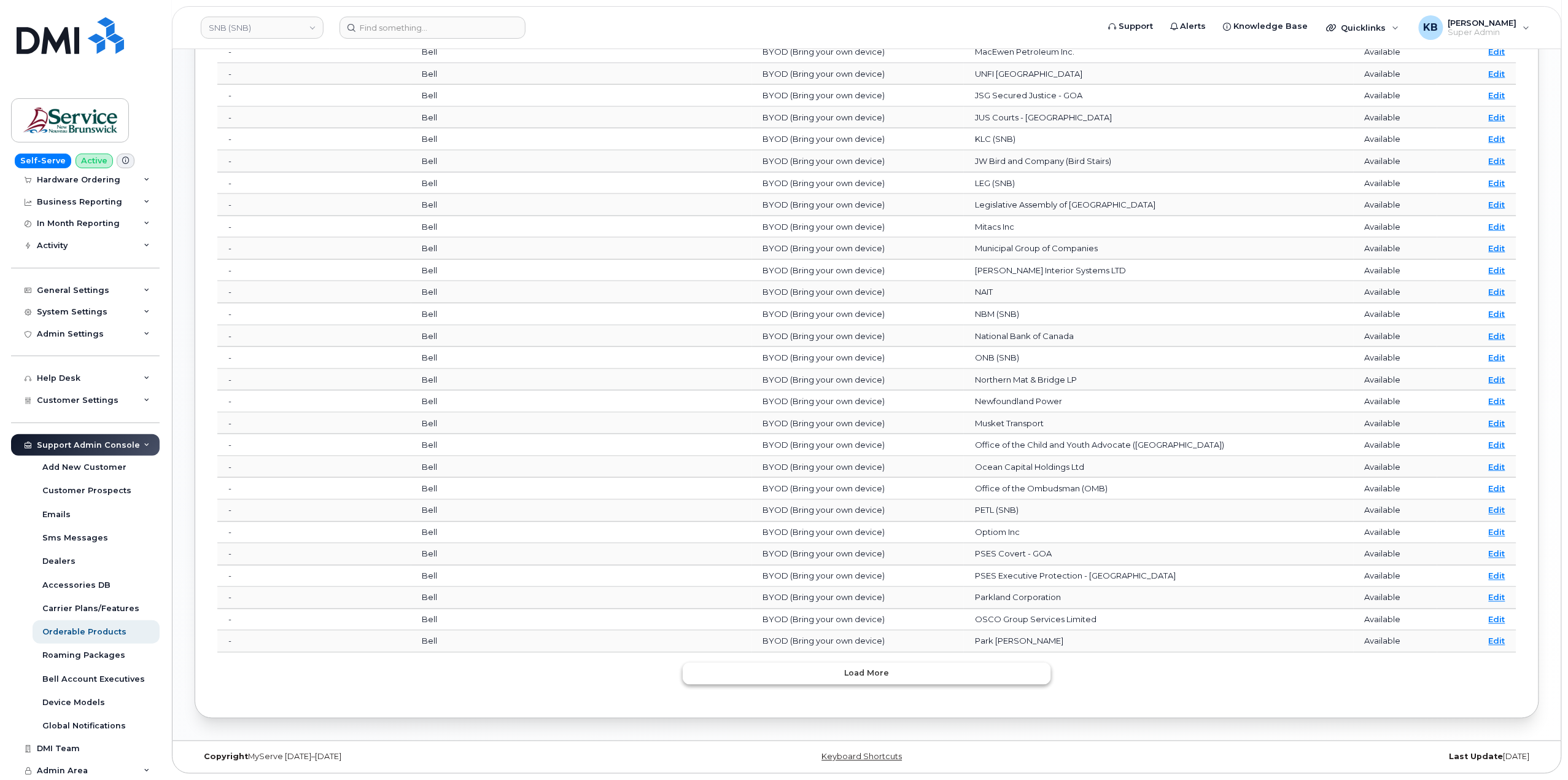
click at [867, 679] on span "Load more" at bounding box center [867, 673] width 45 height 11
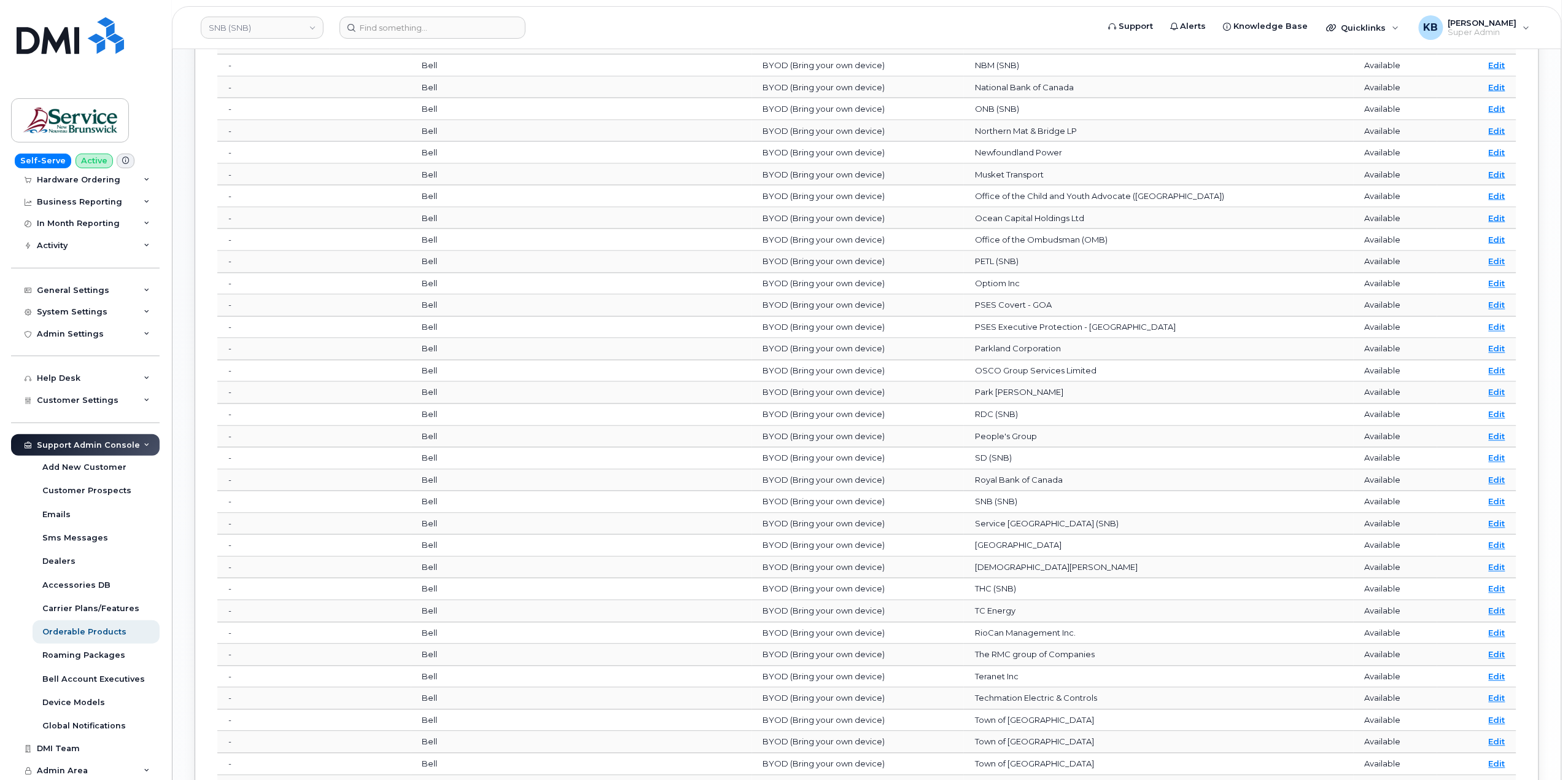
scroll to position [1229, 0]
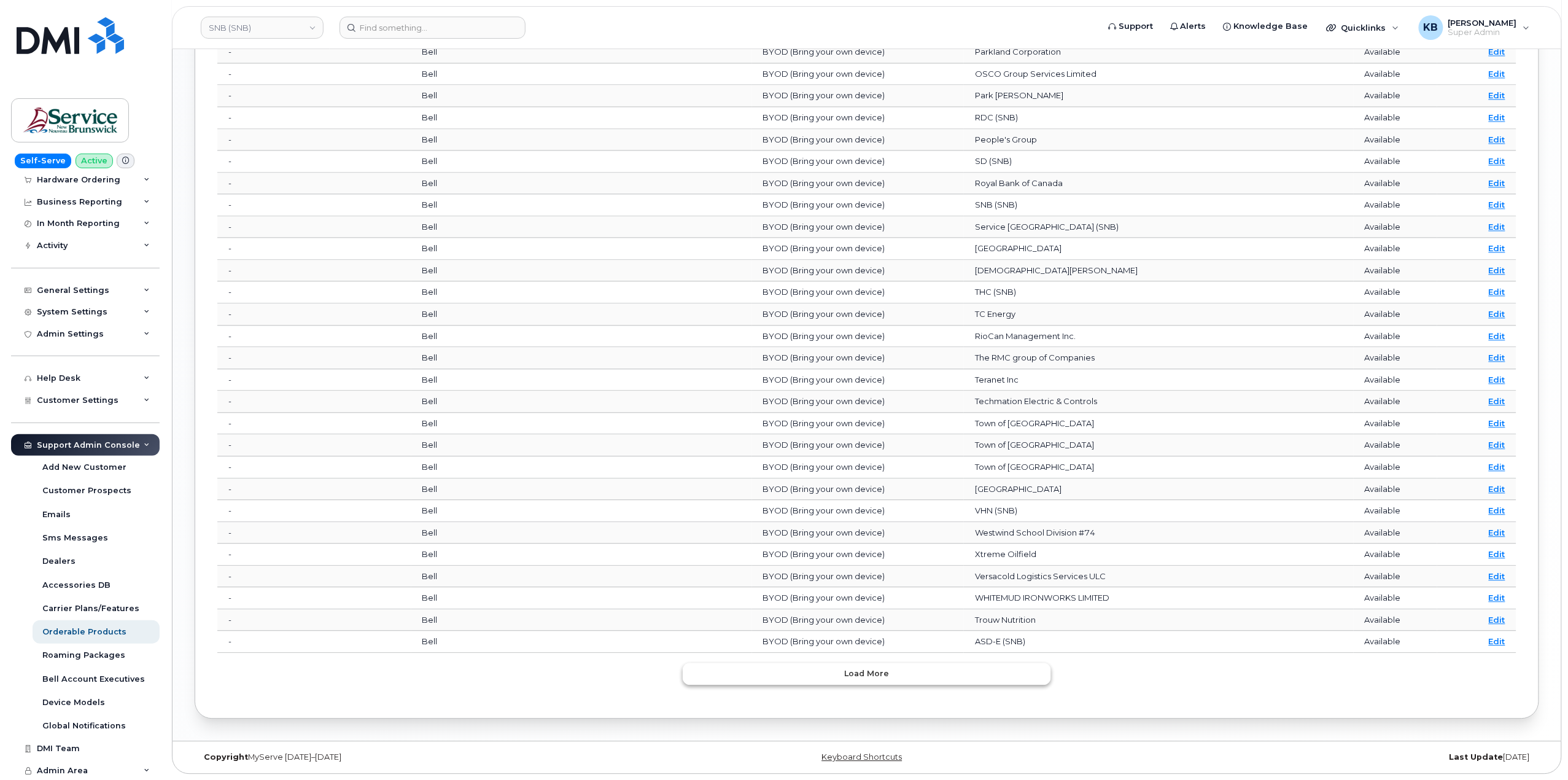
click at [810, 673] on button "Load more" at bounding box center [867, 674] width 368 height 22
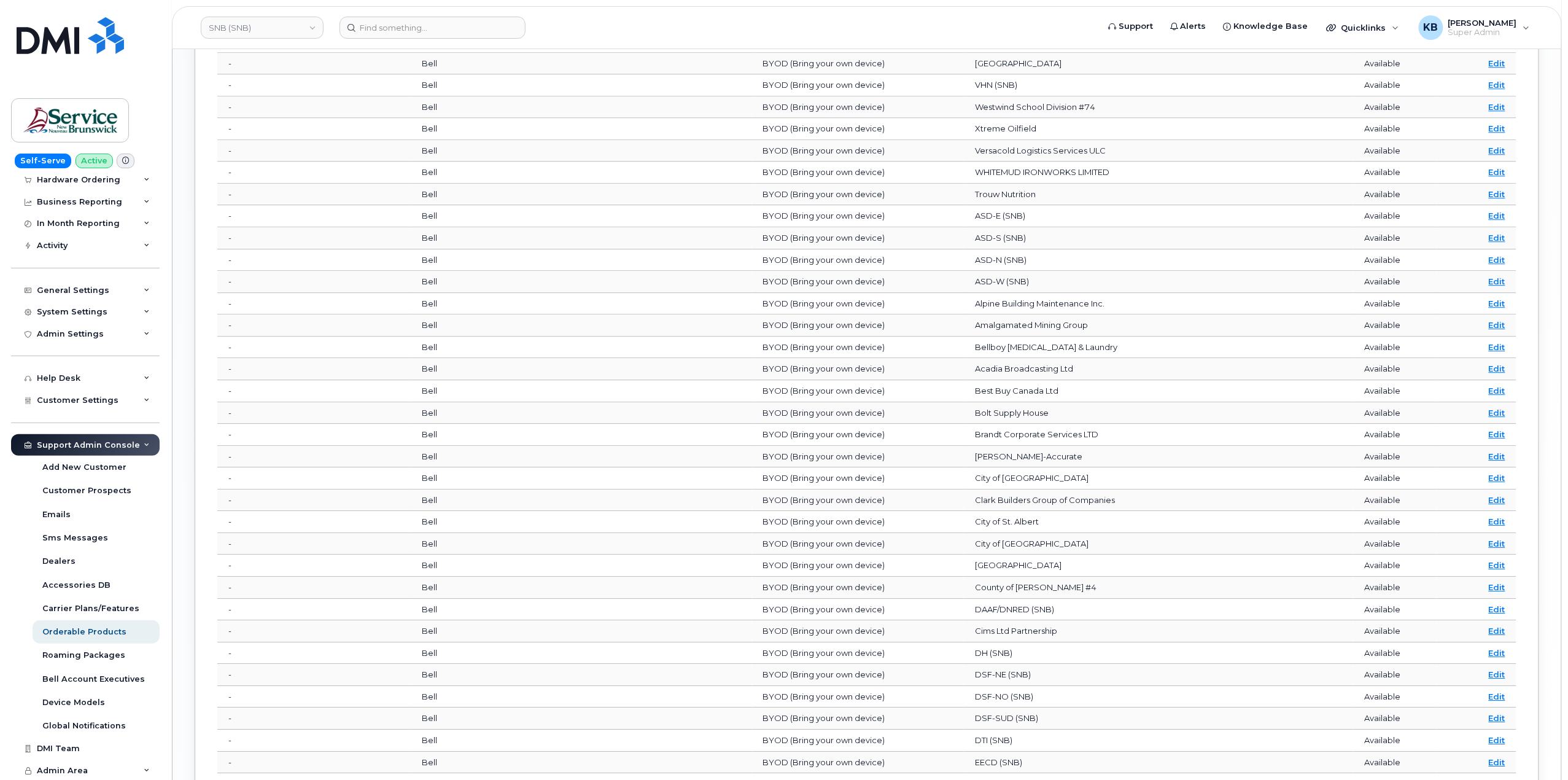
scroll to position [1781, 0]
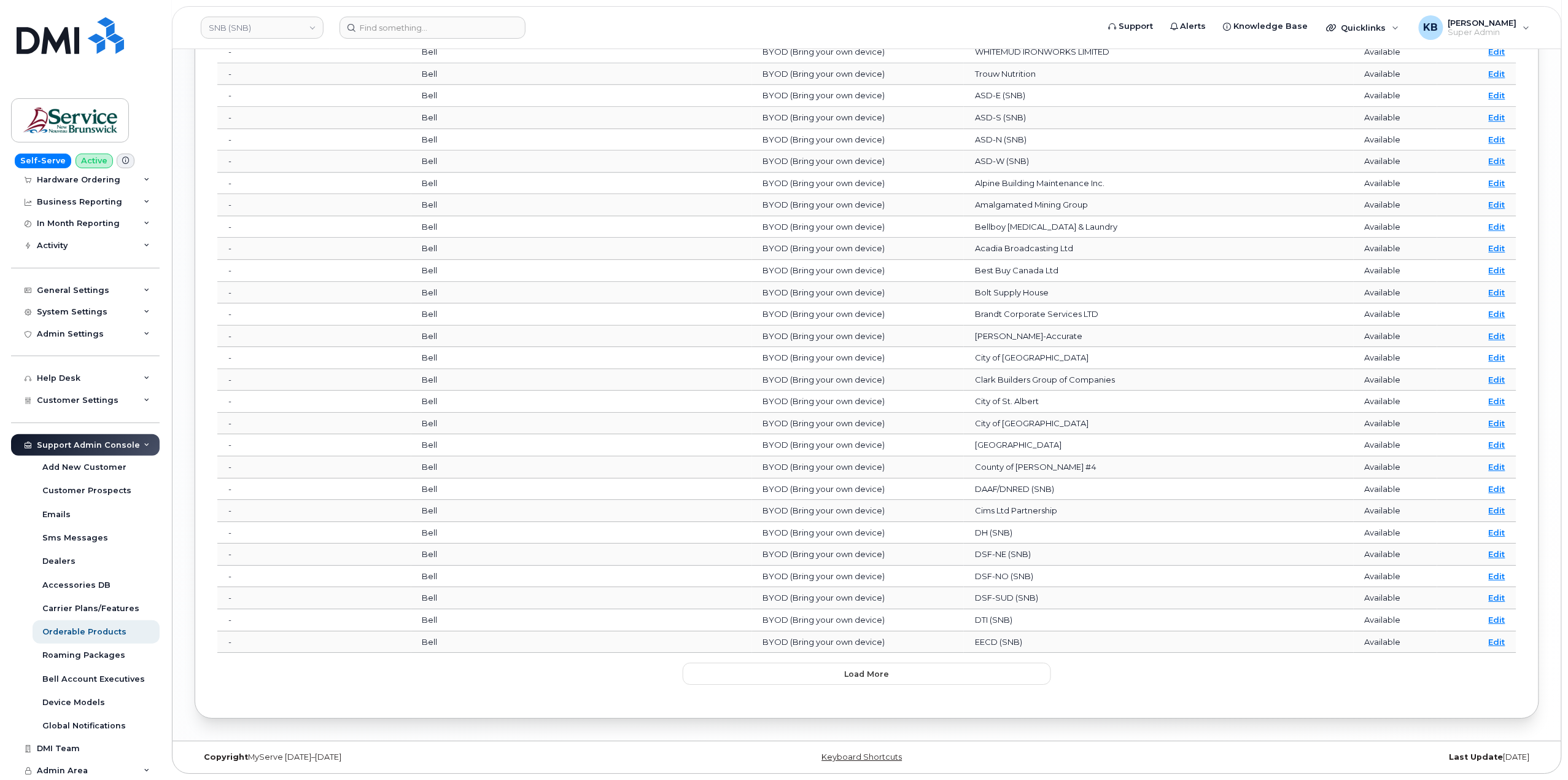
click at [939, 677] on button "Load more" at bounding box center [867, 674] width 368 height 22
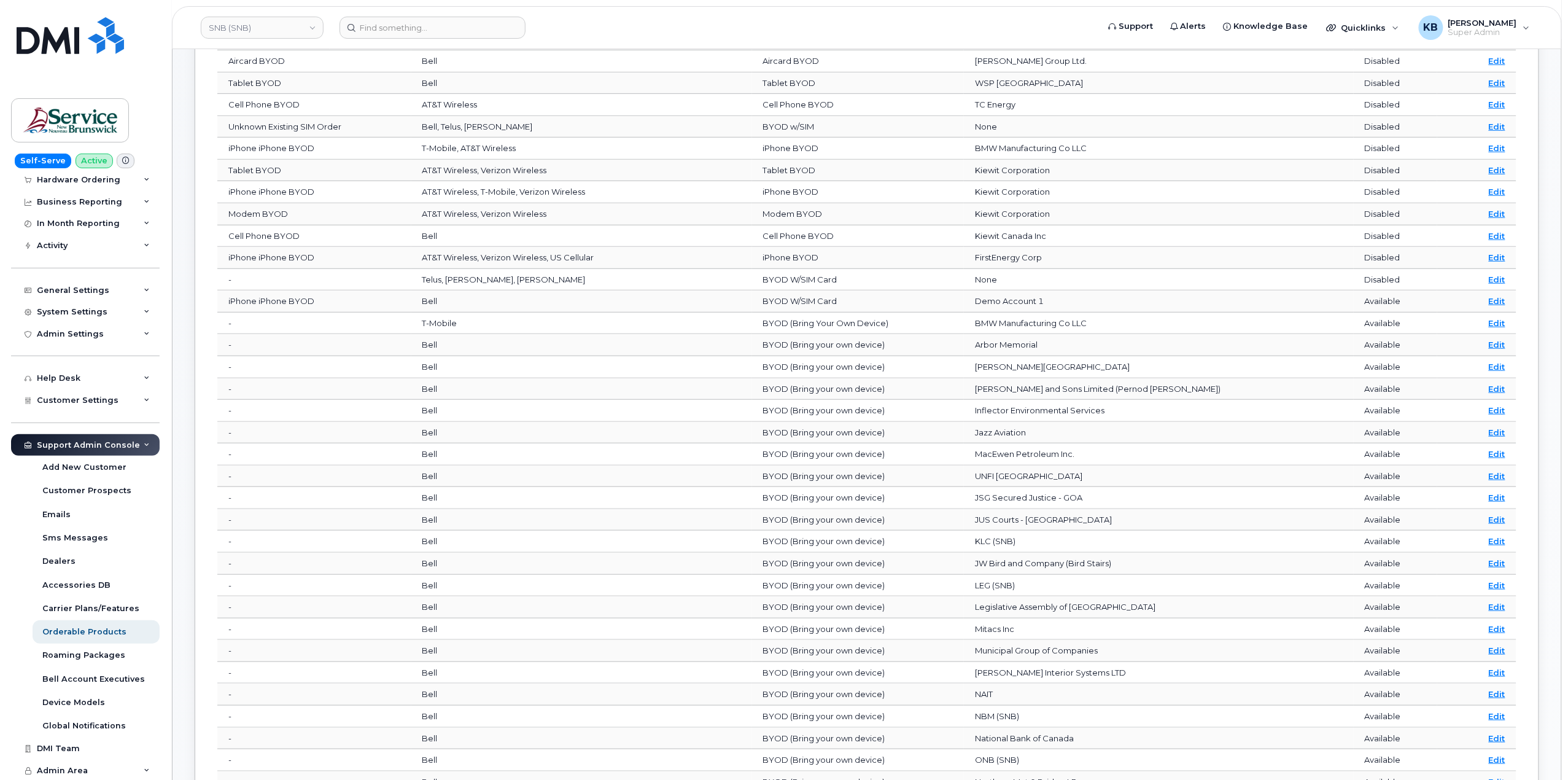
scroll to position [0, 0]
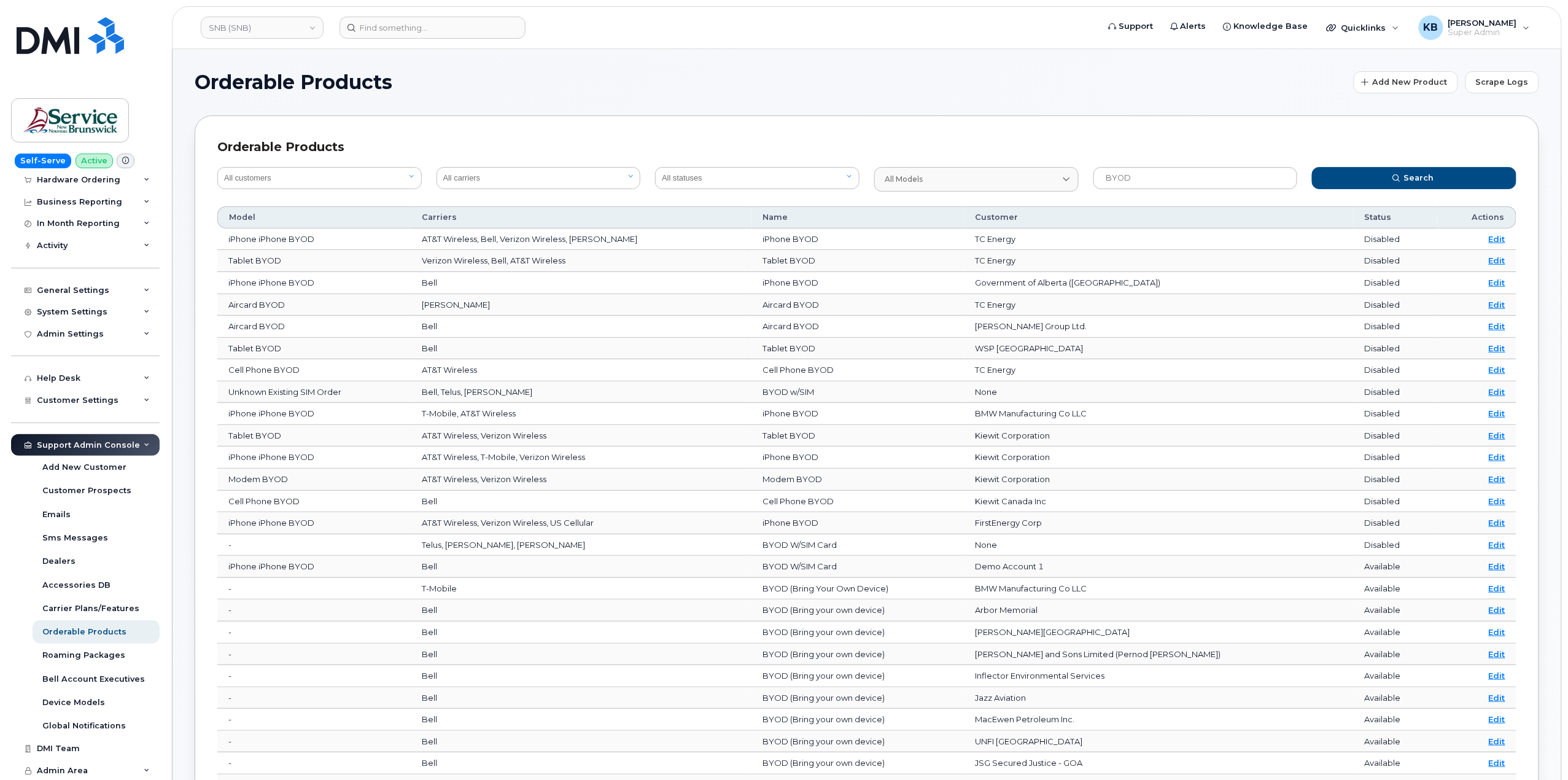
click at [832, 393] on td "BYOD w/SIM" at bounding box center [858, 392] width 212 height 22
click at [1008, 388] on td "None" at bounding box center [1159, 392] width 389 height 22
click at [1020, 388] on td "None" at bounding box center [1159, 392] width 389 height 22
drag, startPoint x: 1025, startPoint y: 393, endPoint x: 909, endPoint y: 394, distance: 116.0
click at [917, 394] on tr "Unknown Existing SIM Order Bell, Telus, Rogers BYOD w/SIM None Disabled Edit" at bounding box center [867, 392] width 1299 height 22
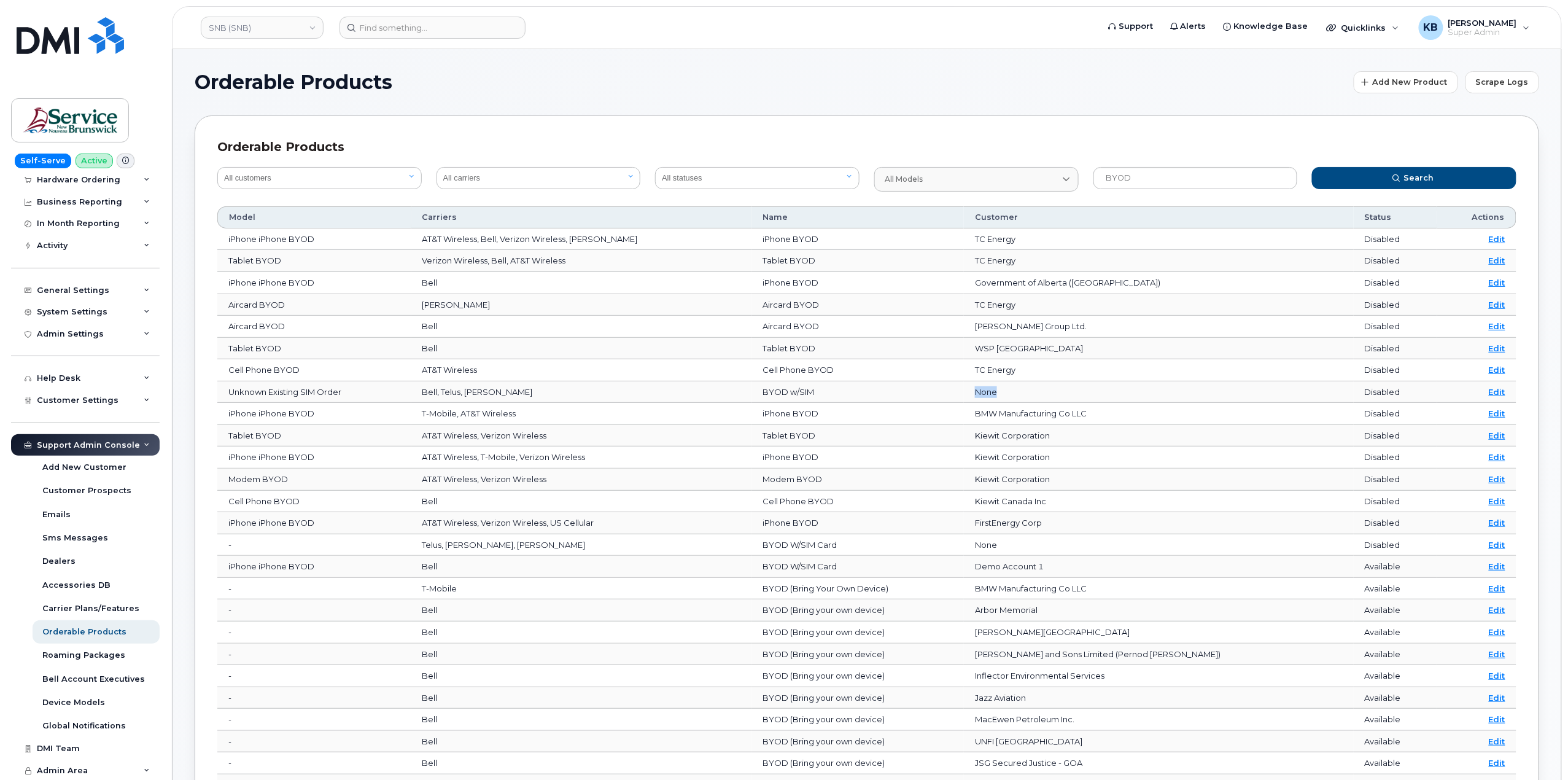
scroll to position [82, 0]
